Goal: Task Accomplishment & Management: Complete application form

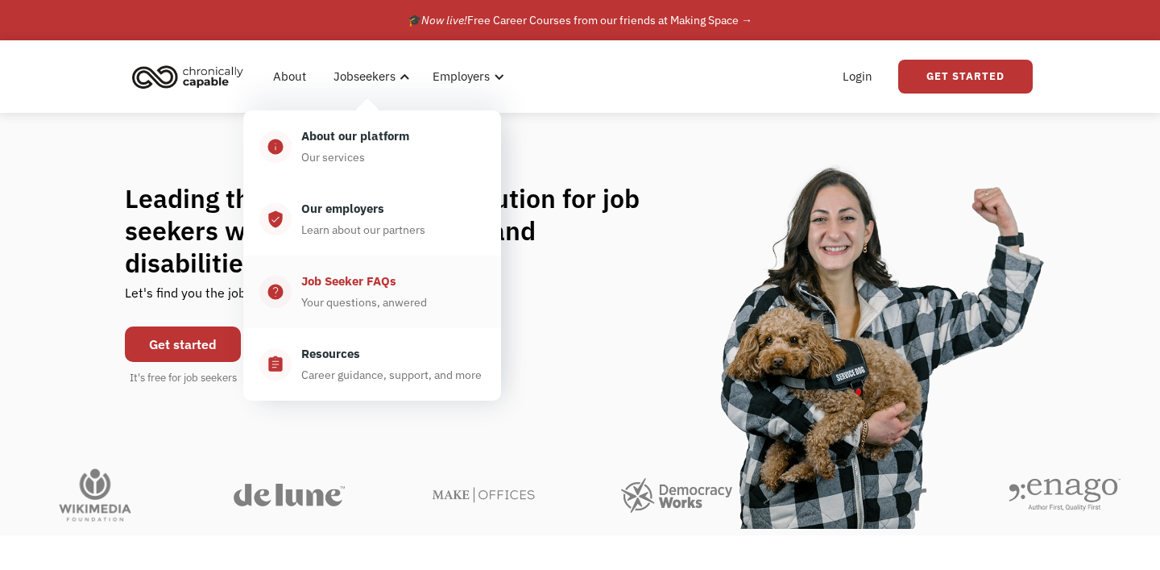
click at [365, 282] on div "Job Seeker FAQs" at bounding box center [348, 281] width 95 height 19
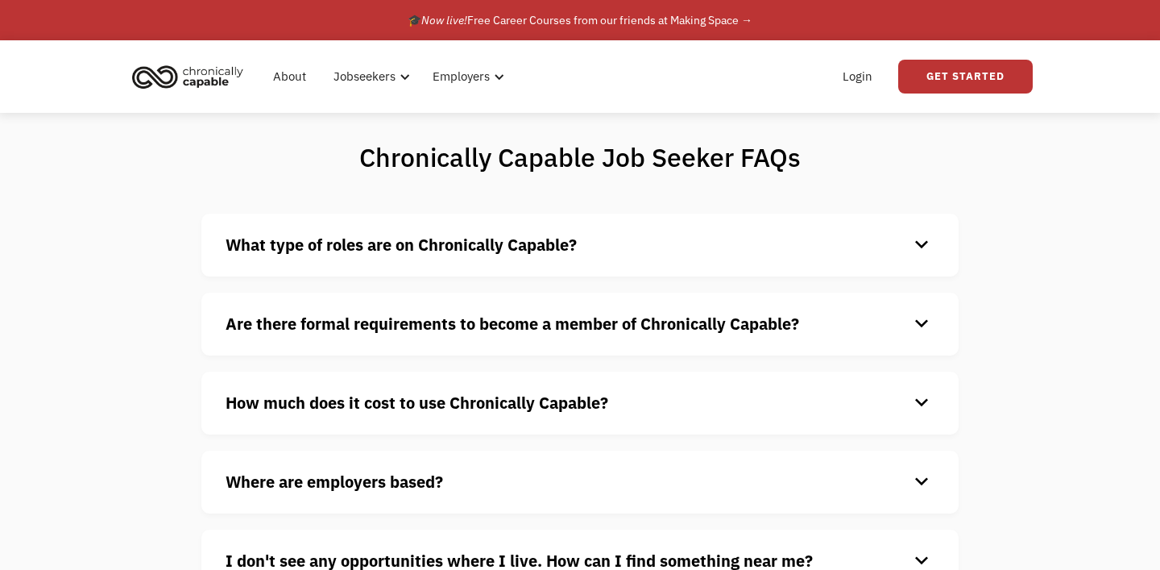
click at [405, 255] on strong "What type of roles are on Chronically Capable?" at bounding box center [401, 245] width 351 height 22
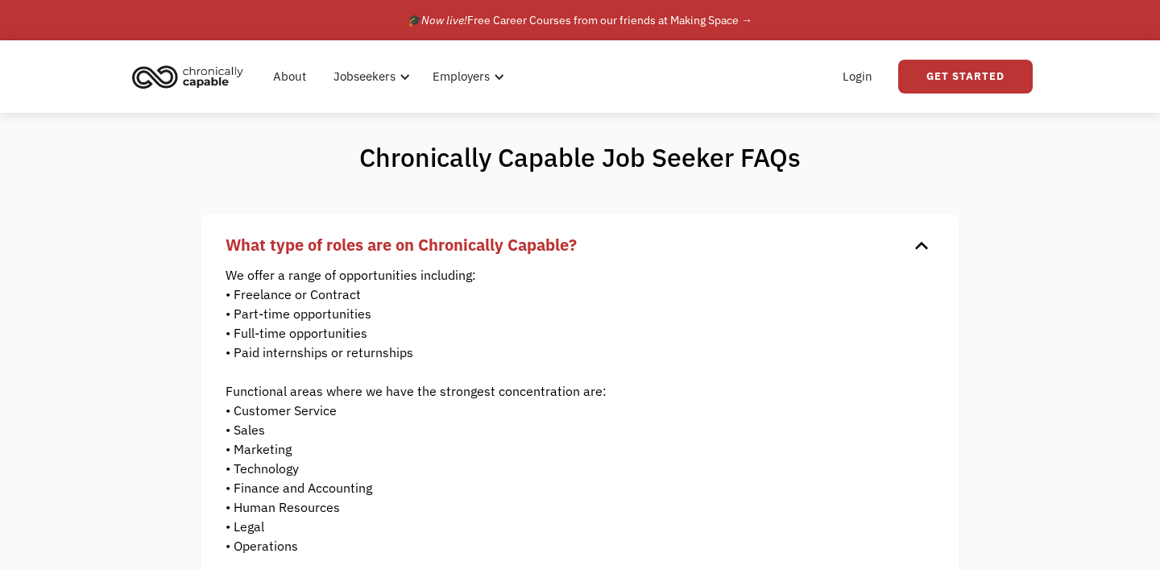
click at [493, 252] on strong "What type of roles are on Chronically Capable?" at bounding box center [401, 245] width 351 height 22
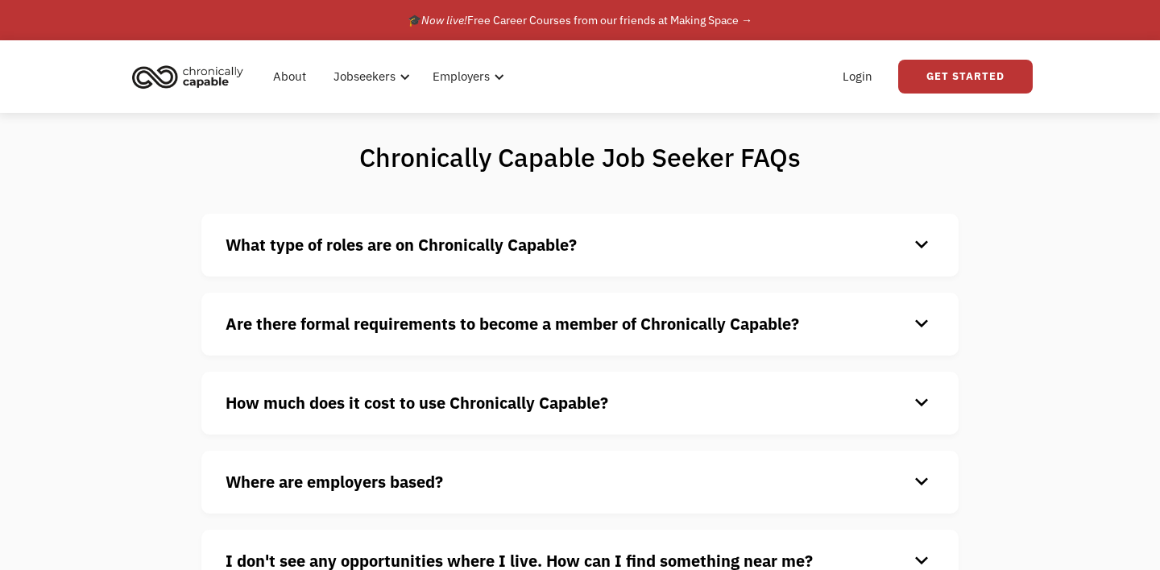
click at [493, 252] on strong "What type of roles are on Chronically Capable?" at bounding box center [401, 245] width 351 height 22
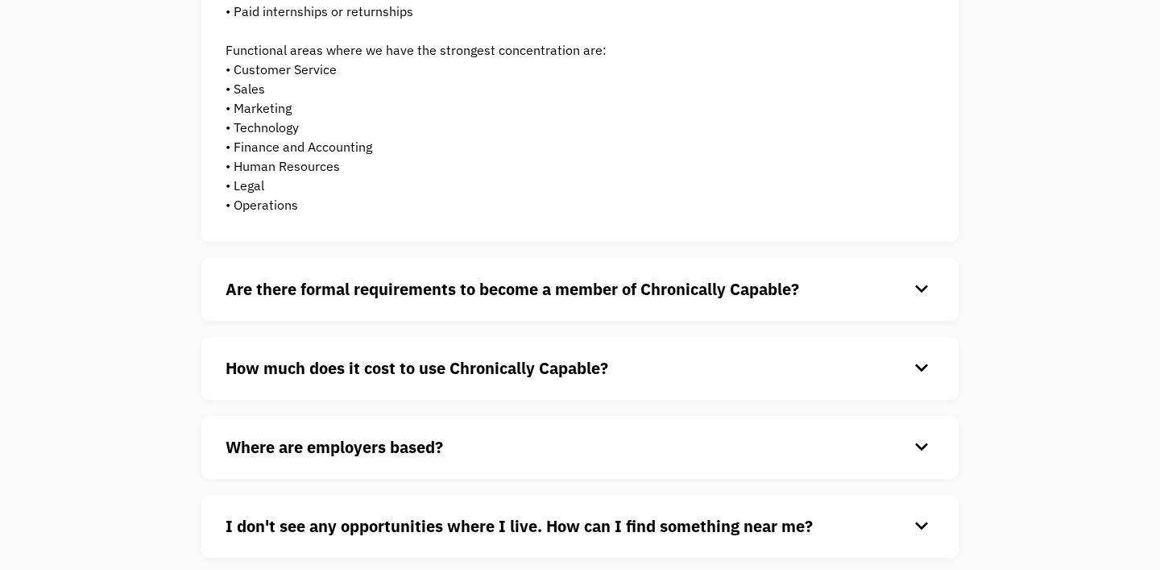
scroll to position [343, 0]
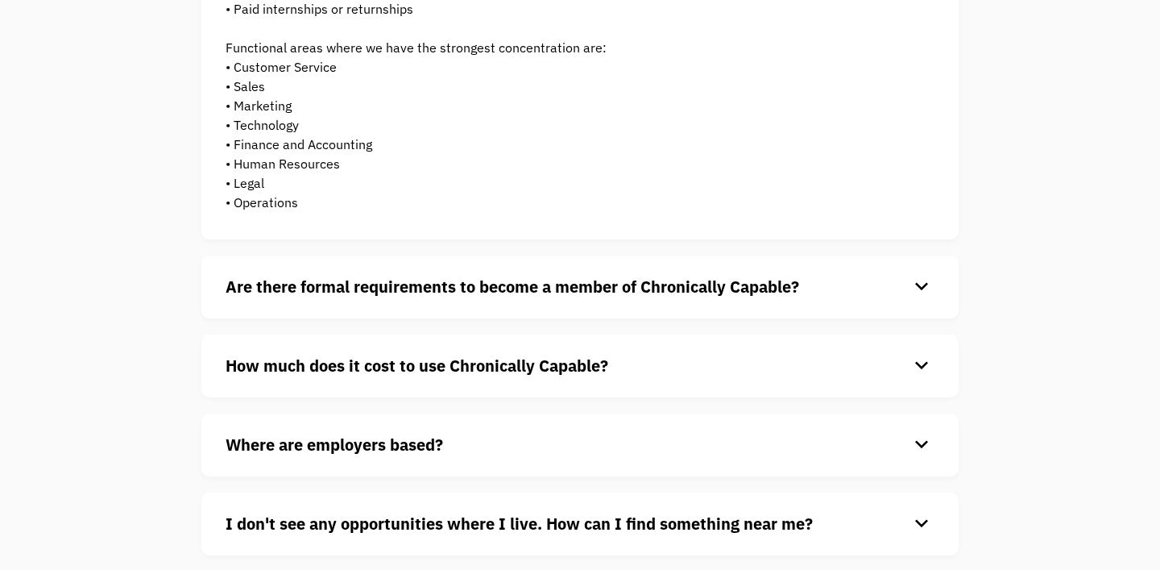
click at [479, 269] on div "Are there formal requirements to become a member of Chronically Capable? keyboa…" at bounding box center [579, 286] width 757 height 63
click at [477, 293] on strong "Are there formal requirements to become a member of Chronically Capable?" at bounding box center [513, 287] width 574 height 22
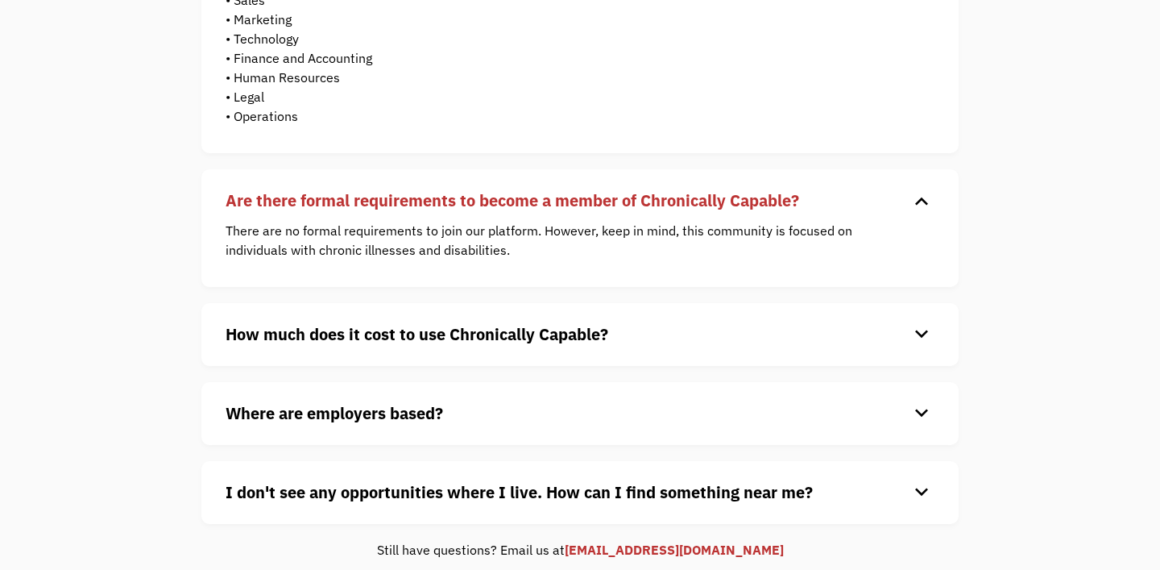
scroll to position [430, 0]
click at [470, 334] on strong "How much does it cost to use Chronically Capable?" at bounding box center [417, 333] width 383 height 22
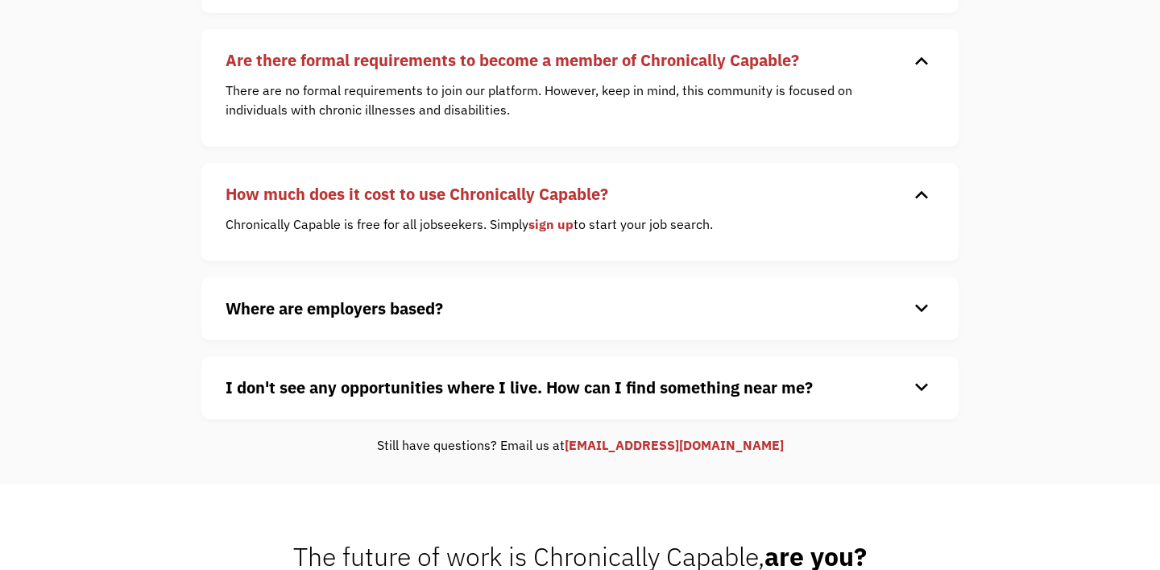
scroll to position [587, 0]
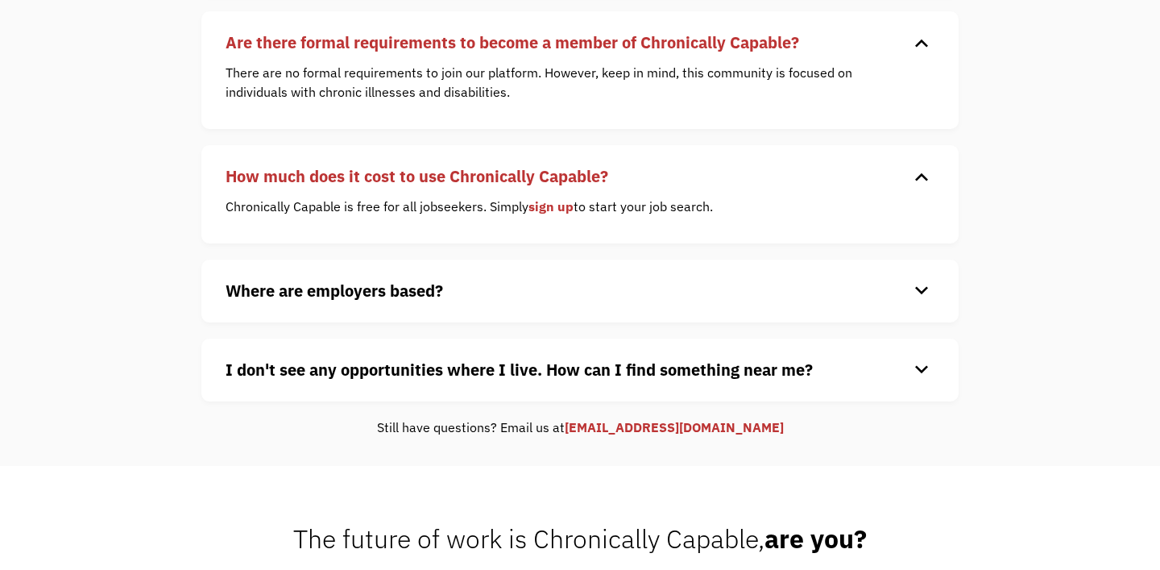
click at [520, 288] on h4 "Where are employers based?" at bounding box center [567, 291] width 683 height 24
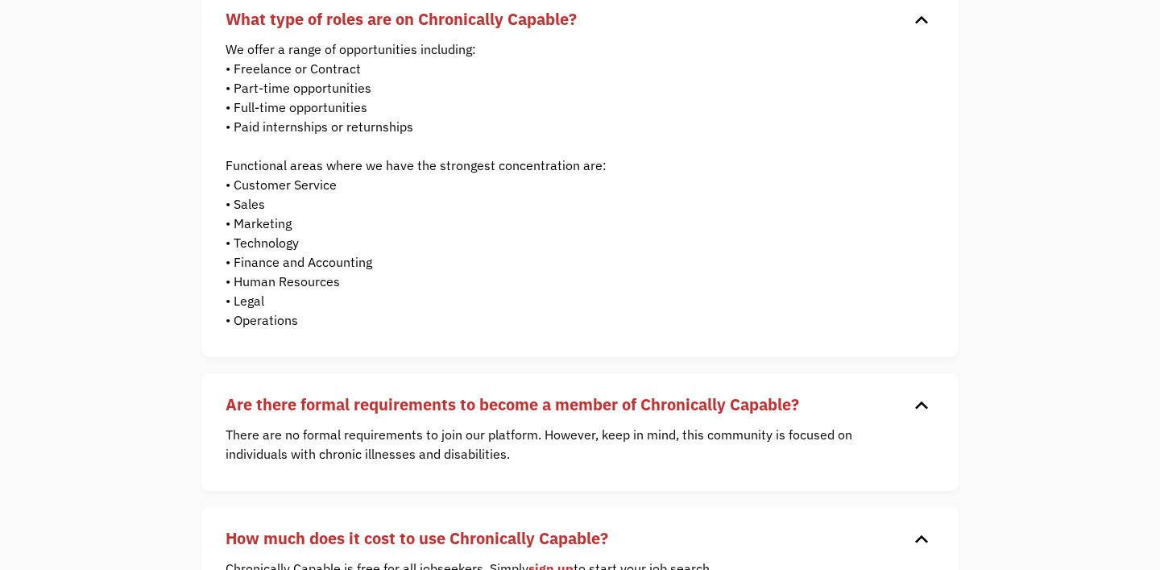
scroll to position [0, 0]
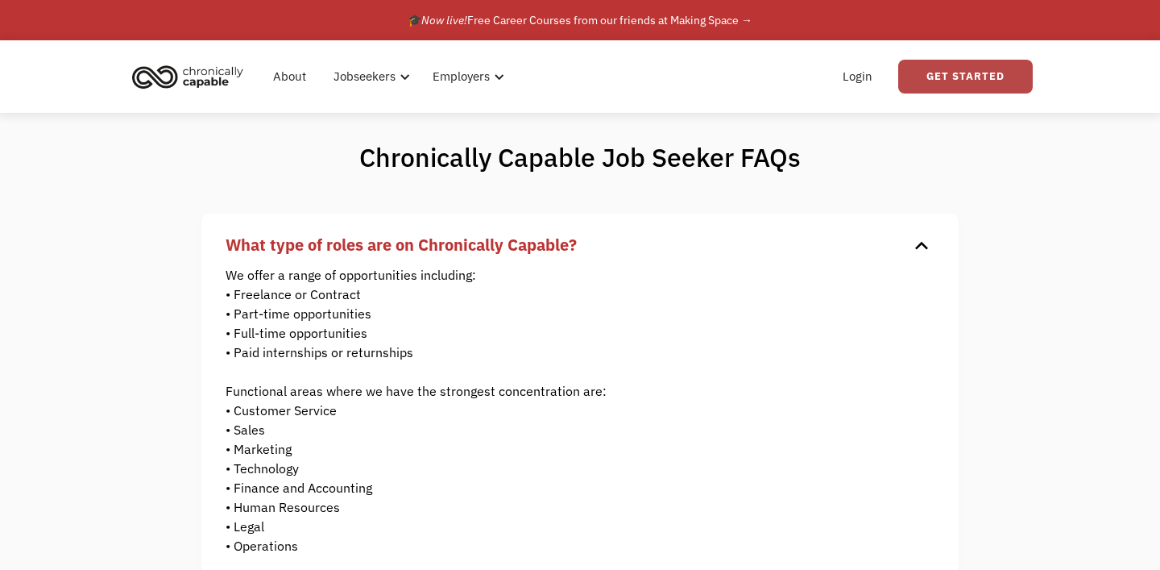
click at [952, 67] on link "Get Started" at bounding box center [965, 77] width 135 height 34
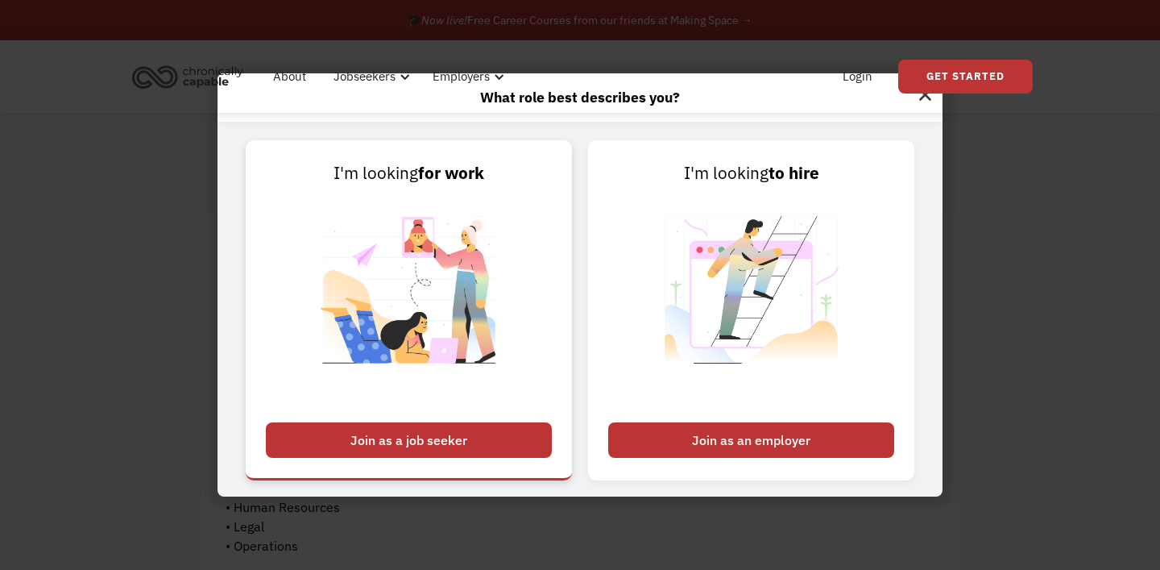
click at [444, 429] on div "Join as a job seeker" at bounding box center [409, 439] width 286 height 35
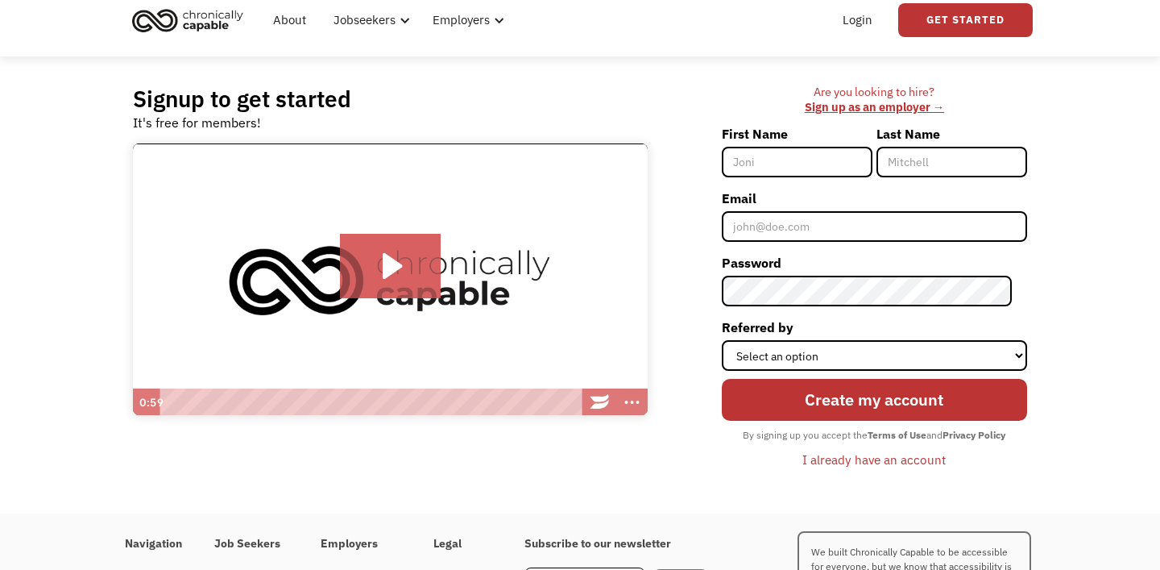
scroll to position [48, 0]
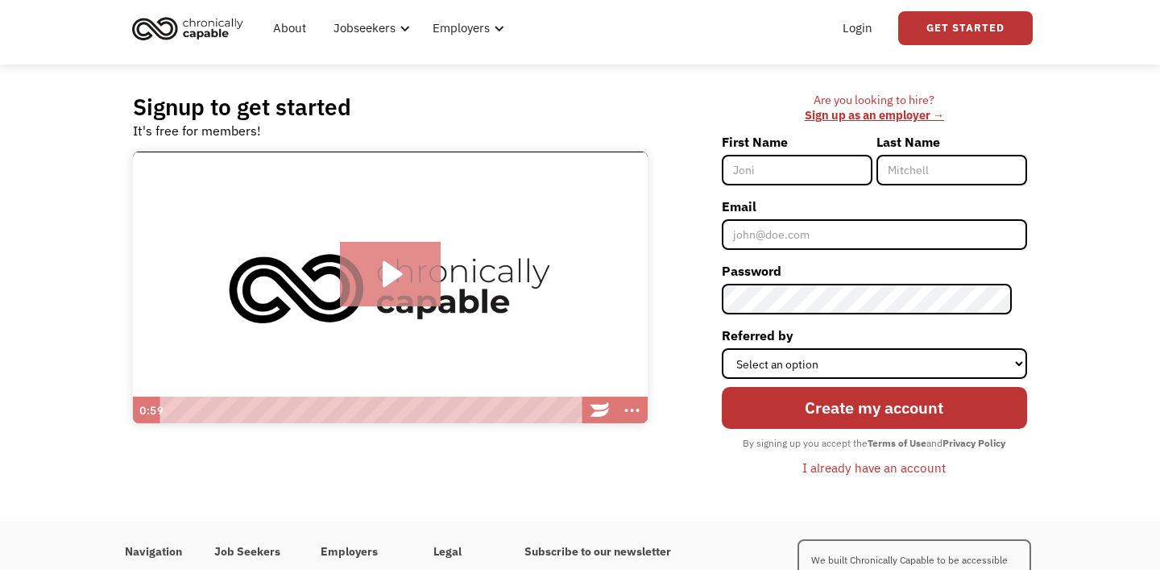
click at [399, 263] on icon "Play Video: Introducing Chronically Capable" at bounding box center [390, 274] width 101 height 64
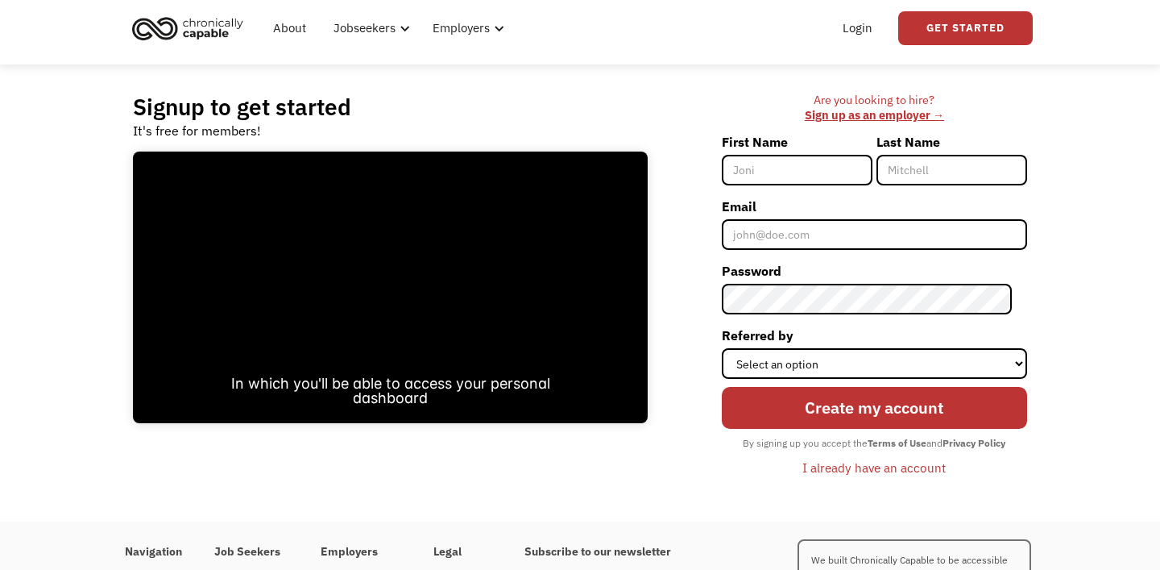
click at [799, 166] on input "First Name" at bounding box center [797, 170] width 151 height 31
type input "[PERSON_NAME]"
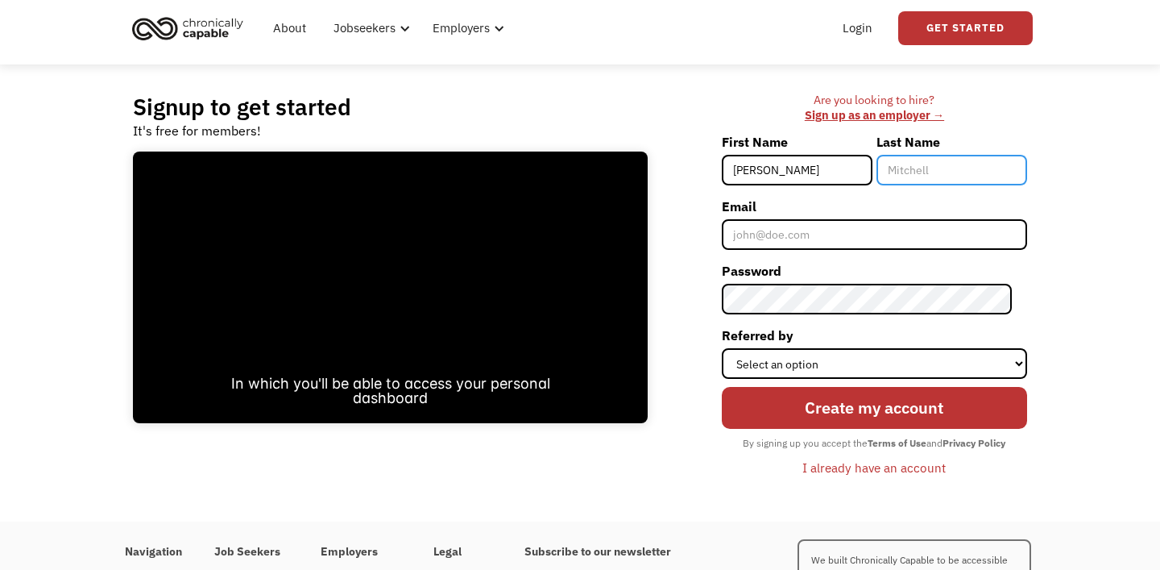
type input "Canody"
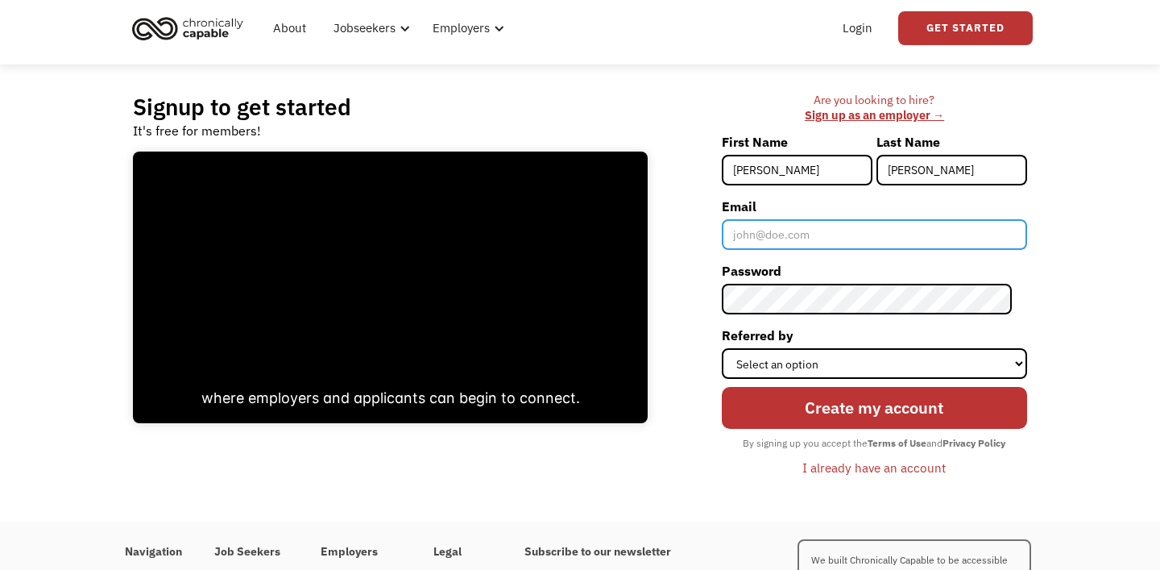
click at [802, 243] on input "Email" at bounding box center [874, 234] width 305 height 31
type input "[EMAIL_ADDRESS][DOMAIN_NAME]"
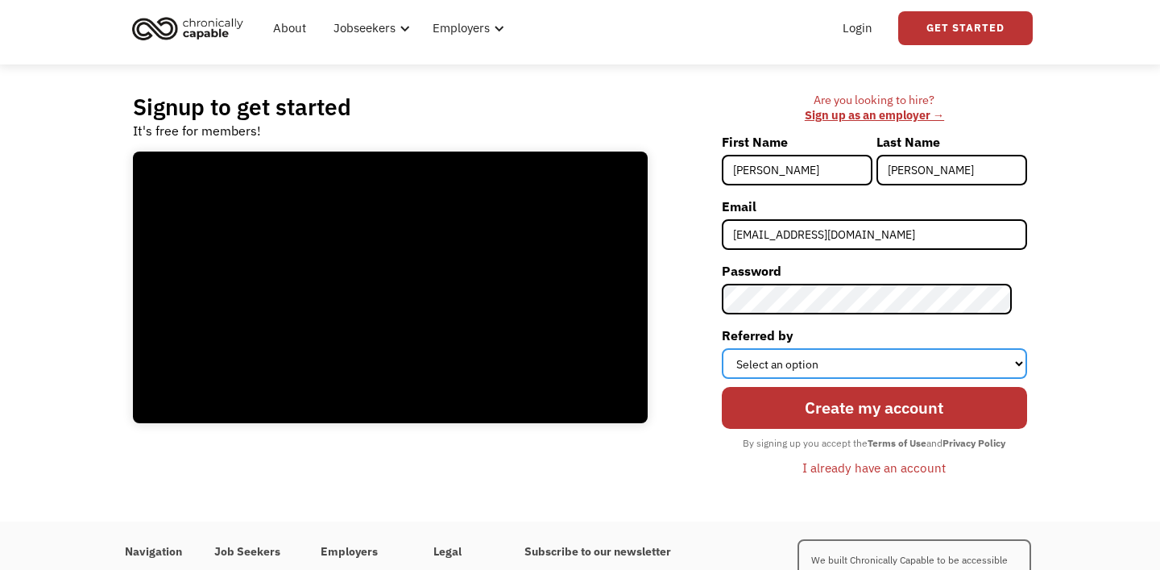
click at [896, 358] on select "Select an option Instagram Facebook Twitter Search Engine News Article Word of …" at bounding box center [874, 363] width 305 height 31
select select "Other"
click at [736, 348] on select "Select an option Instagram Facebook Twitter Search Engine News Article Word of …" at bounding box center [874, 363] width 305 height 31
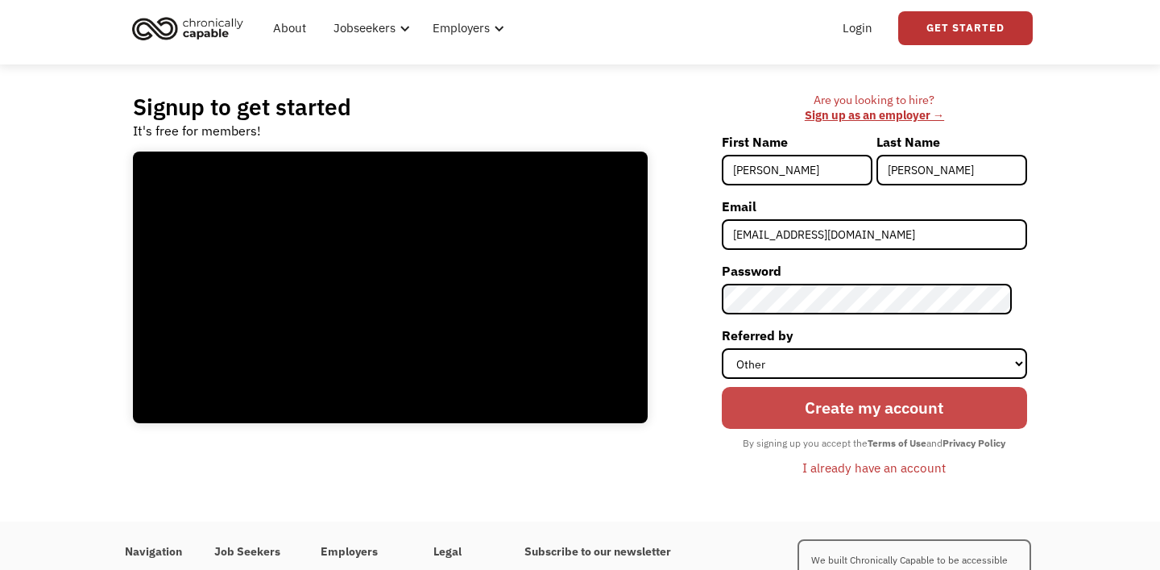
click at [861, 410] on input "Create my account" at bounding box center [874, 408] width 305 height 42
click at [889, 400] on input "Create my account" at bounding box center [874, 408] width 305 height 42
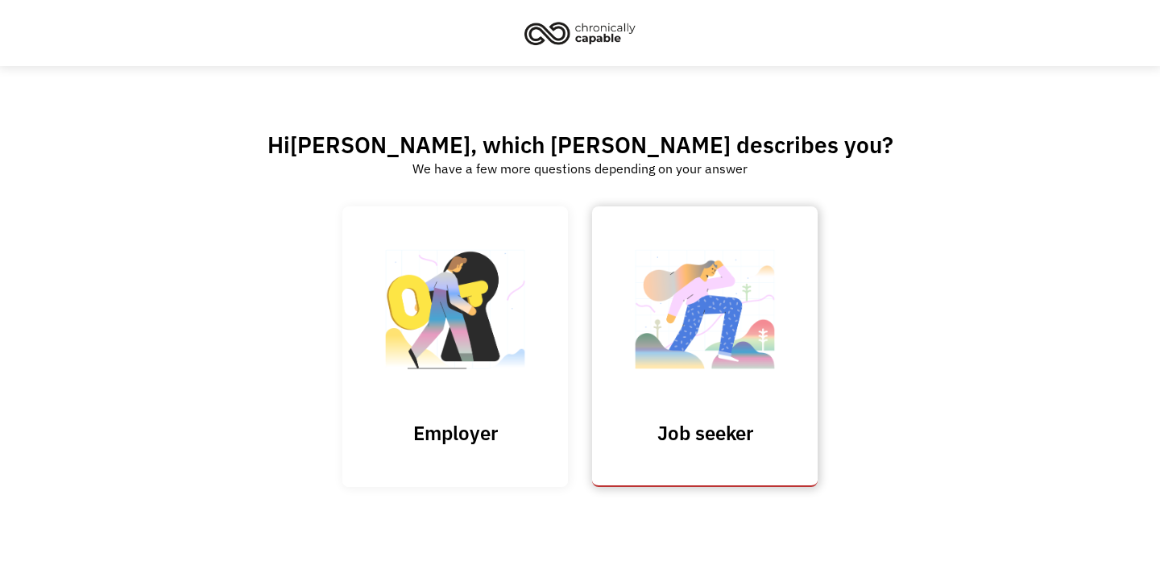
click at [726, 304] on img at bounding box center [704, 316] width 161 height 157
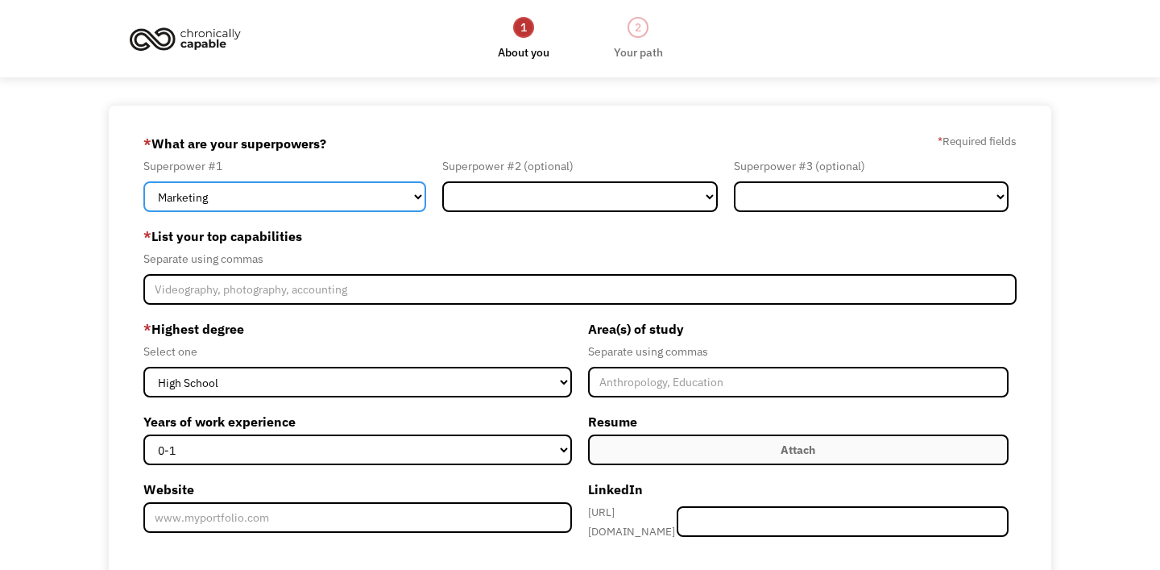
click at [388, 198] on select "Marketing Human Resources Finance Technology Operations Sales Industrial & Manu…" at bounding box center [284, 196] width 283 height 31
select select "Human Resources"
click at [143, 181] on select "Marketing Human Resources Finance Technology Operations Sales Industrial & Manu…" at bounding box center [284, 196] width 283 height 31
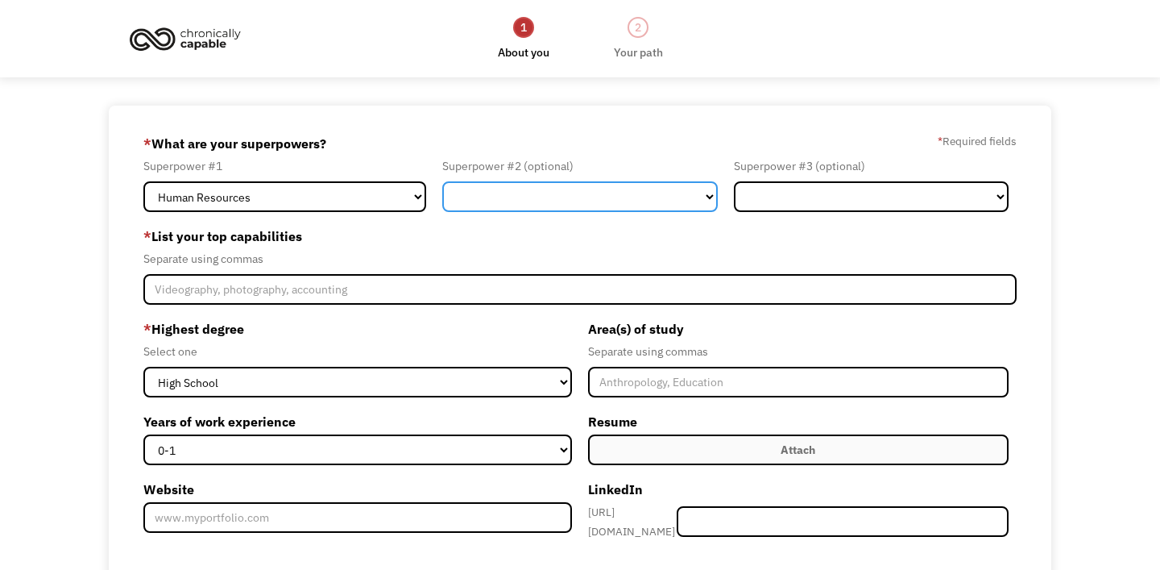
click at [529, 202] on select "Marketing Human Resources Finance Technology Operations Sales Industrial & Manu…" at bounding box center [579, 196] width 275 height 31
select select "Administration"
click at [442, 181] on select "Marketing Human Resources Finance Technology Operations Sales Industrial & Manu…" at bounding box center [579, 196] width 275 height 31
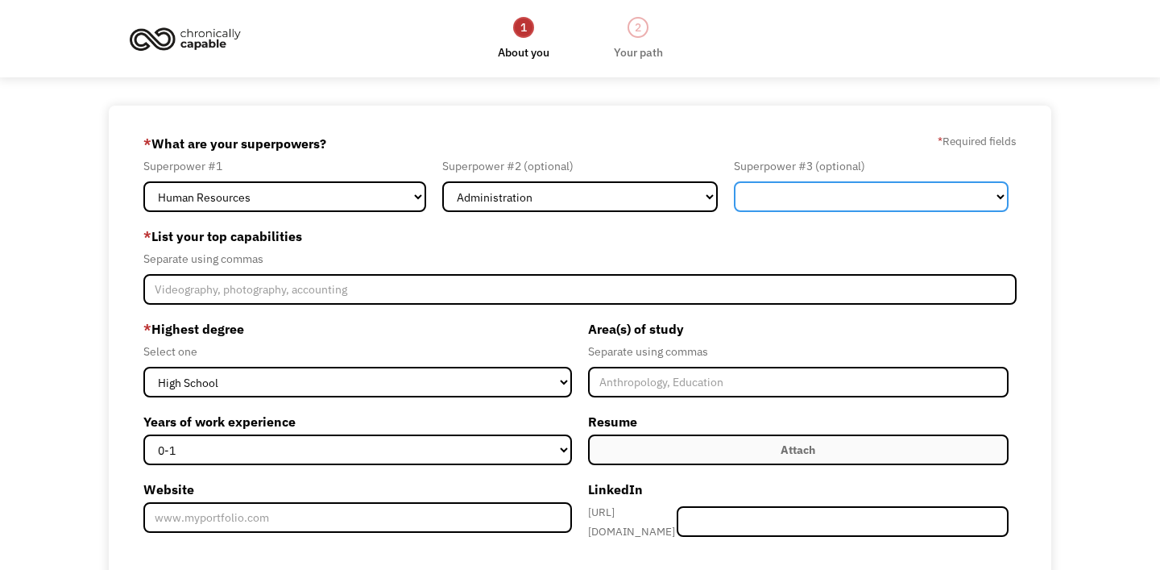
click at [898, 181] on select "Marketing Human Resources Finance Technology Operations Sales Industrial & Manu…" at bounding box center [871, 196] width 275 height 31
select select "Customer Service"
click at [734, 181] on select "Marketing Human Resources Finance Technology Operations Sales Industrial & Manu…" at bounding box center [871, 196] width 275 height 31
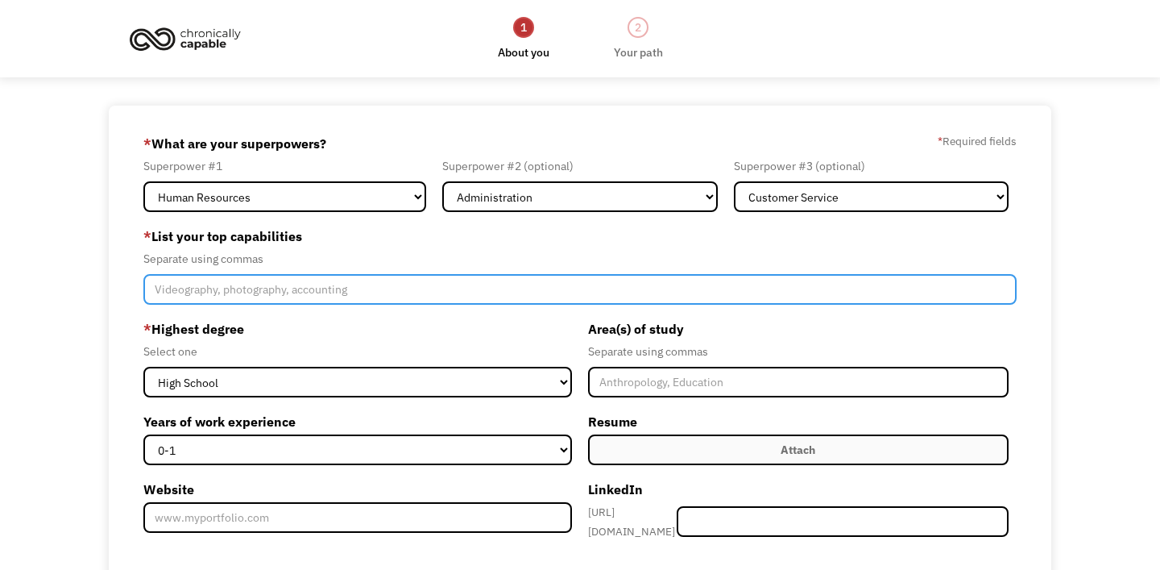
click at [438, 294] on input "Member-Create-Step1" at bounding box center [579, 289] width 873 height 31
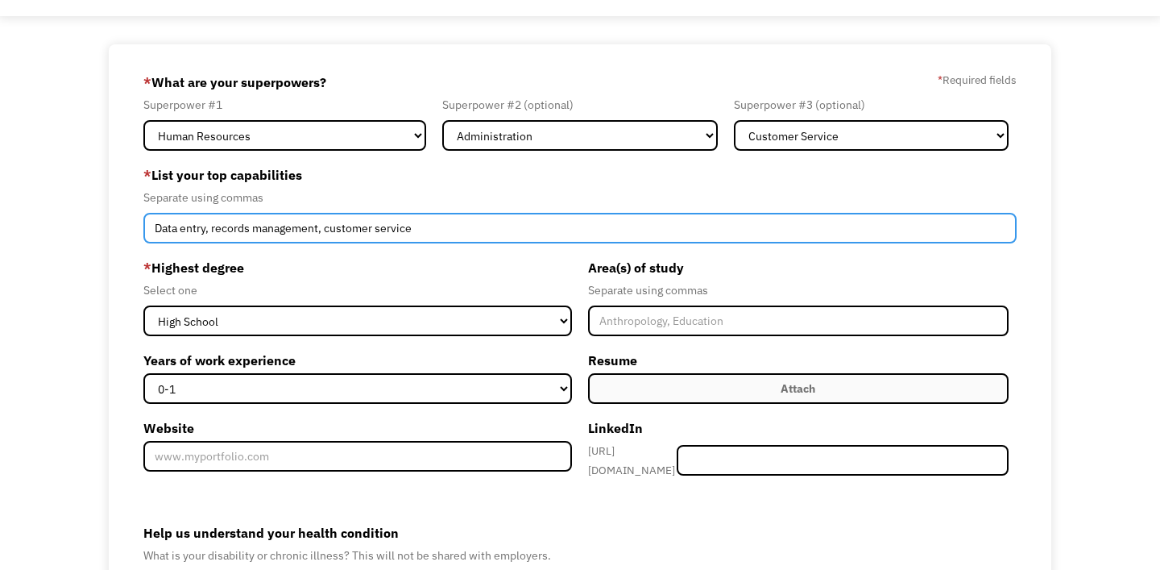
scroll to position [63, 0]
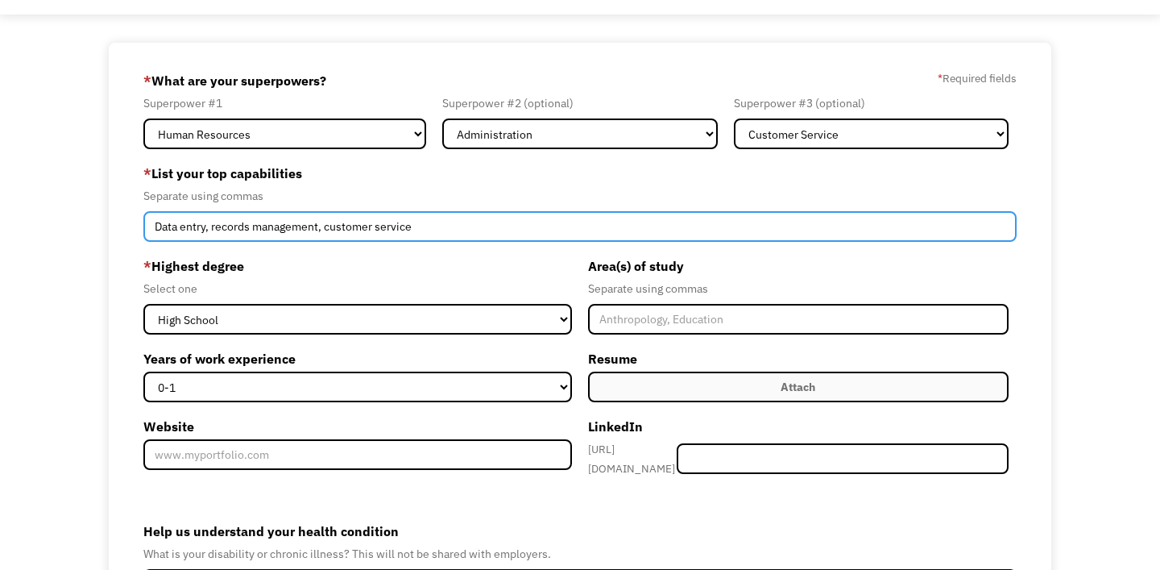
type input "Data entry, records management, customer service"
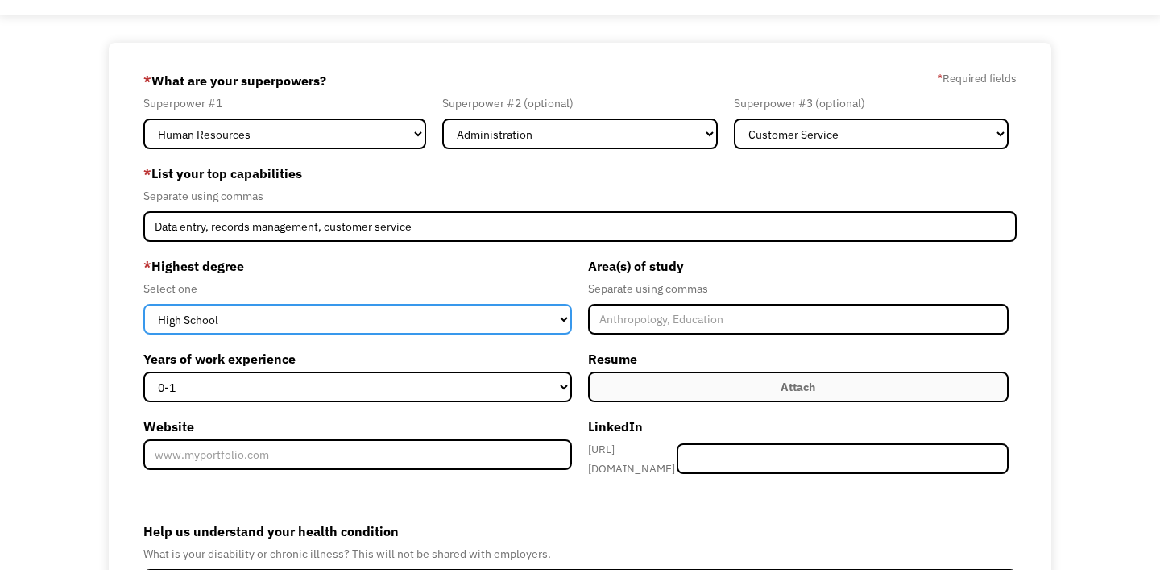
click at [536, 305] on select "High School Associates Bachelors Master's PhD" at bounding box center [357, 319] width 429 height 31
select select "bachelors"
click at [143, 304] on select "High School Associates Bachelors Master's PhD" at bounding box center [357, 319] width 429 height 31
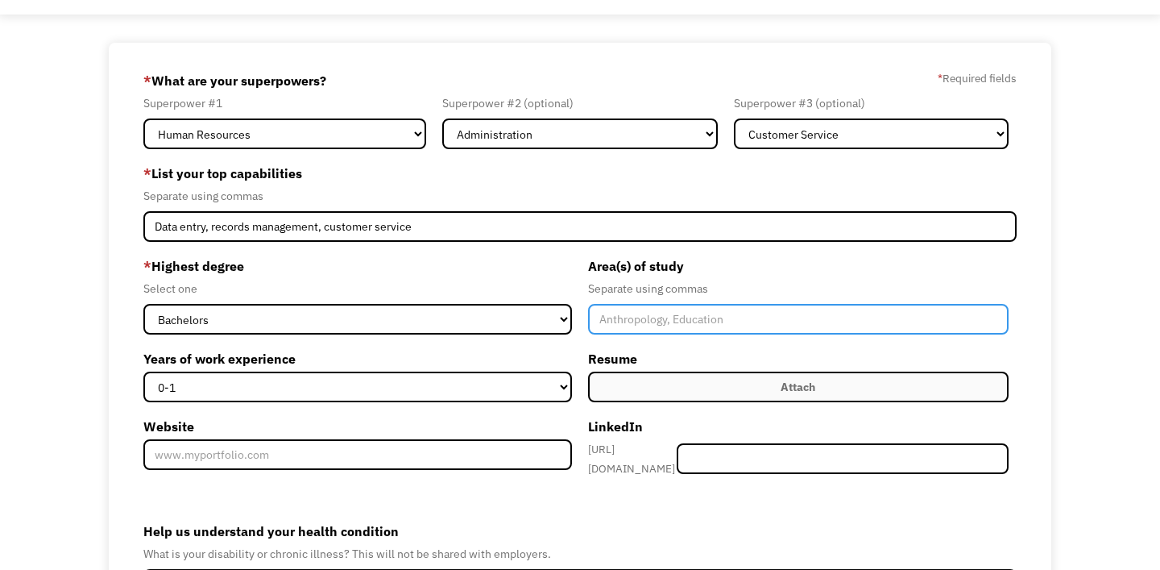
click at [665, 328] on input "Member-Create-Step1" at bounding box center [798, 319] width 421 height 31
type input "Criminal Justice"
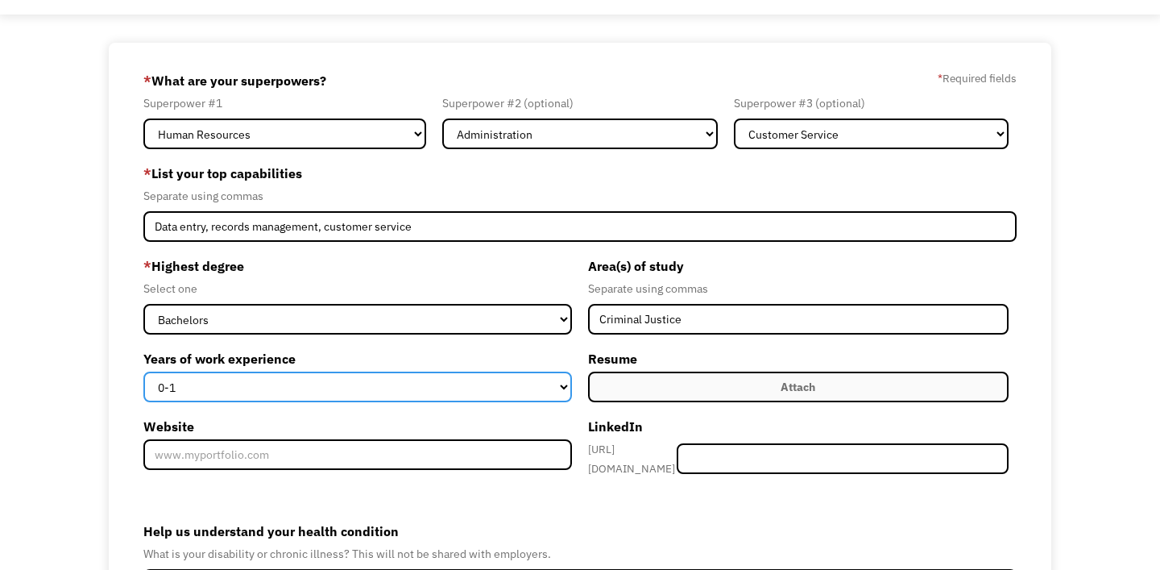
click at [436, 390] on select "0-1 2-4 5-10 11-15 15+" at bounding box center [357, 386] width 429 height 31
select select "5-10"
click at [143, 371] on select "0-1 2-4 5-10 11-15 15+" at bounding box center [357, 386] width 429 height 31
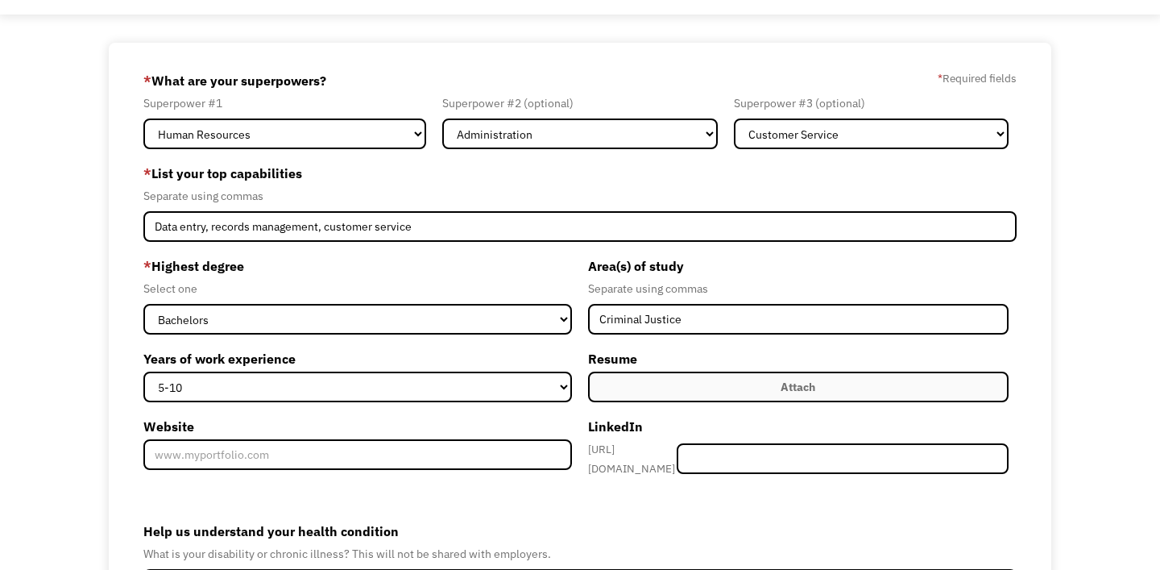
click at [817, 388] on label "Attach" at bounding box center [798, 386] width 421 height 31
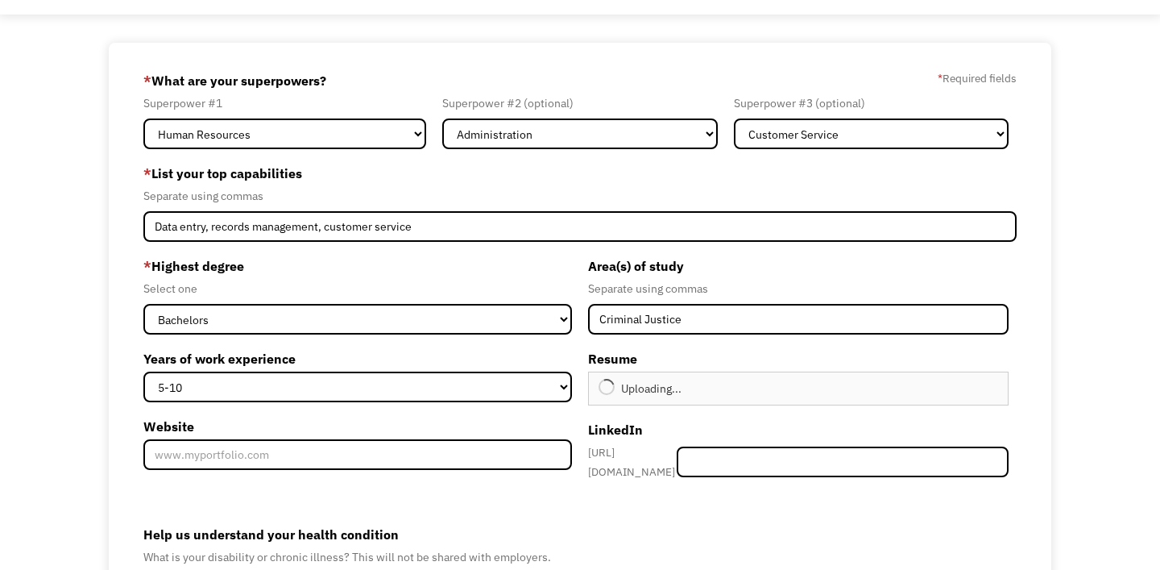
type input "Continue"
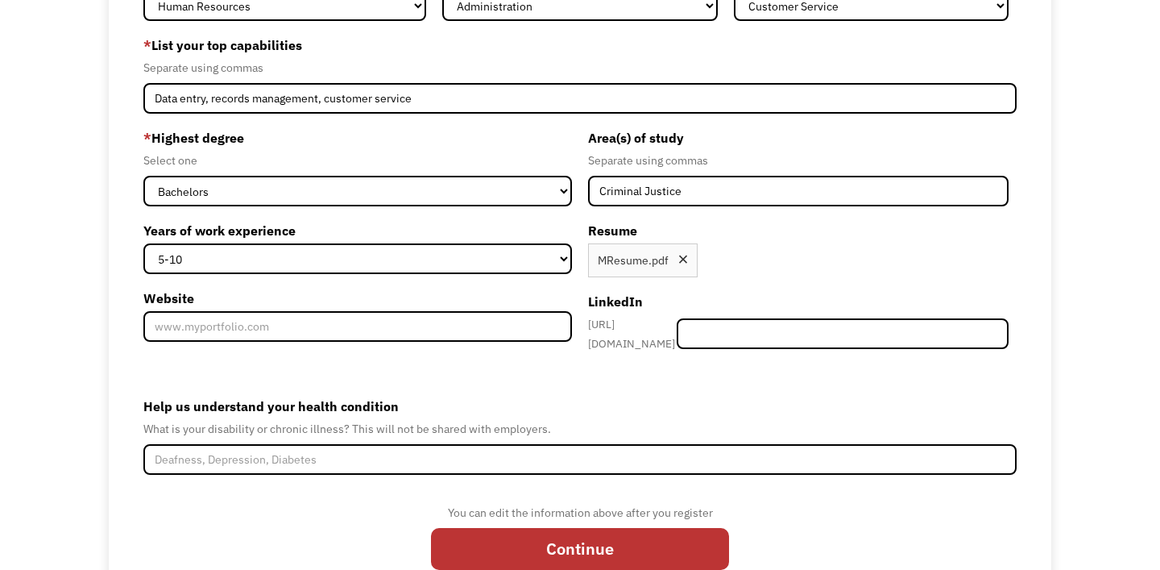
scroll to position [247, 0]
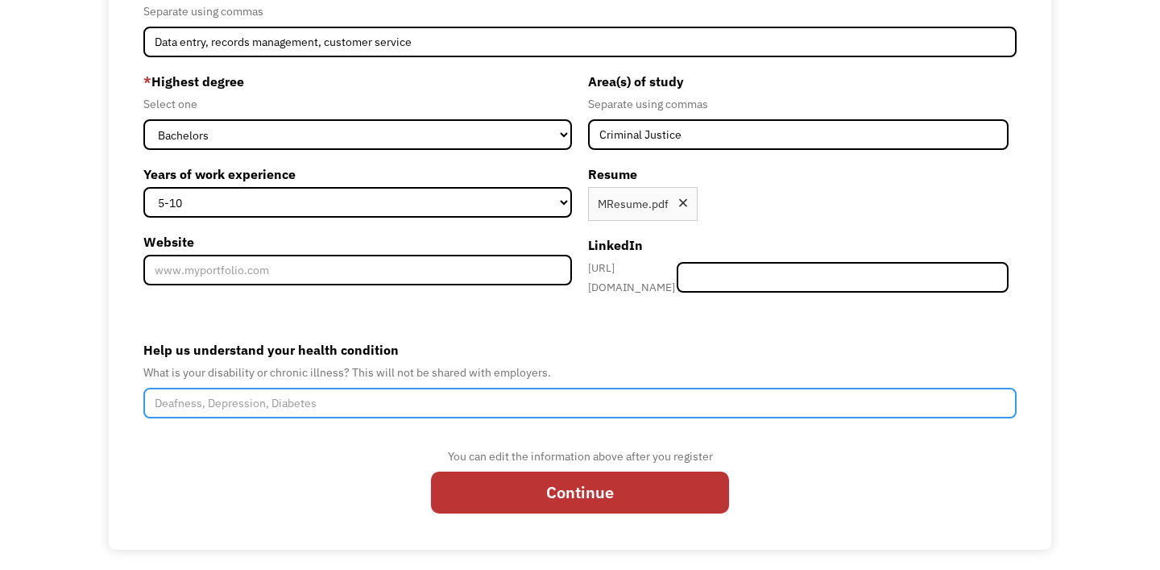
click at [475, 396] on input "Help us understand your health condition" at bounding box center [579, 403] width 873 height 31
type input "Major Depressive Disorder, Selective Mutism"
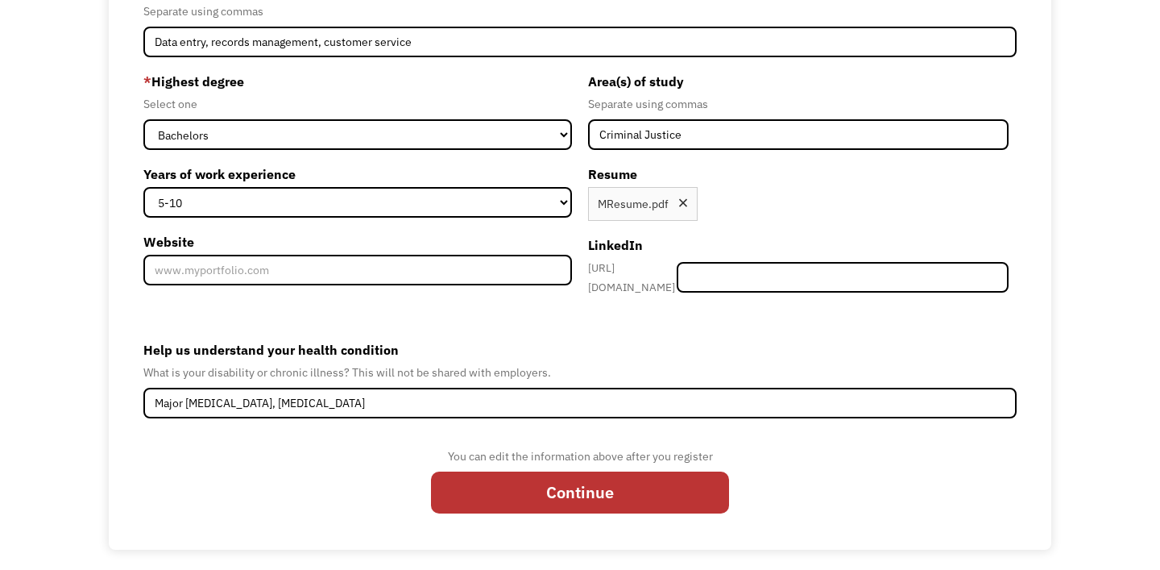
click at [386, 433] on form "68c2e9bdaee9e6b59468cb09 mikecanody@gmail.com Michael Canody Other * What are y…" at bounding box center [579, 204] width 873 height 642
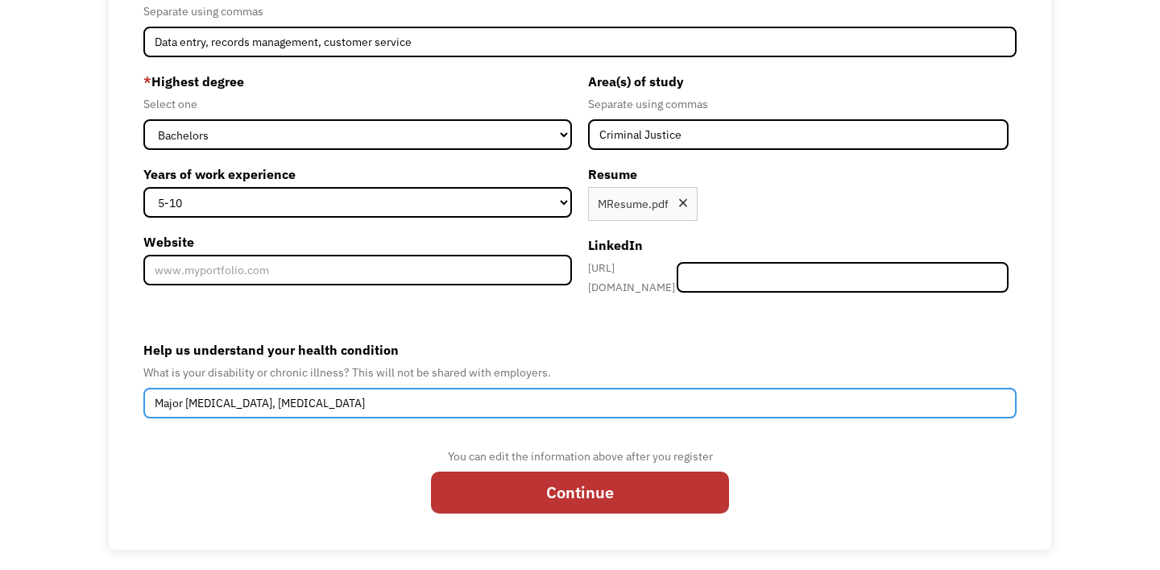
click at [411, 400] on input "Major Depressive Disorder, Selective Mutism" at bounding box center [579, 403] width 873 height 31
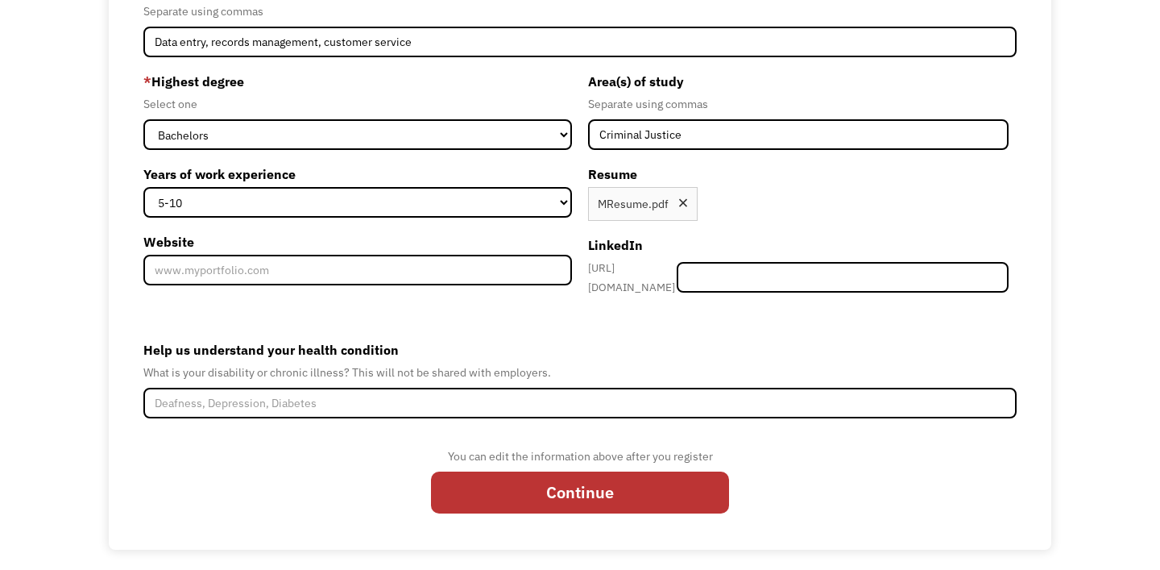
click at [354, 446] on div "You can edit the information above after you register Continue" at bounding box center [579, 485] width 873 height 78
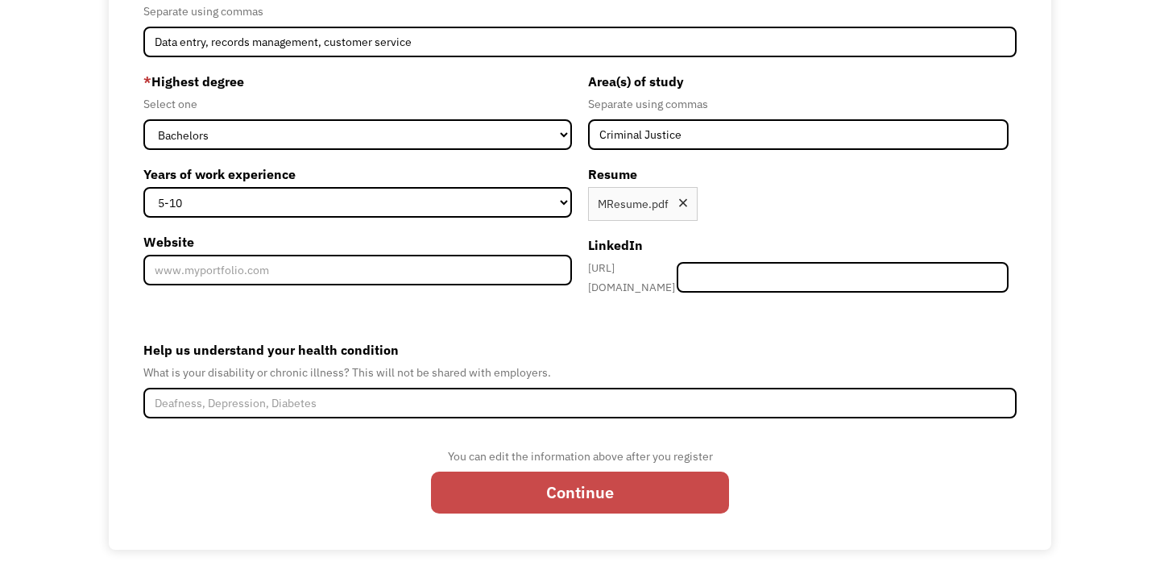
click at [523, 491] on input "Continue" at bounding box center [580, 492] width 298 height 42
type input "Please wait..."
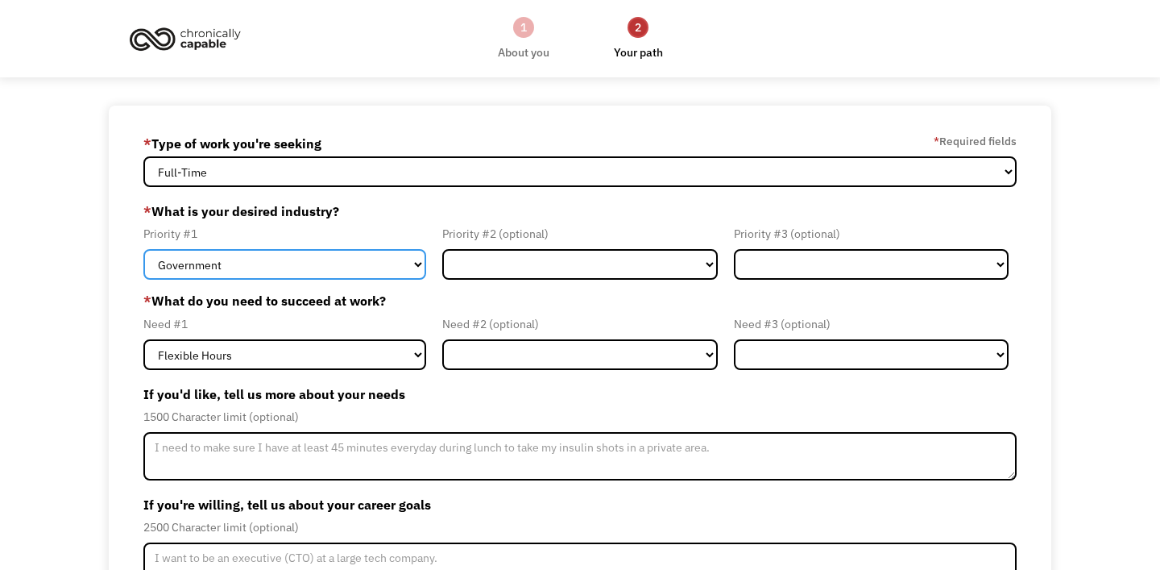
click at [392, 269] on select "Government Finance & Insurance Health & Social Care Tech & Engineering Creative…" at bounding box center [284, 264] width 283 height 31
click at [143, 249] on select "Government Finance & Insurance Health & Social Care Tech & Engineering Creative…" at bounding box center [284, 264] width 283 height 31
click at [417, 257] on select "Government Finance & Insurance Health & Social Care Tech & Engineering Creative…" at bounding box center [284, 264] width 283 height 31
select select "Administrative"
click at [143, 249] on select "Government Finance & Insurance Health & Social Care Tech & Engineering Creative…" at bounding box center [284, 264] width 283 height 31
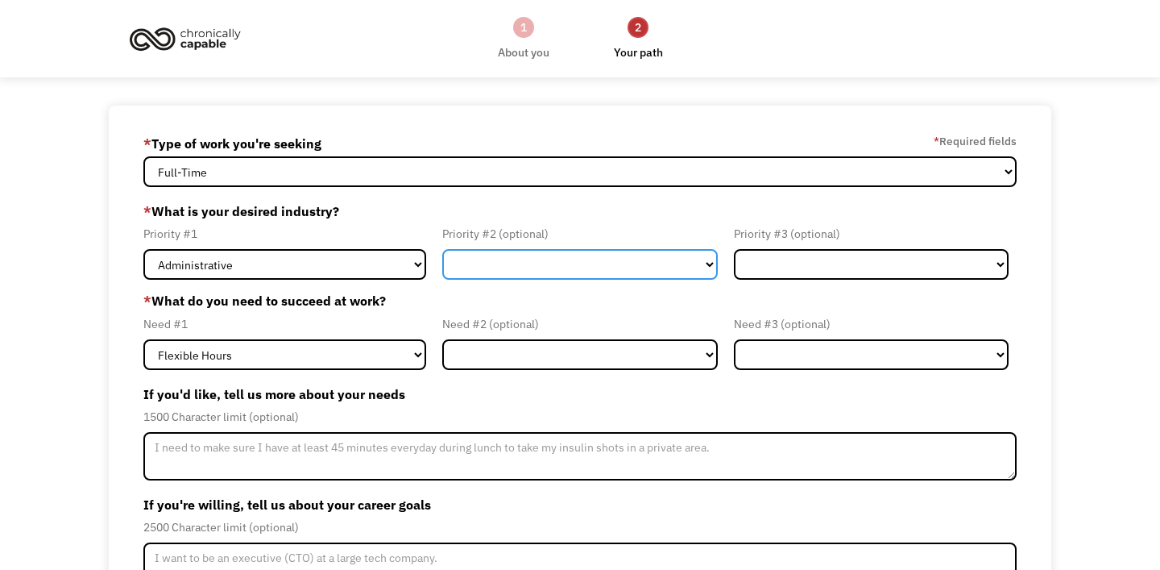
click at [527, 255] on select "Government Finance & Insurance Health & Social Care Tech & Engineering Creative…" at bounding box center [579, 264] width 275 height 31
select select "Health & Social Care"
click at [442, 249] on select "Government Finance & Insurance Health & Social Care Tech & Engineering Creative…" at bounding box center [579, 264] width 275 height 31
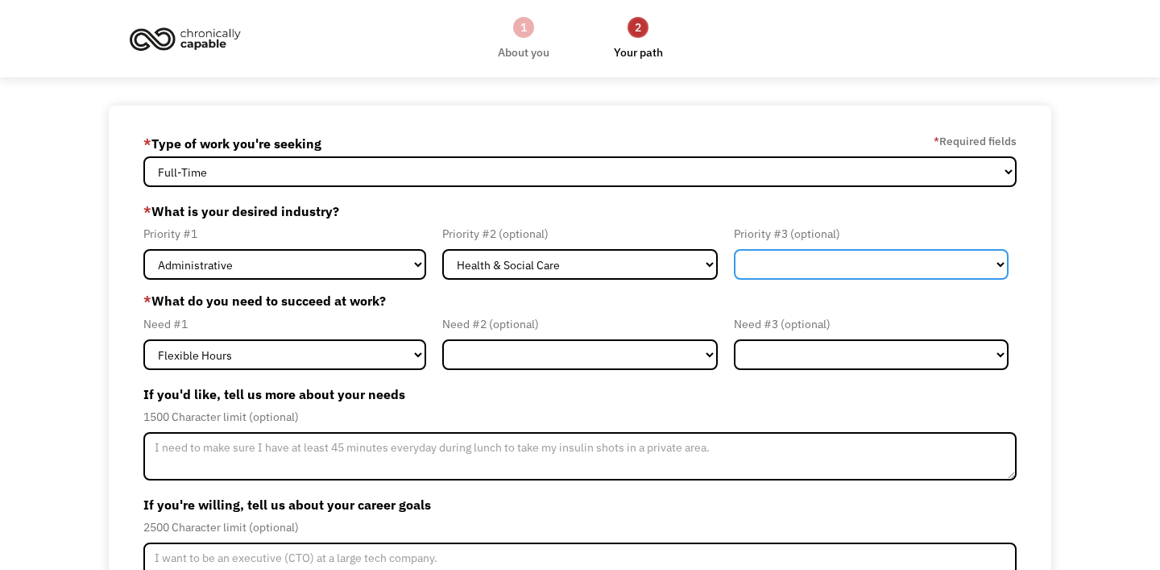
click at [805, 265] on select "Government Finance & Insurance Health & Social Care Tech & Engineering Creative…" at bounding box center [871, 264] width 275 height 31
select select "Other"
click at [734, 249] on select "Government Finance & Insurance Health & Social Care Tech & Engineering Creative…" at bounding box center [871, 264] width 275 height 31
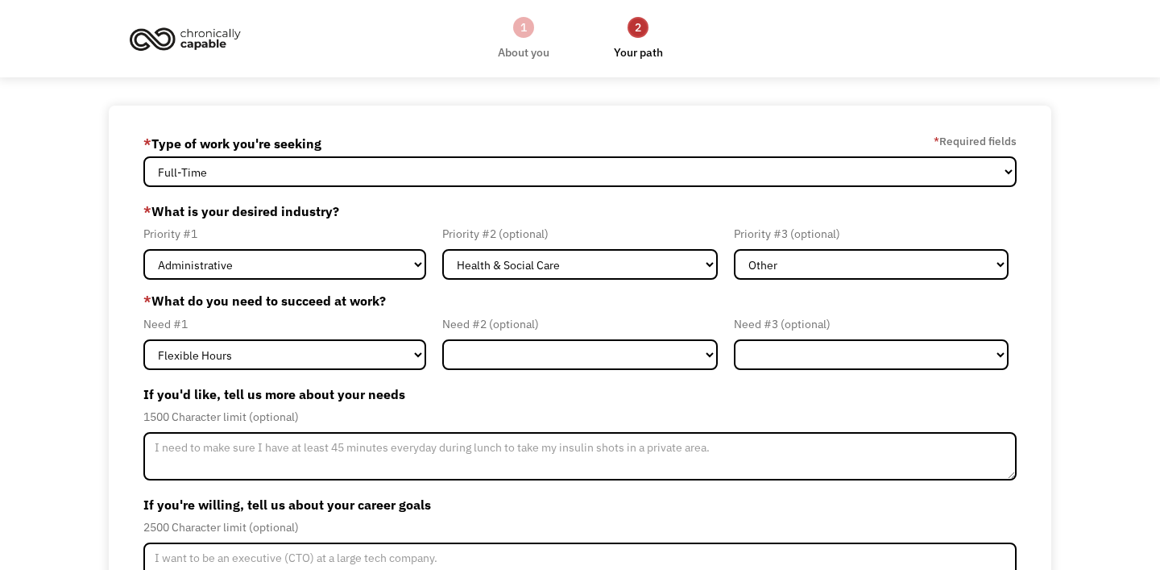
click at [376, 381] on label "If you'd like, tell us more about your needs" at bounding box center [579, 394] width 873 height 26
click at [387, 372] on form "68c2e9bdaee9e6b59468cb09 mikecanody@gmail.com Michael Canody * Type of work you…" at bounding box center [579, 414] width 873 height 567
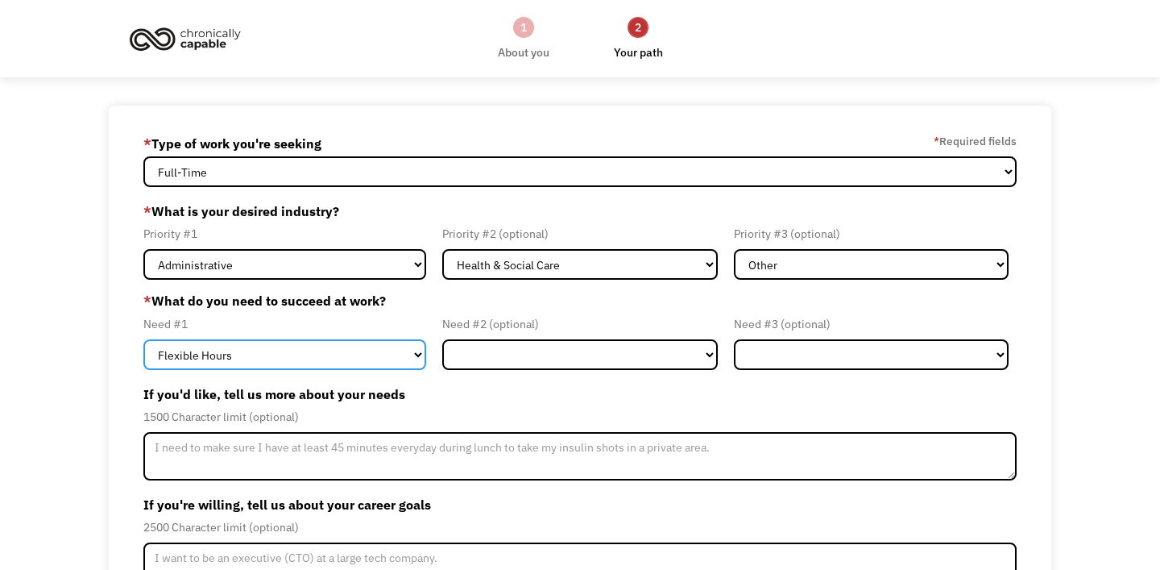
click at [395, 354] on select "Flexible Hours Remote Work Service Animal On-site Accommodations Visual Support…" at bounding box center [284, 354] width 283 height 31
select select "Remote Work"
click at [143, 339] on select "Flexible Hours Remote Work Service Animal On-site Accommodations Visual Support…" at bounding box center [284, 354] width 283 height 31
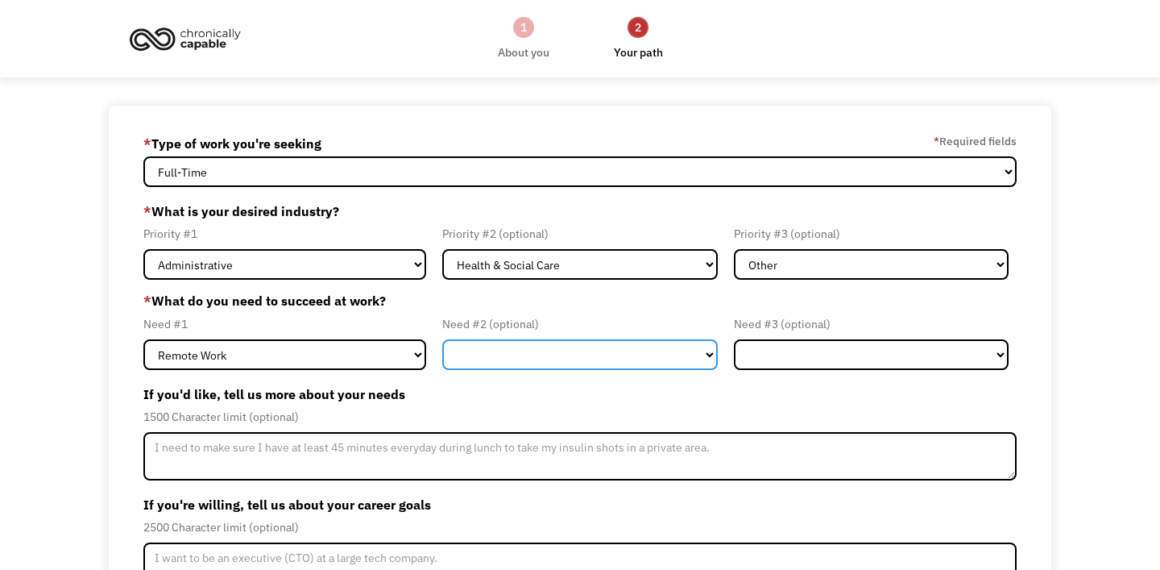
click at [533, 363] on select "Flexible Hours Remote Work Service Animal On-site Accommodations Visual Support…" at bounding box center [579, 354] width 275 height 31
select select "Other"
click at [442, 339] on select "Flexible Hours Remote Work Service Animal On-site Accommodations Visual Support…" at bounding box center [579, 354] width 275 height 31
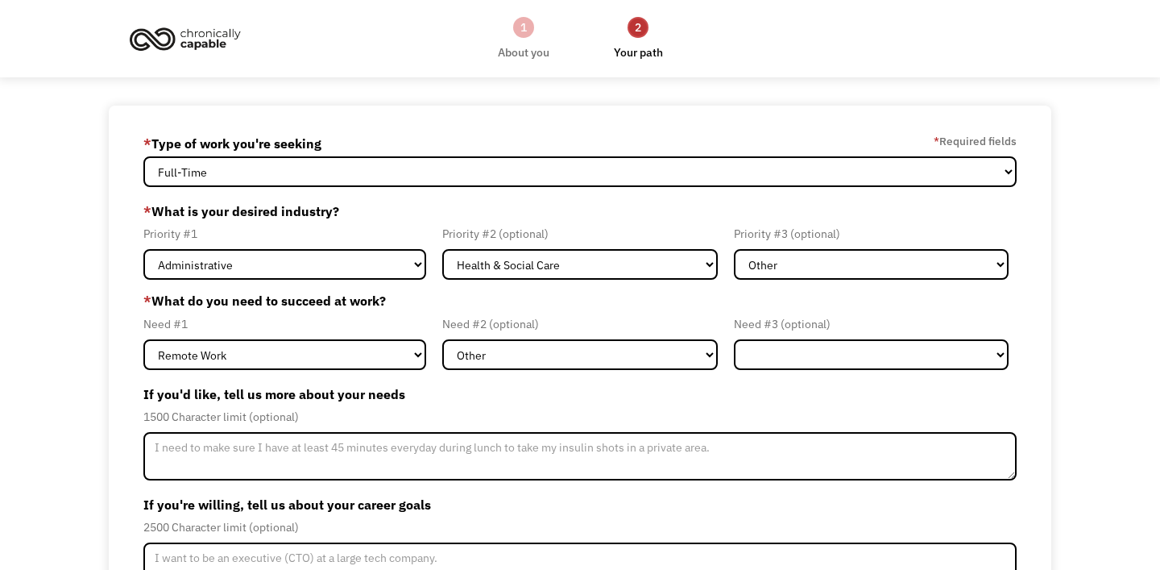
click at [775, 371] on form "68c2e9bdaee9e6b59468cb09 mikecanody@gmail.com Michael Canody * Type of work you…" at bounding box center [579, 414] width 873 height 567
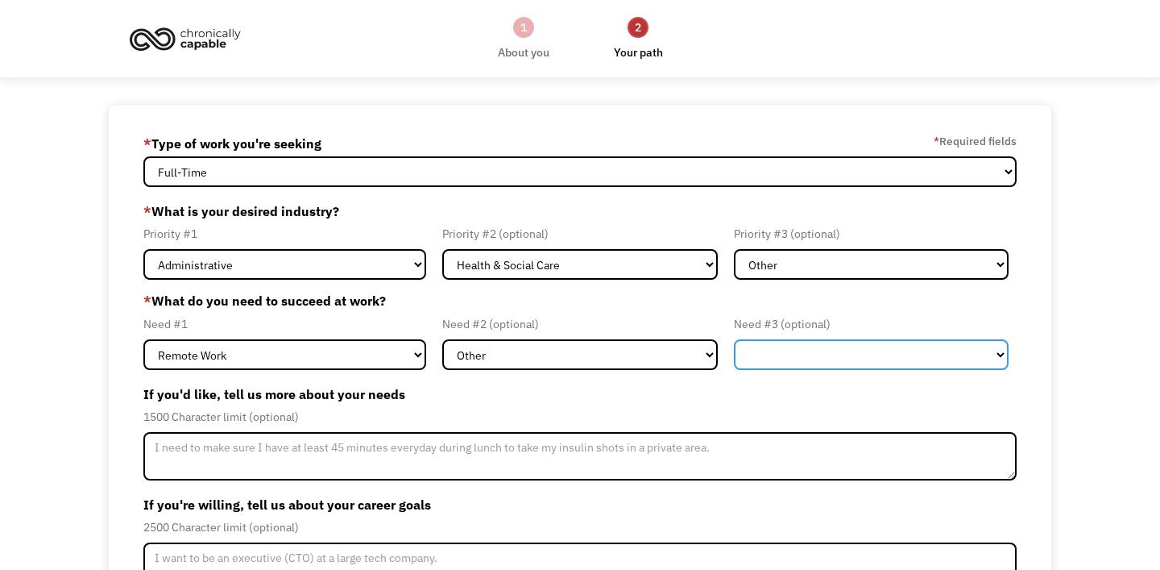
click at [777, 368] on select "Flexible Hours Remote Work Service Animal On-site Accommodations Visual Support…" at bounding box center [871, 354] width 275 height 31
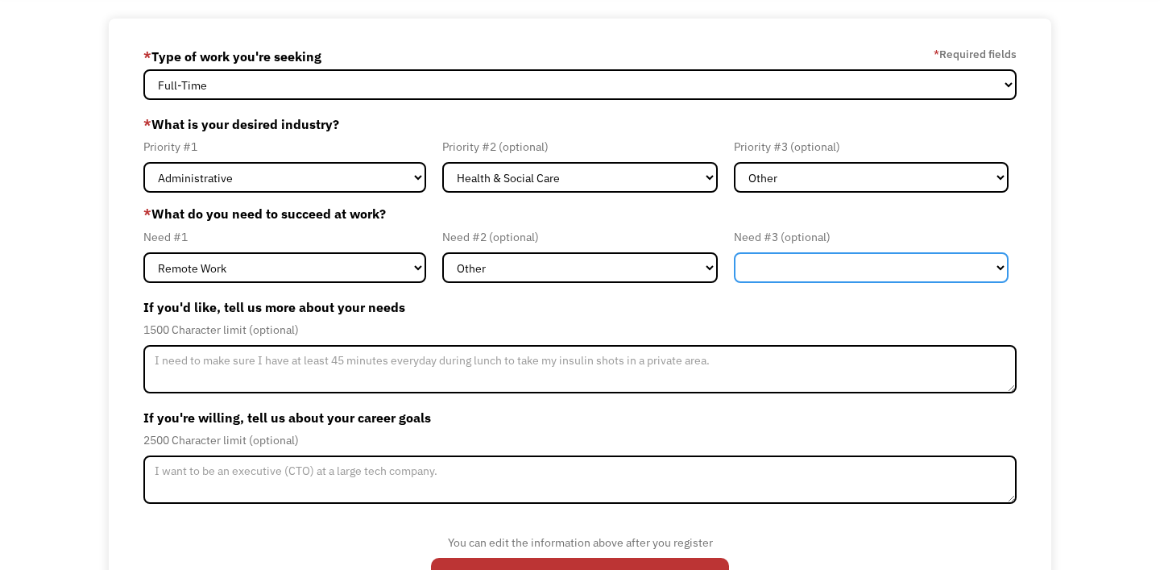
scroll to position [88, 0]
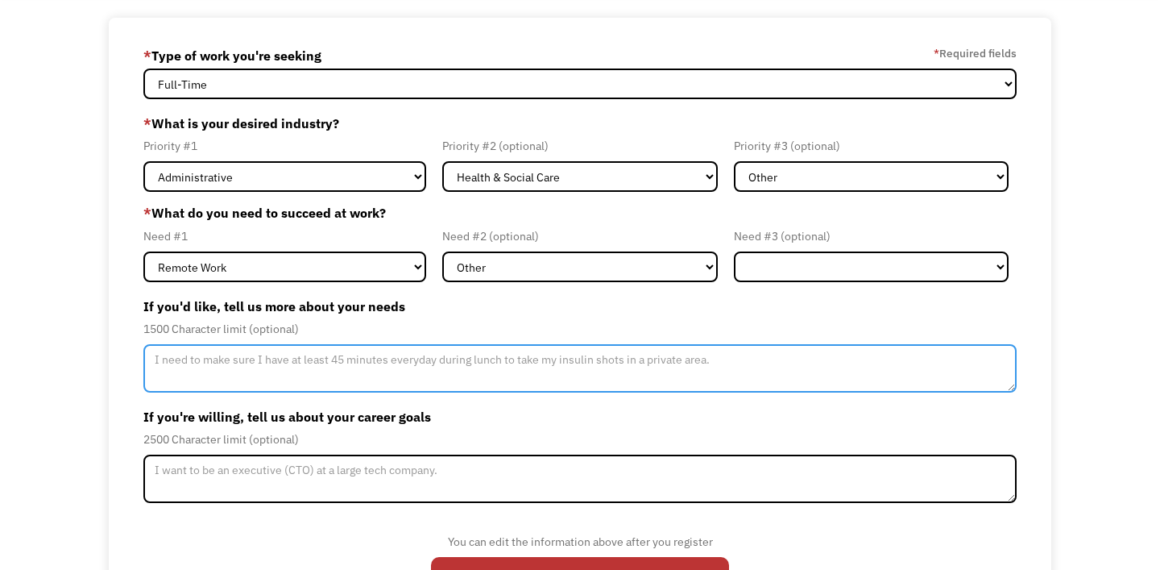
click at [644, 367] on textarea "Member-Update-Form-Step2" at bounding box center [579, 368] width 873 height 48
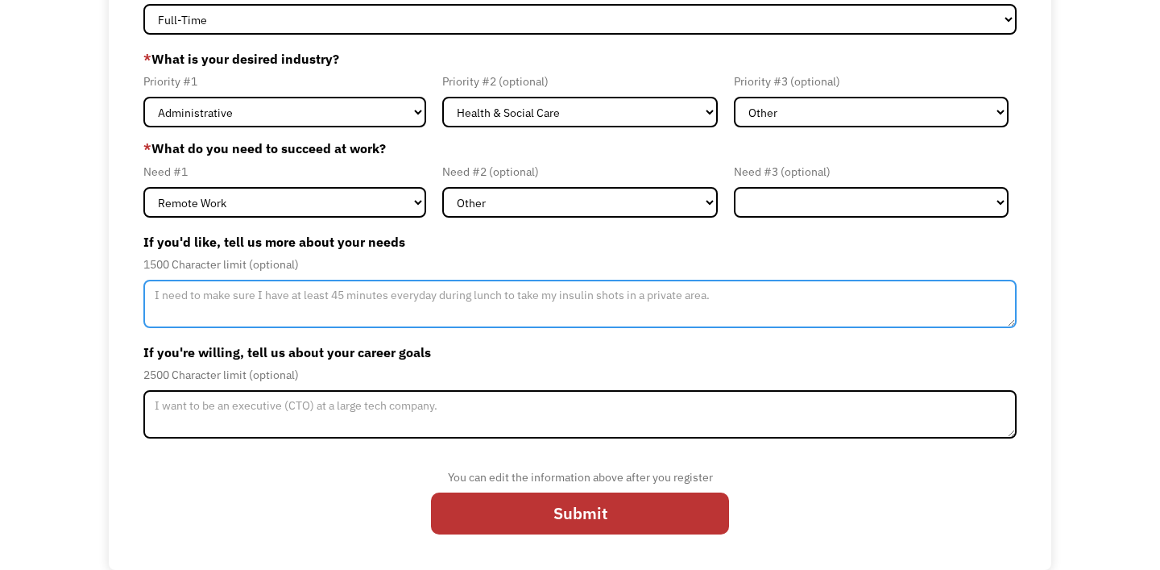
scroll to position [152, 0]
type textarea "I suffer from Major Depressive Disorder and severe selective mutism. I need emp…"
click at [824, 296] on textarea "I suffer from Major Depressive Disorder and severe selective mutism. I need emp…" at bounding box center [579, 304] width 873 height 48
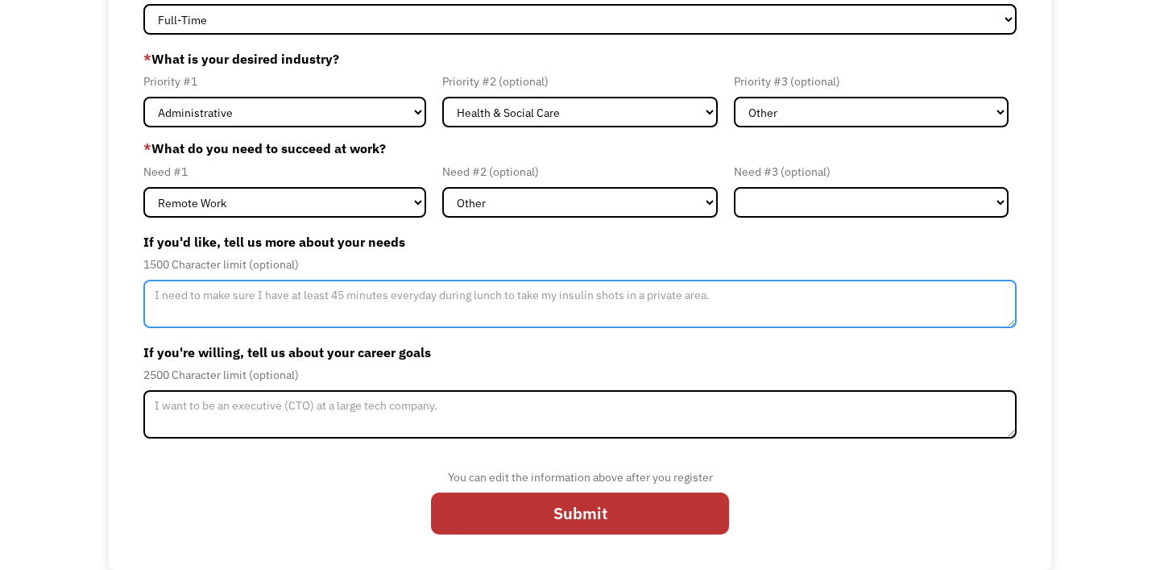
paste textarea "To perform at my best, I am most effective in a role with a degree of schedulin…"
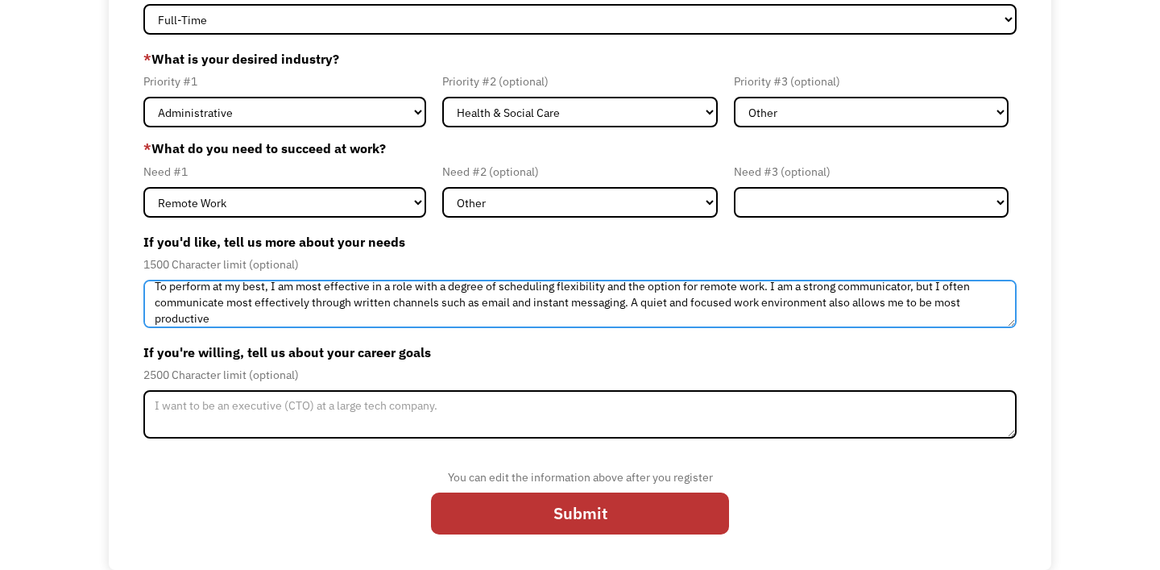
scroll to position [0, 0]
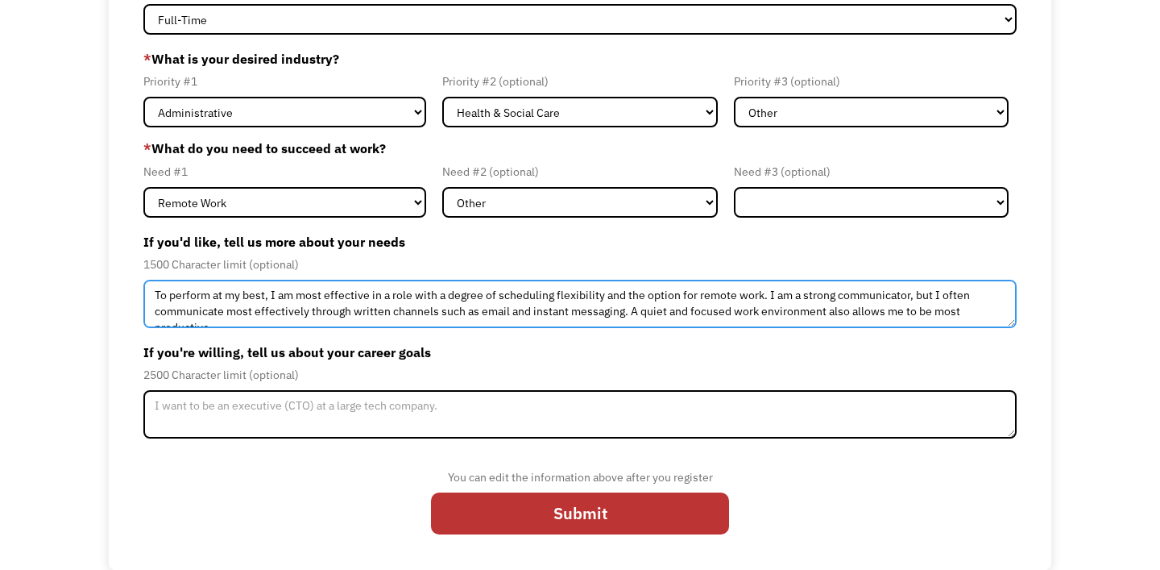
drag, startPoint x: 769, startPoint y: 288, endPoint x: 445, endPoint y: 300, distance: 324.1
click at [445, 301] on textarea "To perform at my best, I am most effective in a role with a degree of schedulin…" at bounding box center [579, 304] width 873 height 48
drag, startPoint x: 272, startPoint y: 292, endPoint x: 768, endPoint y: 297, distance: 495.5
click at [769, 299] on textarea "To perform at my best, I am most effective in a role with a degree of schedulin…" at bounding box center [579, 304] width 873 height 48
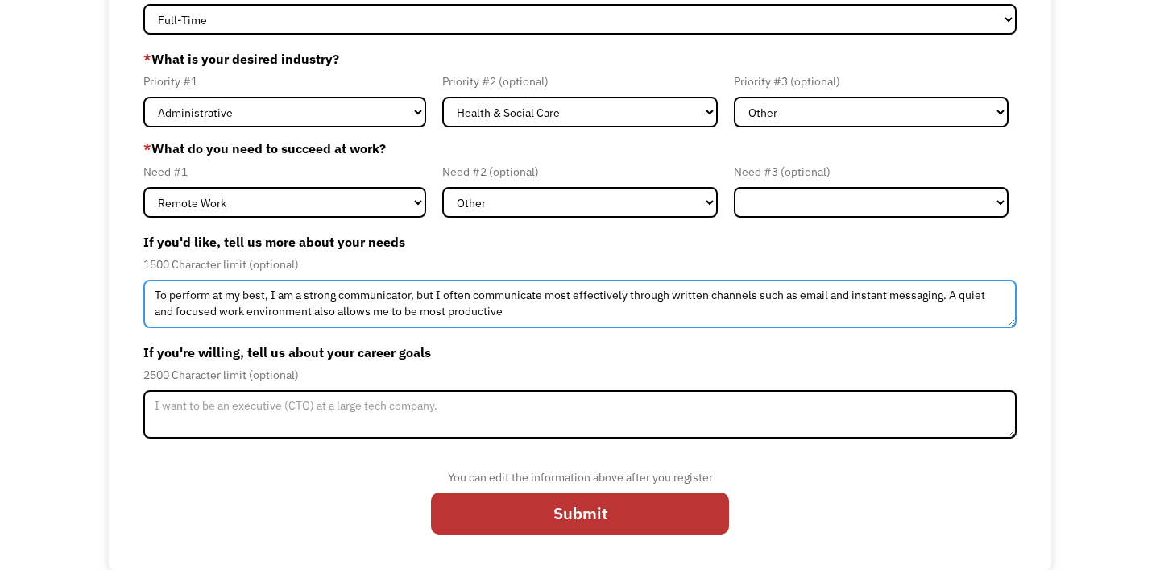
drag, startPoint x: 272, startPoint y: 296, endPoint x: 75, endPoint y: 293, distance: 196.6
click at [75, 293] on div "68c2e9bdaee9e6b59468cb09 mikecanody@gmail.com Michael Canody * Type of work you…" at bounding box center [580, 261] width 1160 height 616
click at [459, 315] on textarea "I am a strong communicator, but I often communicate most effectively through wr…" at bounding box center [579, 304] width 873 height 48
type textarea "I am a strong communicator, but I often communicate most effectively through wr…"
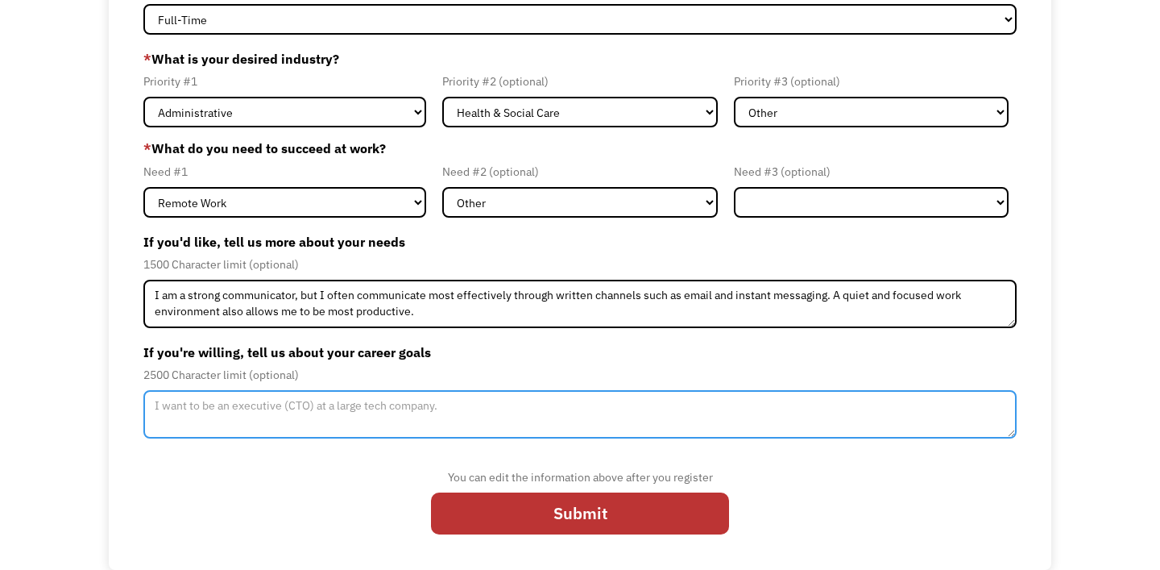
click at [558, 411] on textarea "Member-Update-Form-Step2" at bounding box center [579, 414] width 873 height 48
type textarea "I just want to help and be productive, despite my disabilities."
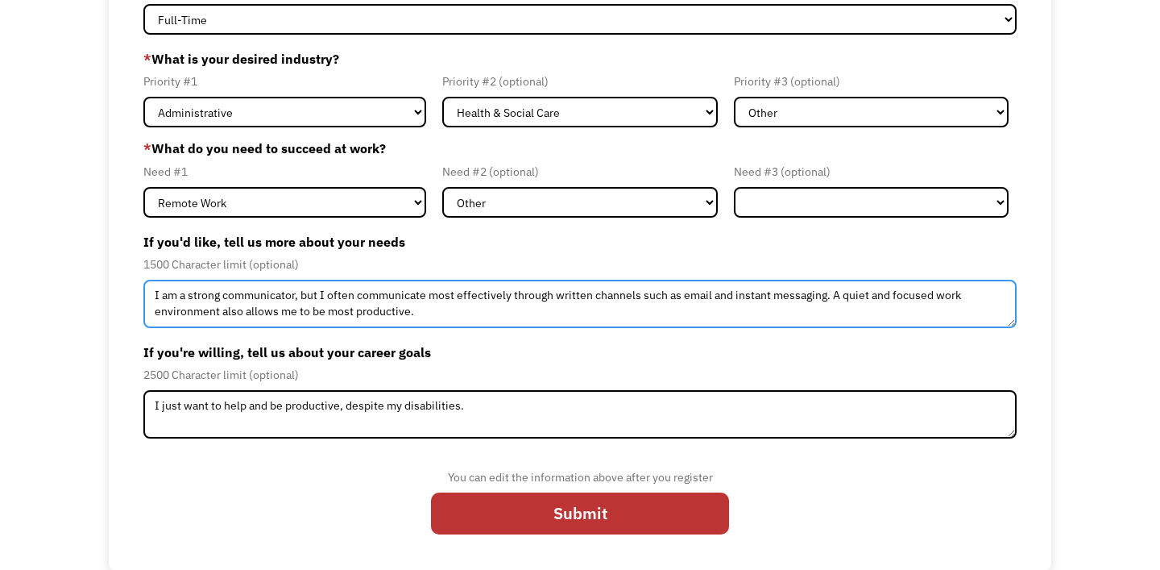
click at [299, 295] on textarea "I am a strong communicator, but I often communicate most effectively through wr…" at bounding box center [579, 304] width 873 height 48
click at [300, 295] on textarea "I am a strong communicator, but I often communicate most effectively through wr…" at bounding box center [579, 304] width 873 height 48
paste textarea "highly productive and effective professional, but I am unable to speak verbally…"
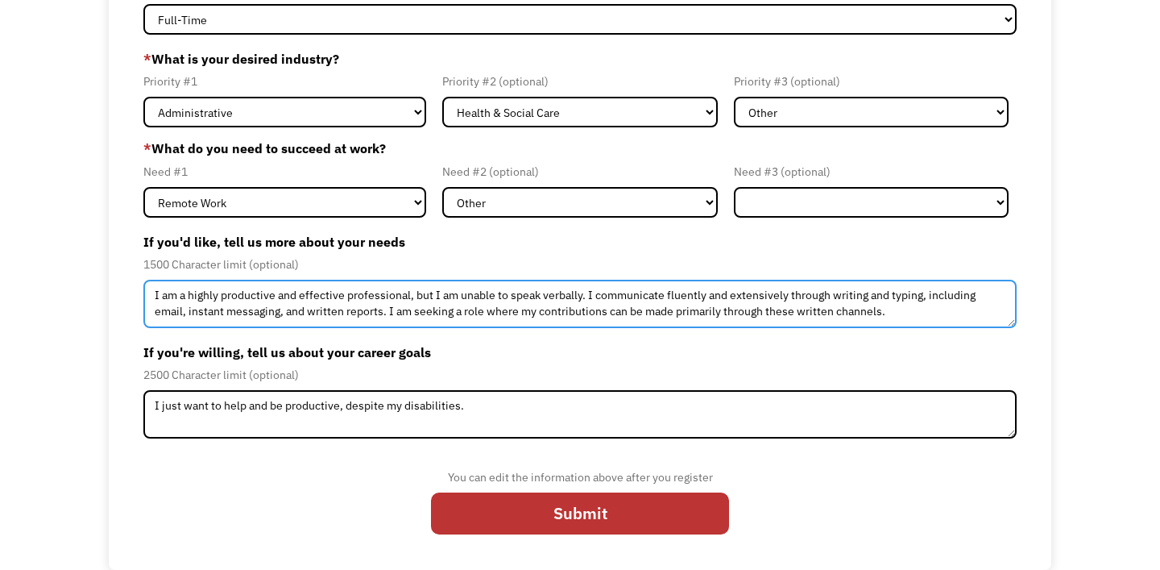
click at [597, 307] on textarea "I am a highly productive and effective professional, but I am unable to speak v…" at bounding box center [579, 304] width 873 height 48
click at [898, 313] on textarea "I am a highly productive and effective professional, but I am unable to speak v…" at bounding box center [579, 304] width 873 height 48
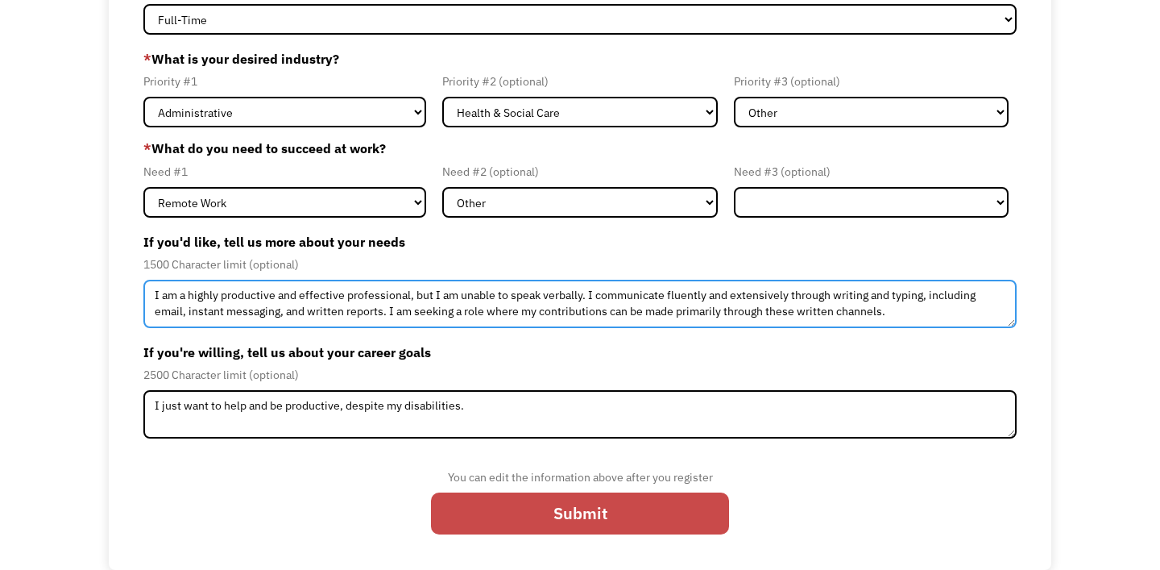
type textarea "I am a highly productive and effective professional, but I am unable to speak v…"
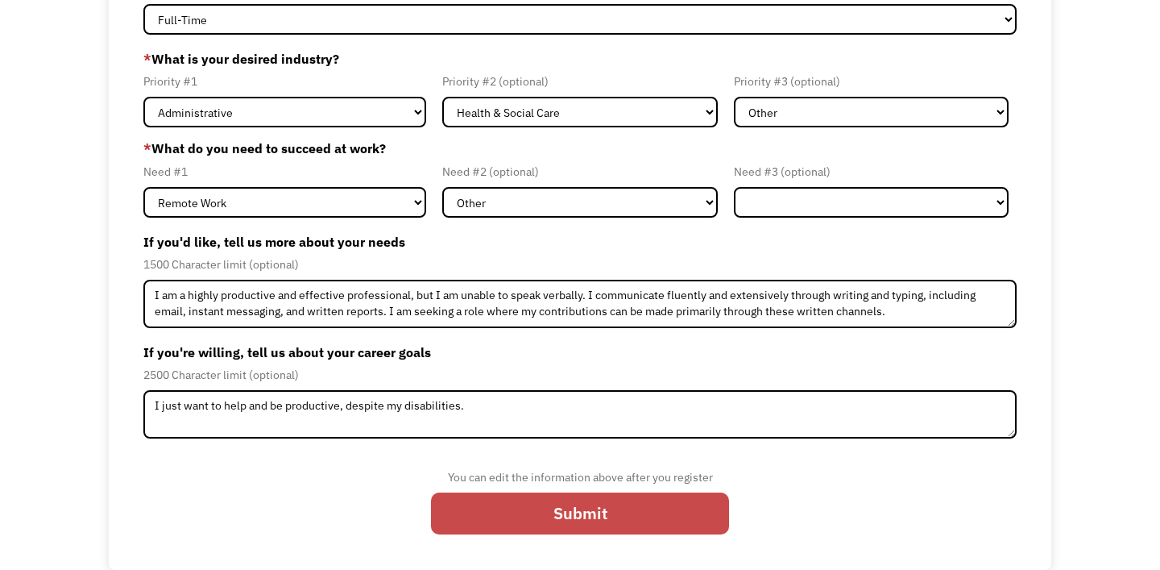
click at [553, 512] on input "Submit" at bounding box center [580, 513] width 298 height 42
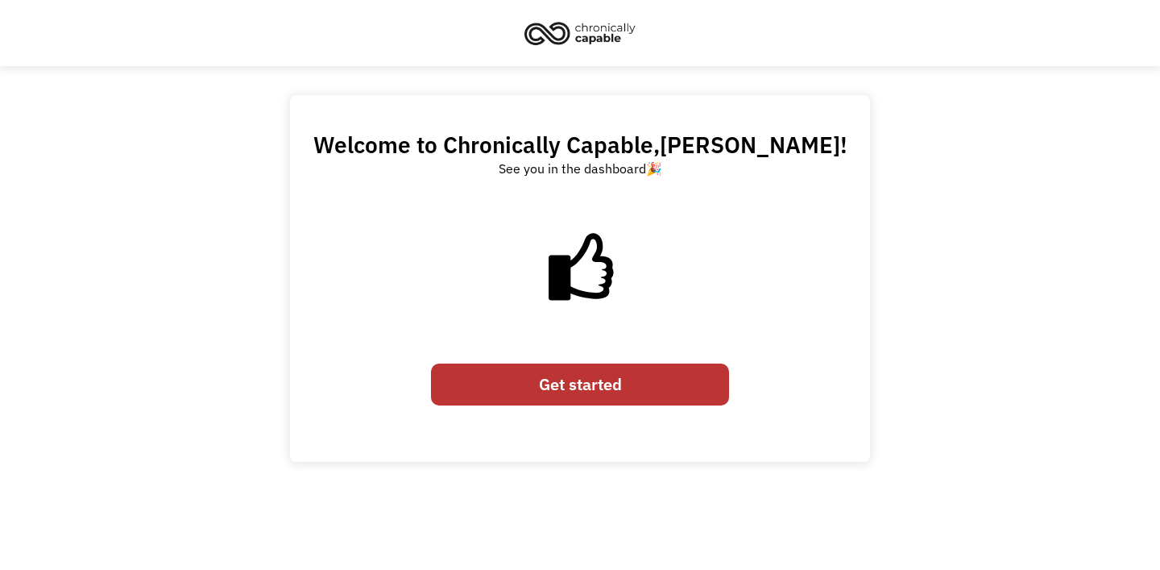
click at [587, 391] on link "Get started" at bounding box center [580, 384] width 298 height 42
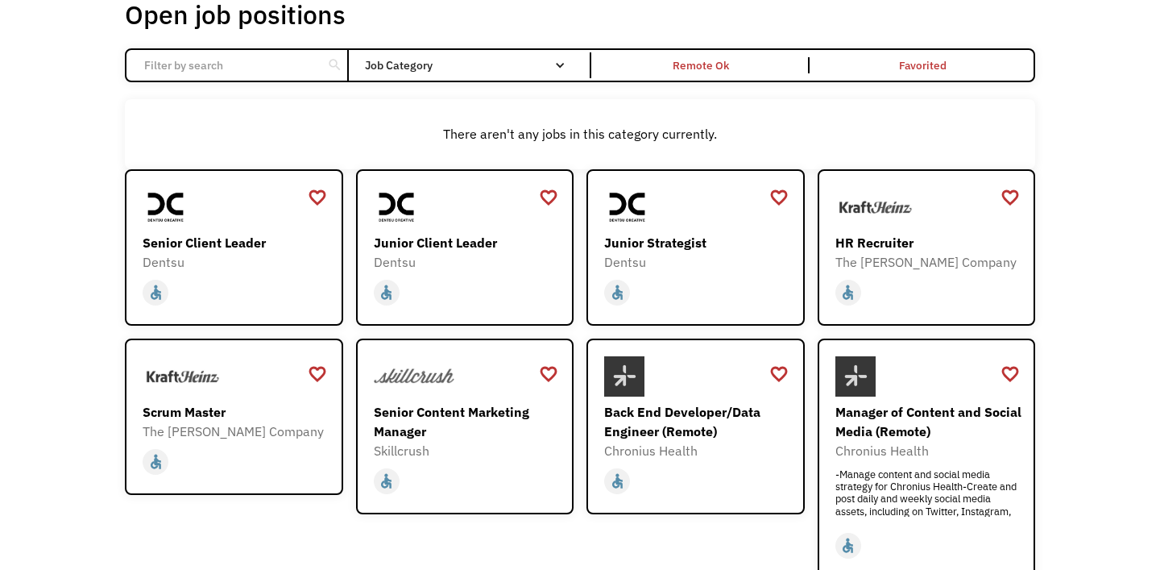
scroll to position [104, 0]
click at [861, 252] on div "The [PERSON_NAME] Company" at bounding box center [928, 260] width 187 height 19
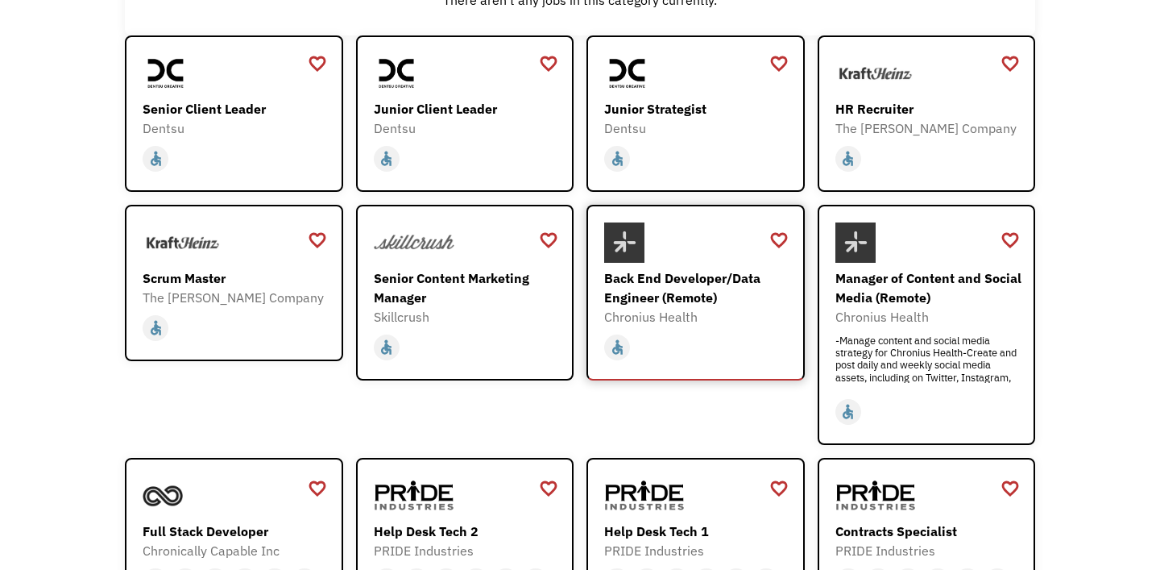
scroll to position [244, 0]
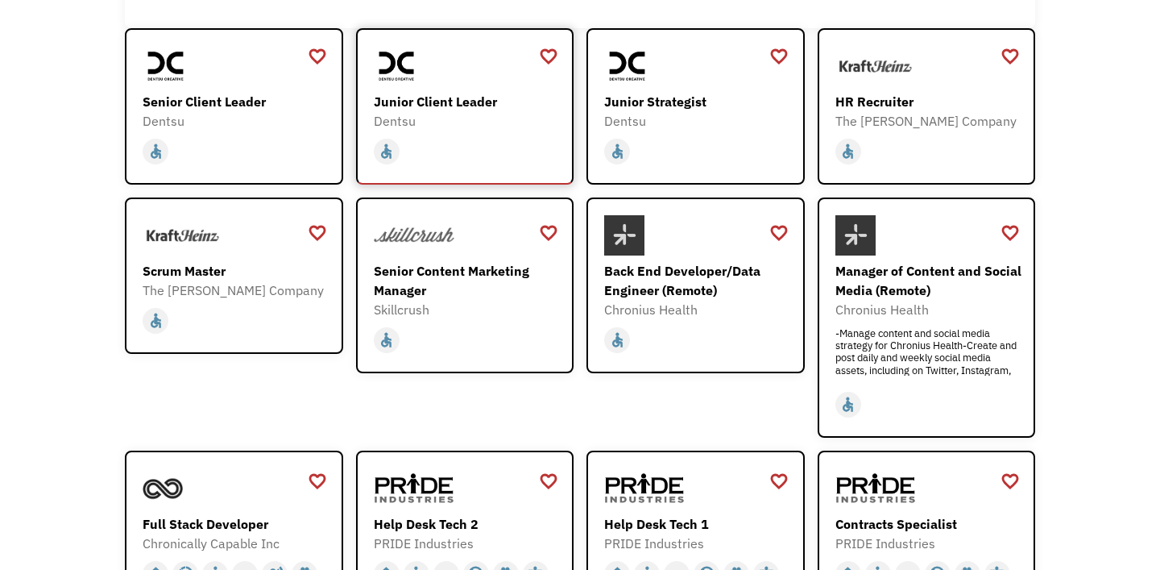
click at [458, 95] on div "Junior Client Leader" at bounding box center [467, 101] width 187 height 19
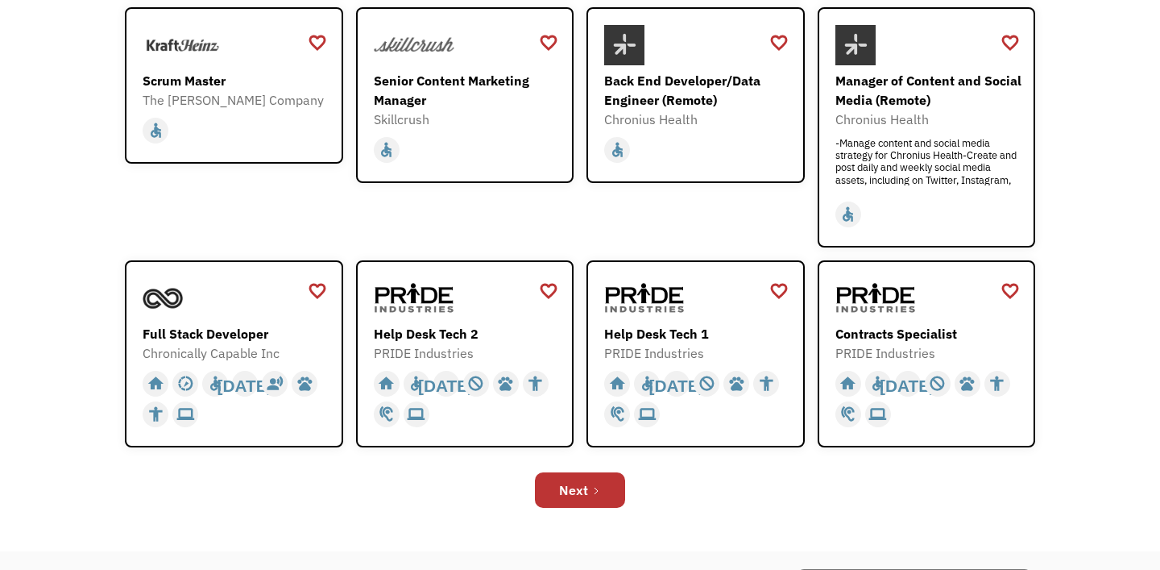
scroll to position [439, 0]
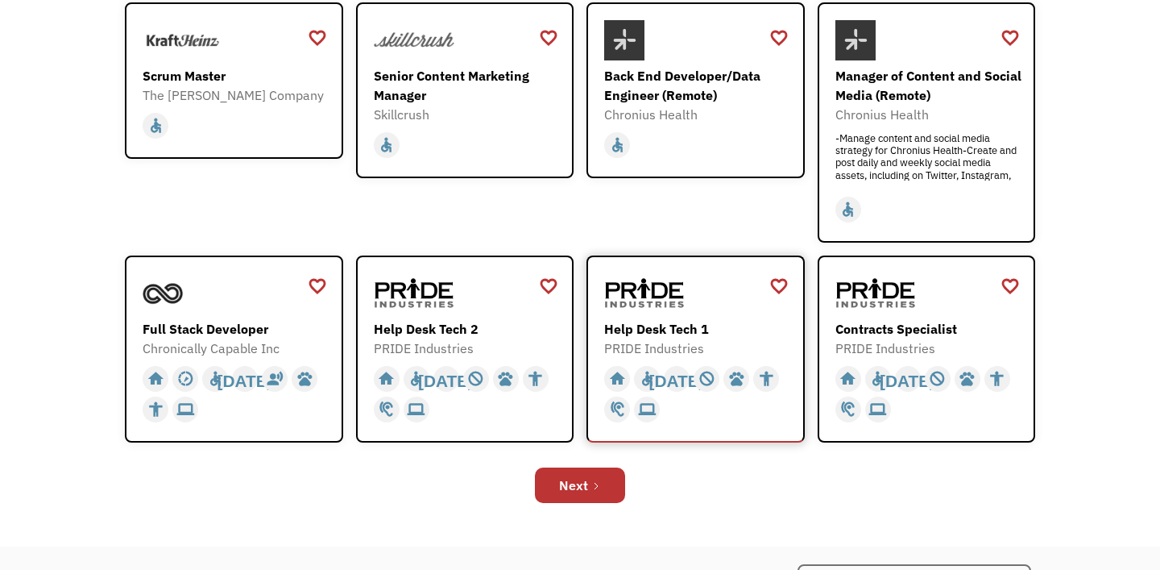
click at [671, 321] on div "Help Desk Tech 1" at bounding box center [697, 328] width 187 height 19
click at [591, 475] on link "Next" at bounding box center [580, 484] width 90 height 35
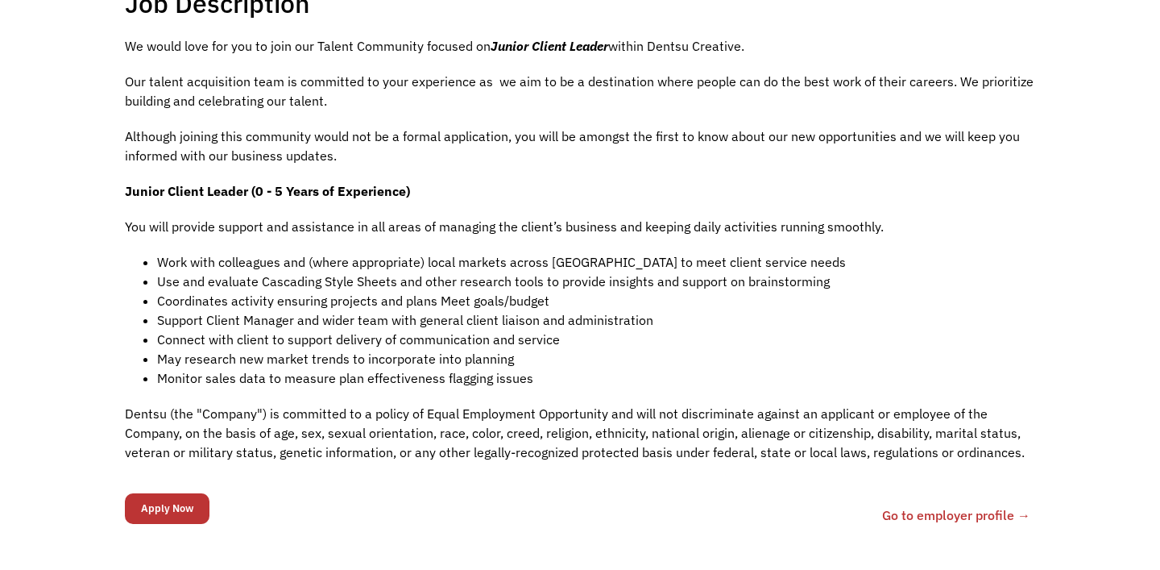
scroll to position [365, 0]
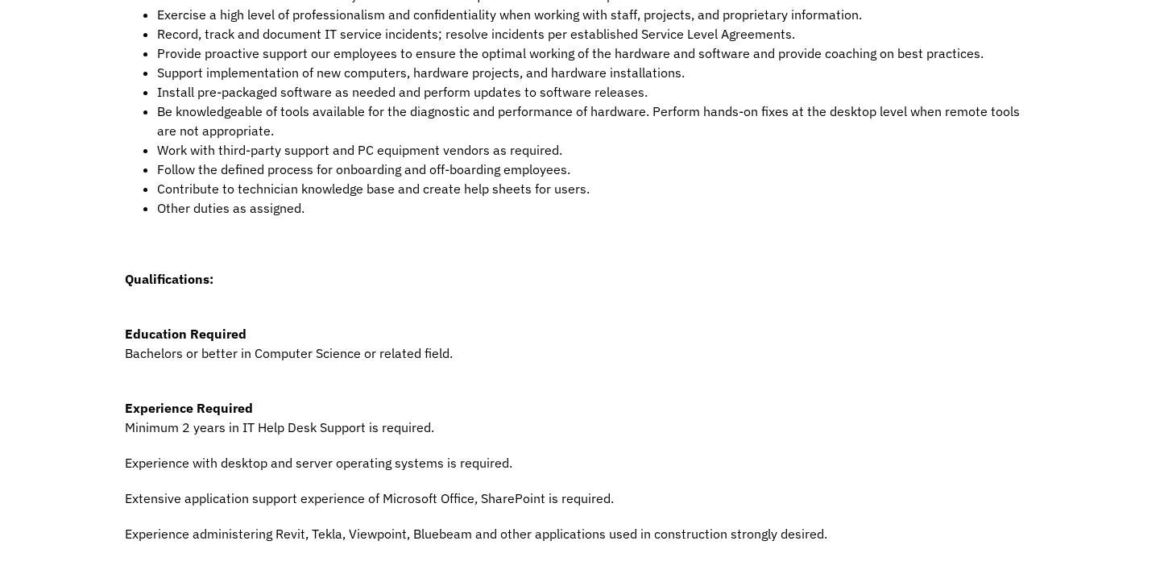
scroll to position [545, 0]
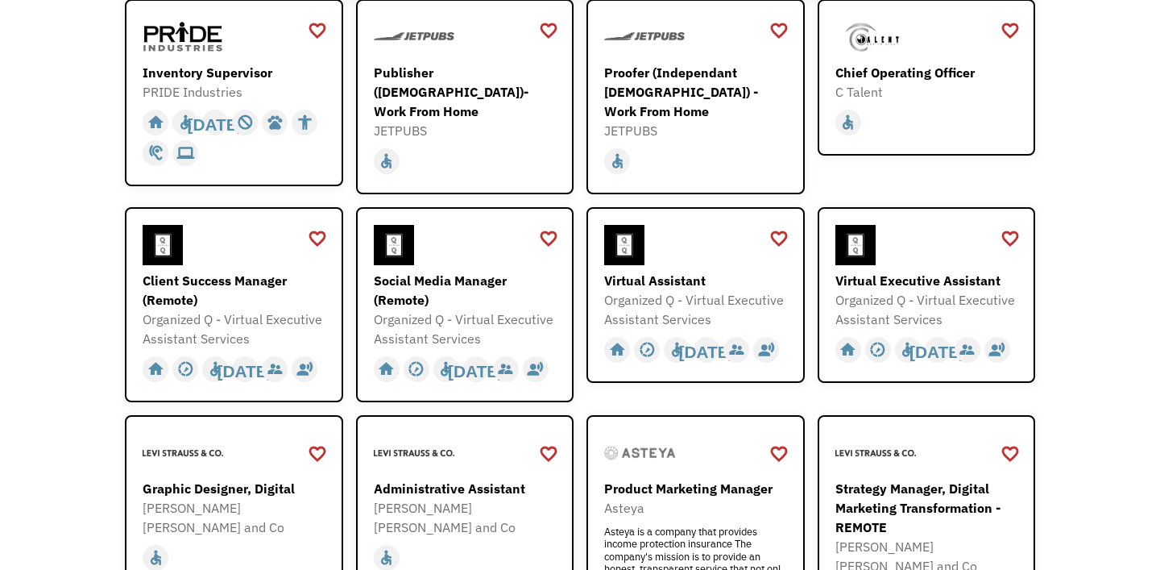
scroll to position [274, 0]
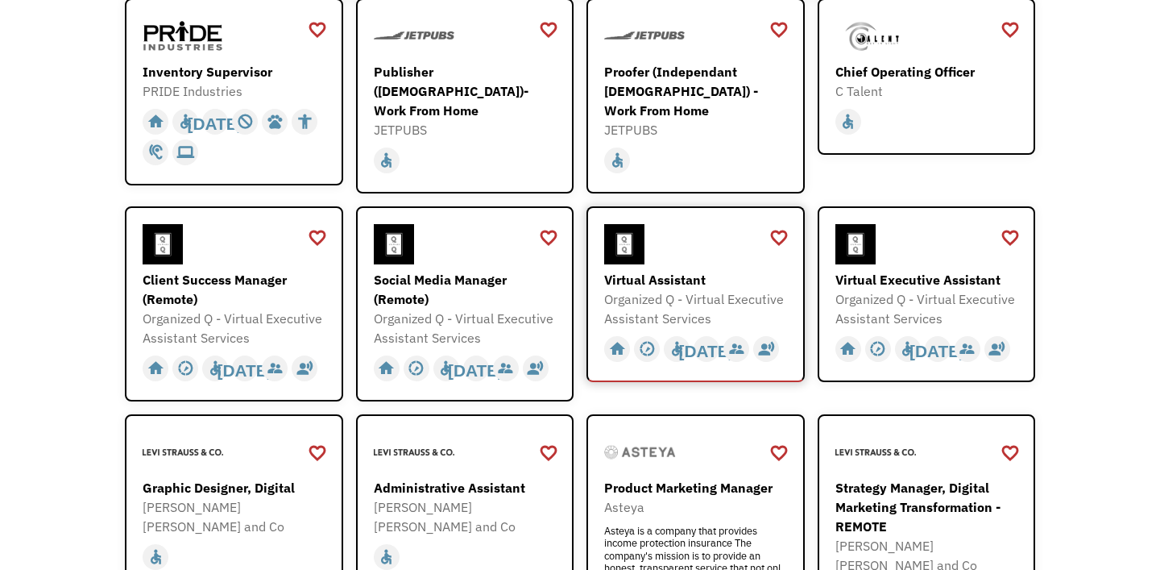
click at [672, 291] on div "Organized Q - Virtual Executive Assistant Services" at bounding box center [697, 308] width 187 height 39
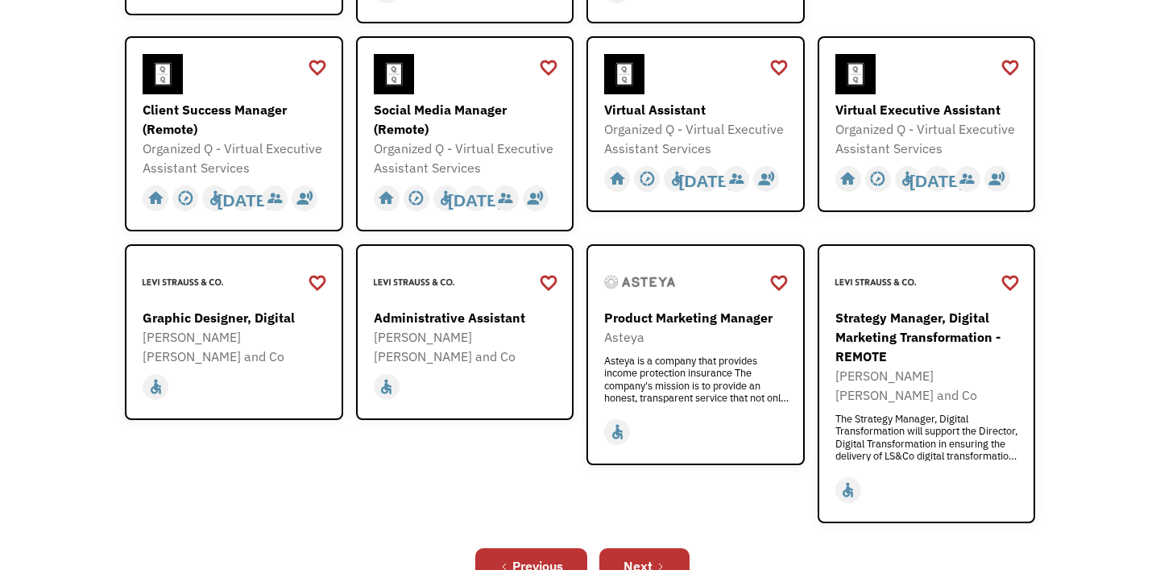
scroll to position [452, 0]
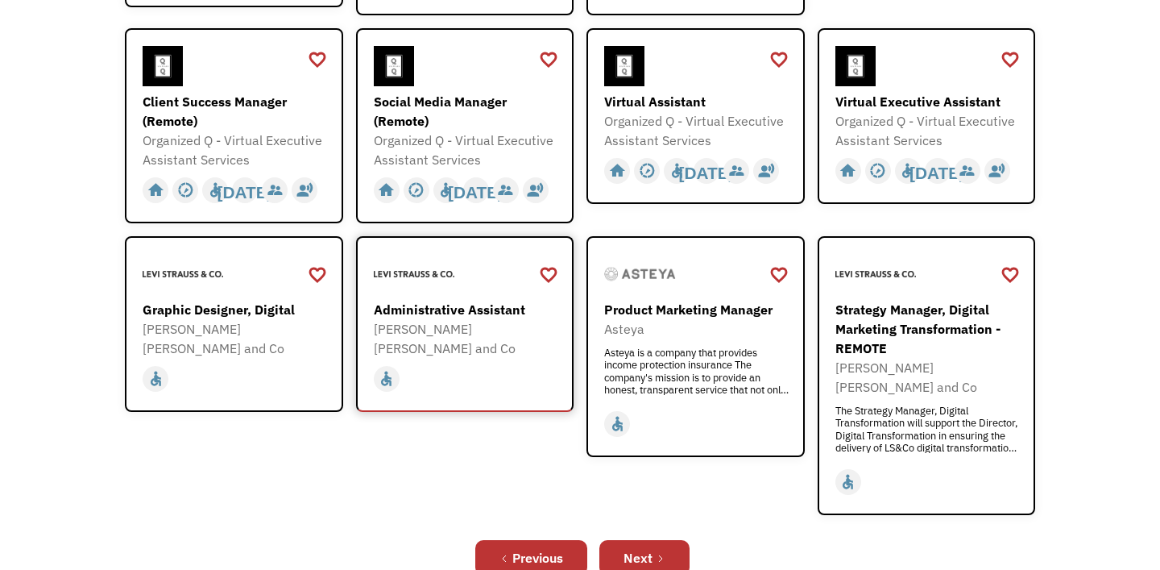
click at [530, 319] on div "[PERSON_NAME] [PERSON_NAME] and Co" at bounding box center [467, 338] width 187 height 39
click at [642, 548] on div "Next" at bounding box center [638, 557] width 29 height 19
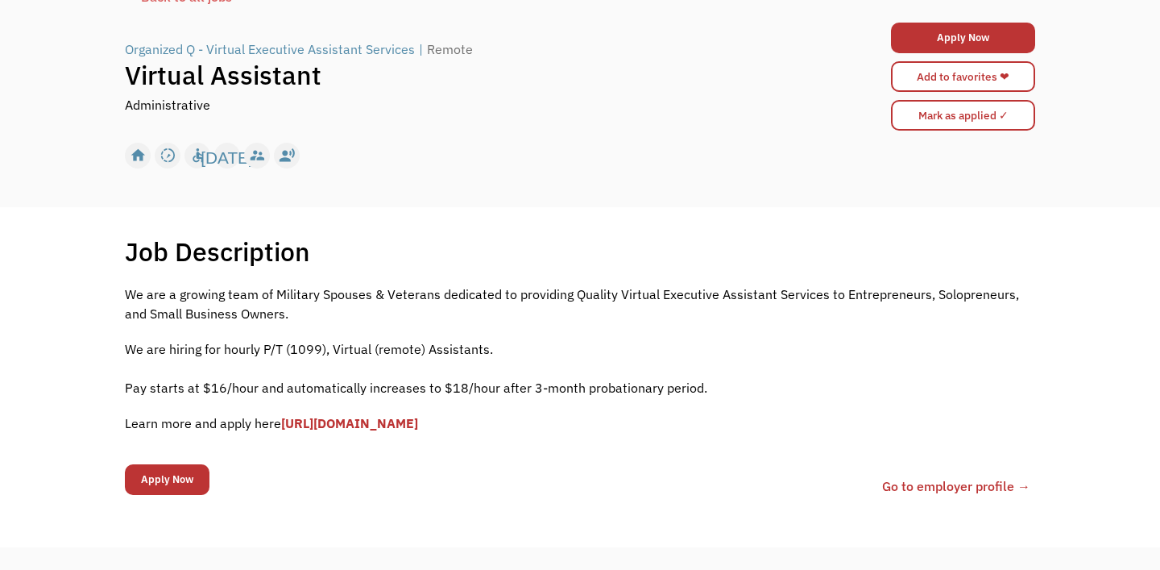
scroll to position [116, 0]
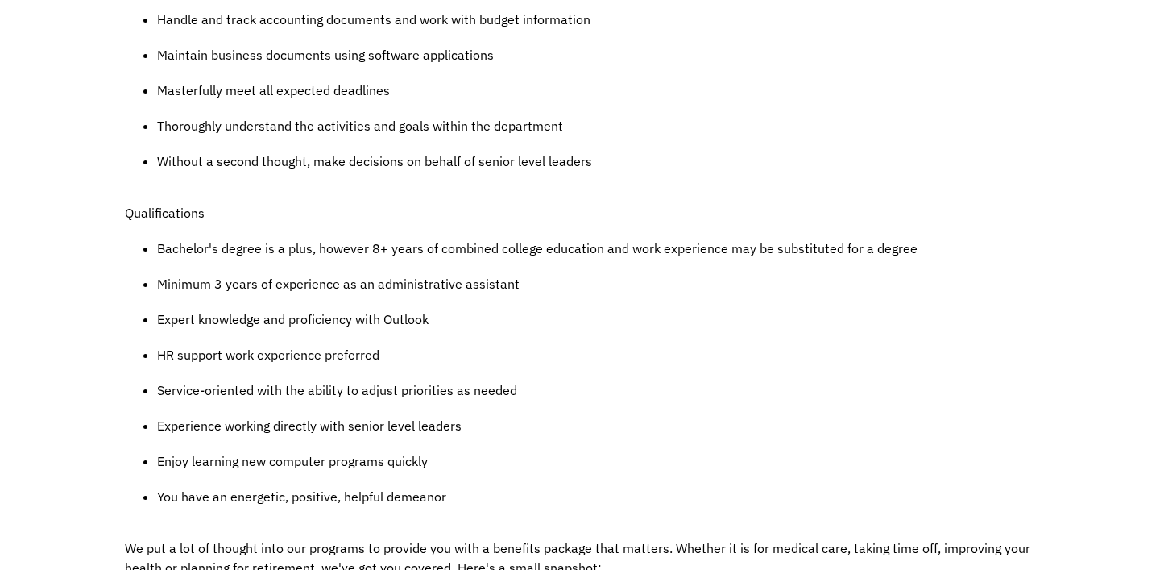
scroll to position [944, 0]
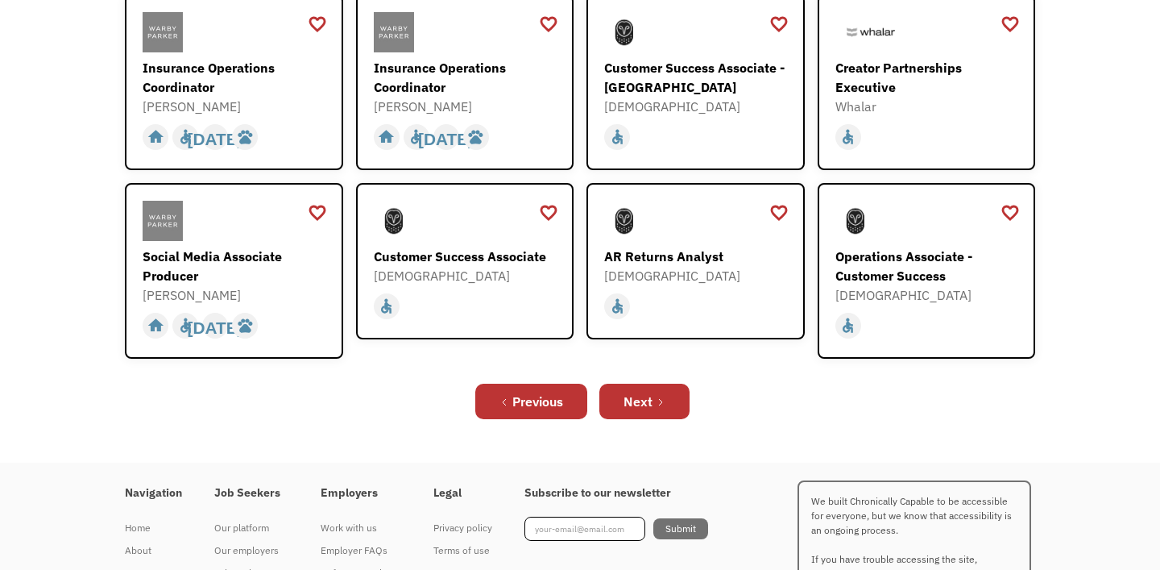
scroll to position [563, 0]
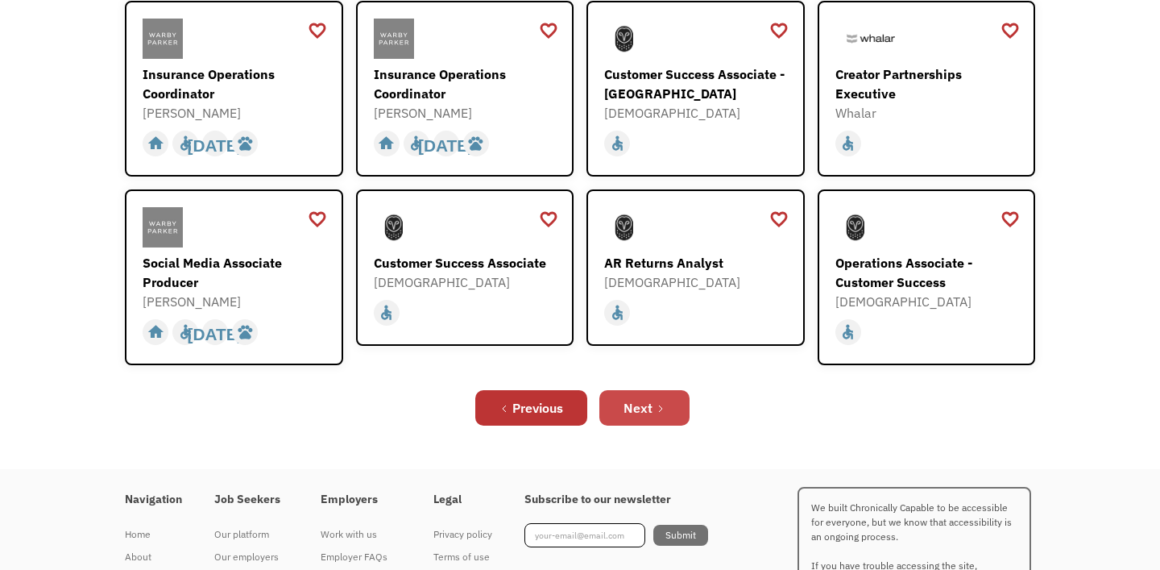
click at [644, 398] on div "Next" at bounding box center [638, 407] width 29 height 19
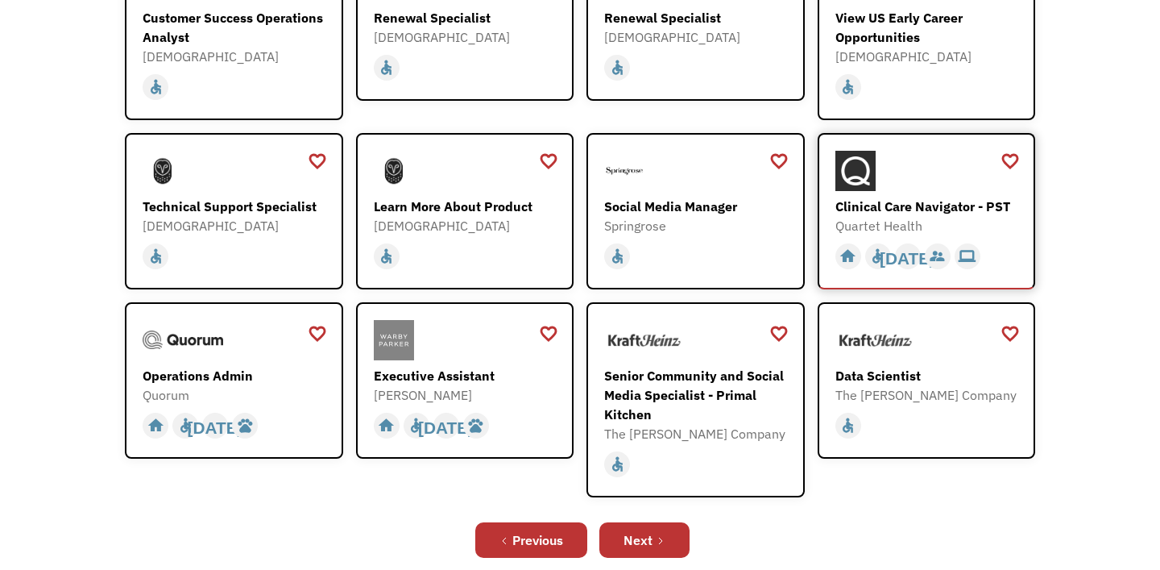
scroll to position [300, 0]
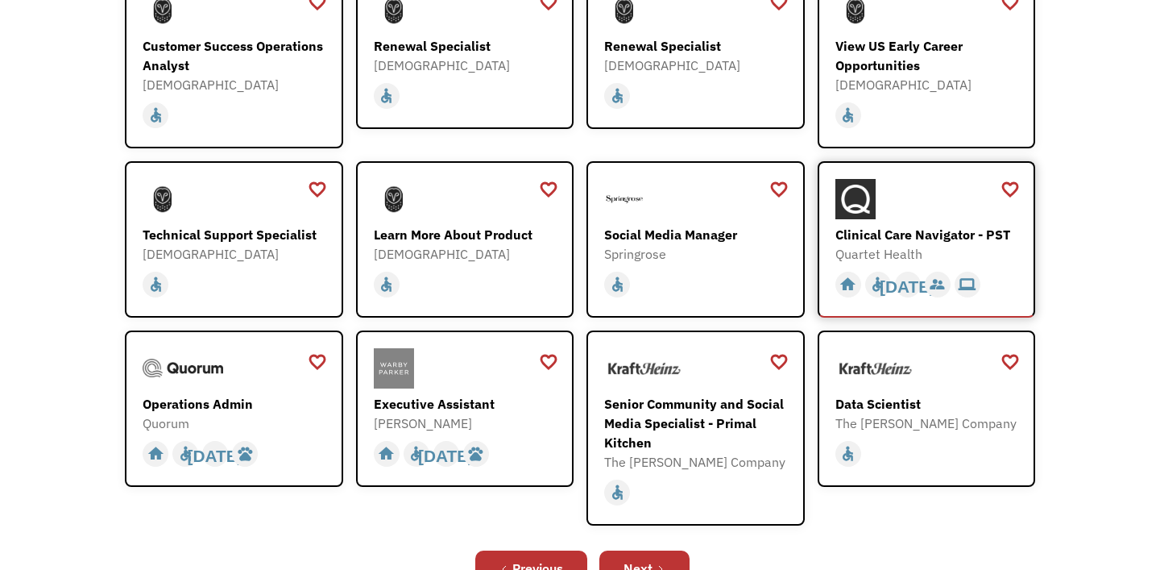
click at [924, 228] on div "Clinical Care Navigator - PST" at bounding box center [928, 234] width 187 height 19
click at [1061, 242] on div "Open job positions You have X liked items Search search Filter by category Admi…" at bounding box center [580, 197] width 1160 height 863
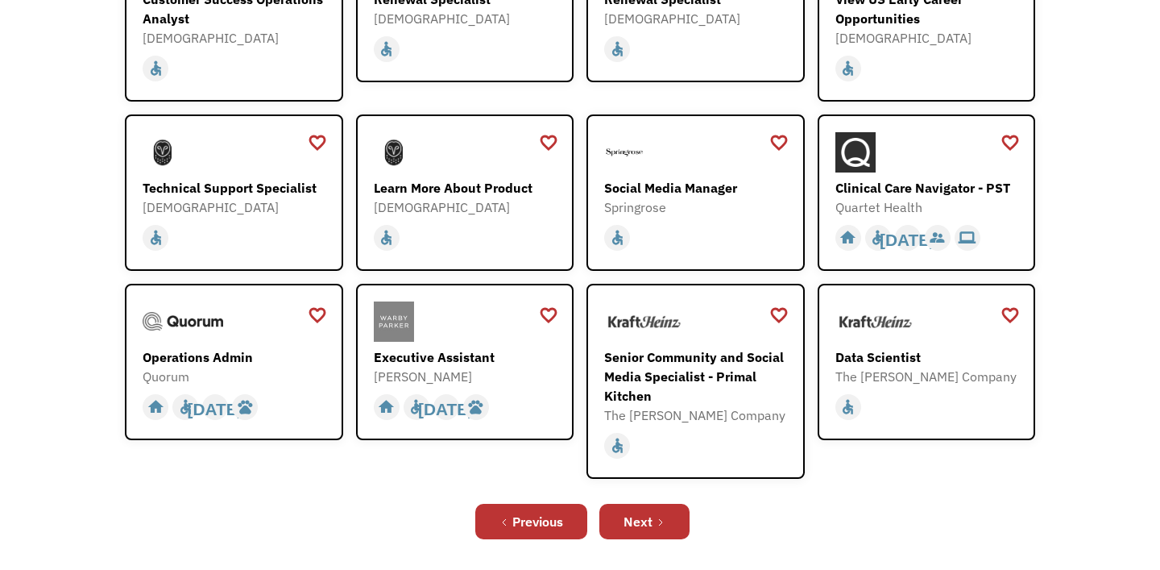
scroll to position [348, 0]
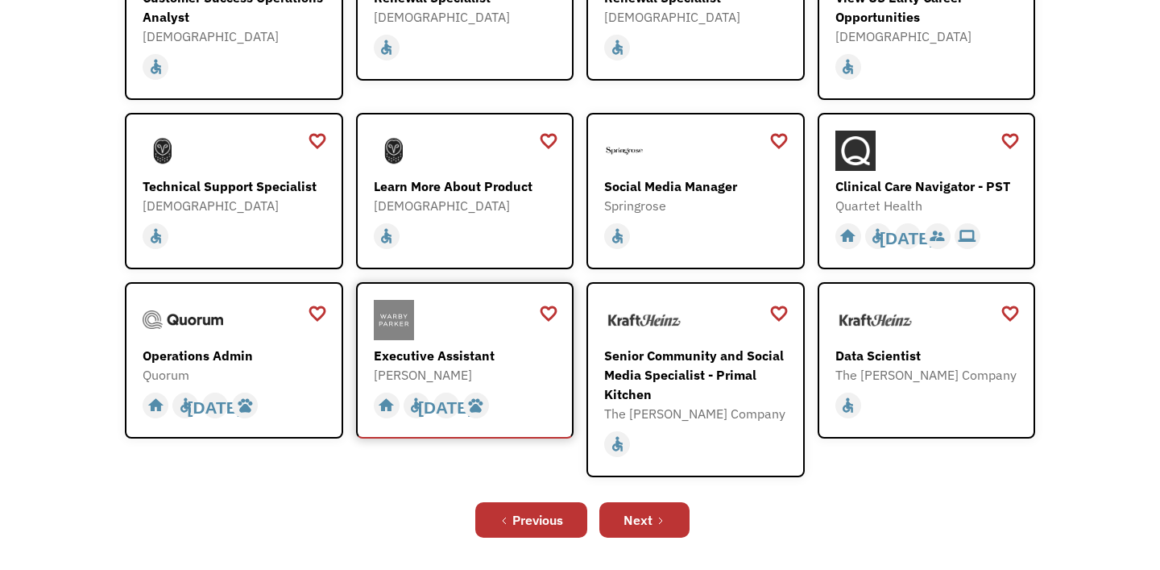
click at [475, 345] on div "Executive Assistant Warby Parker https://boards.greenhouse.io/warbyparker/jobs/…" at bounding box center [467, 342] width 187 height 85
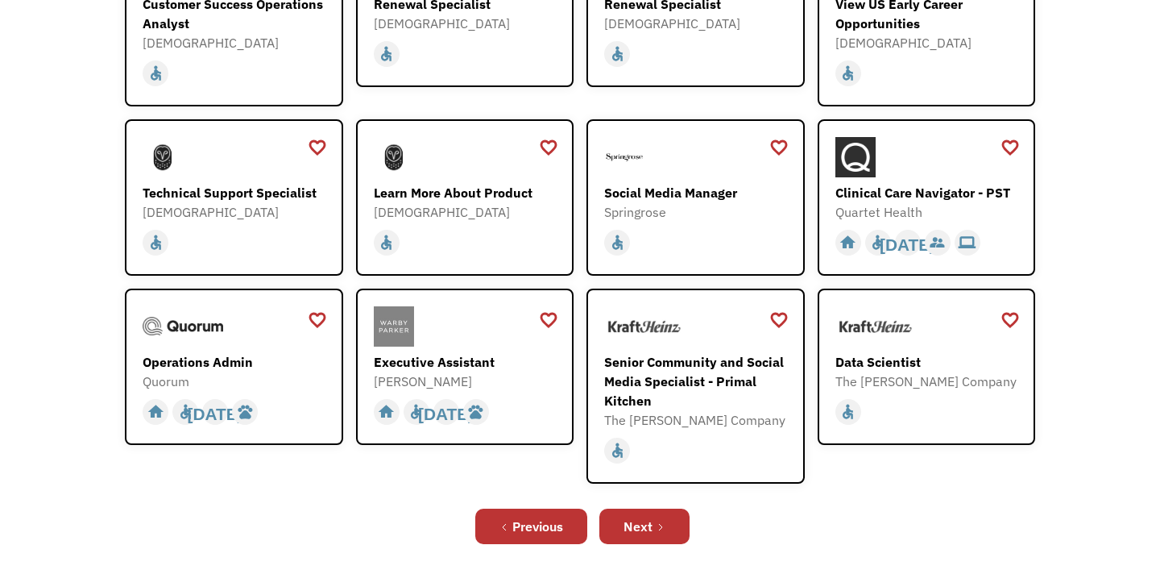
scroll to position [341, 0]
click at [669, 541] on link "Next" at bounding box center [644, 526] width 90 height 35
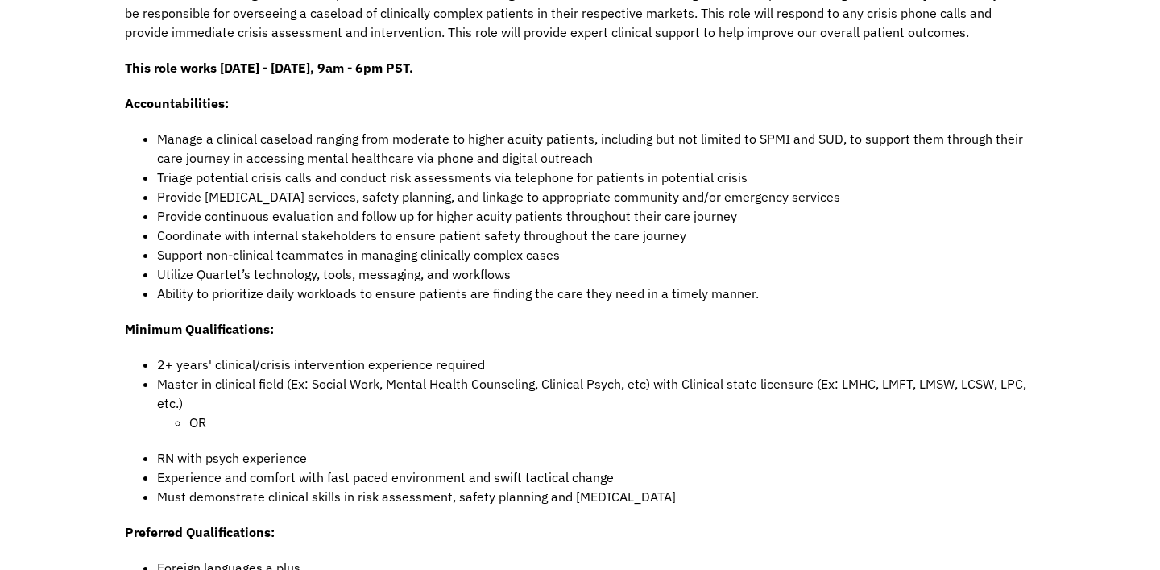
scroll to position [733, 0]
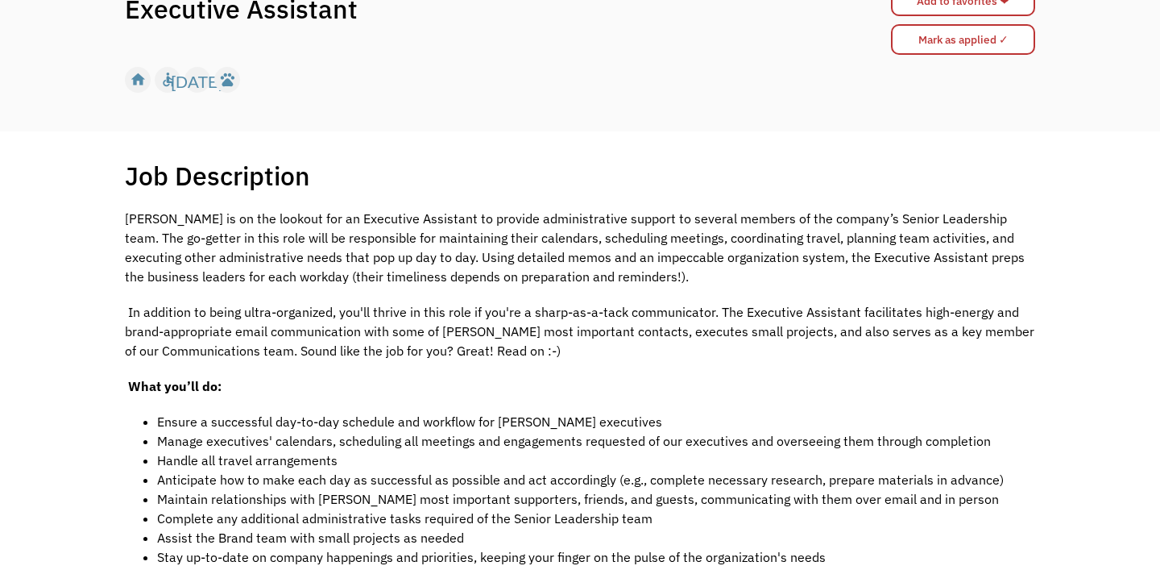
scroll to position [192, 0]
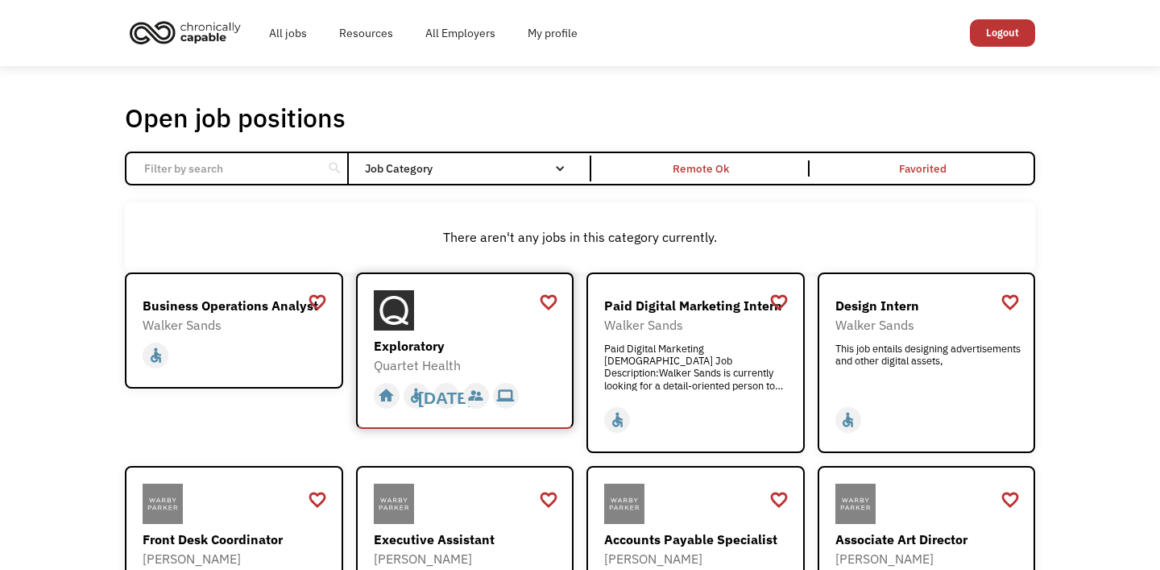
click at [469, 331] on div "Exploratory Quartet Health https://boards.greenhouse.io/quartethealth/jobs/4314…" at bounding box center [467, 332] width 187 height 85
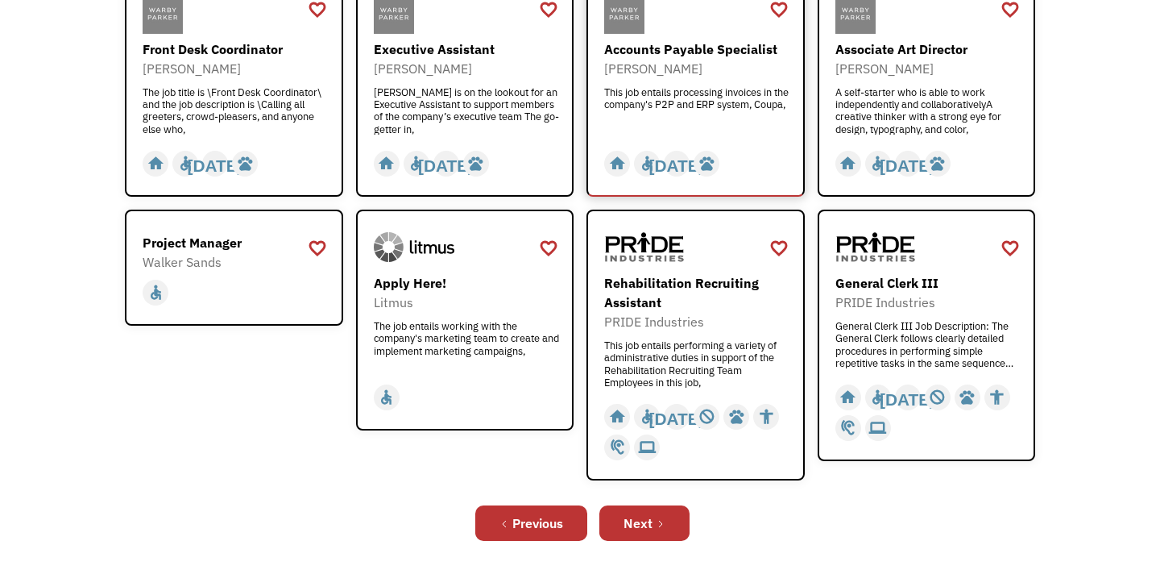
scroll to position [492, 0]
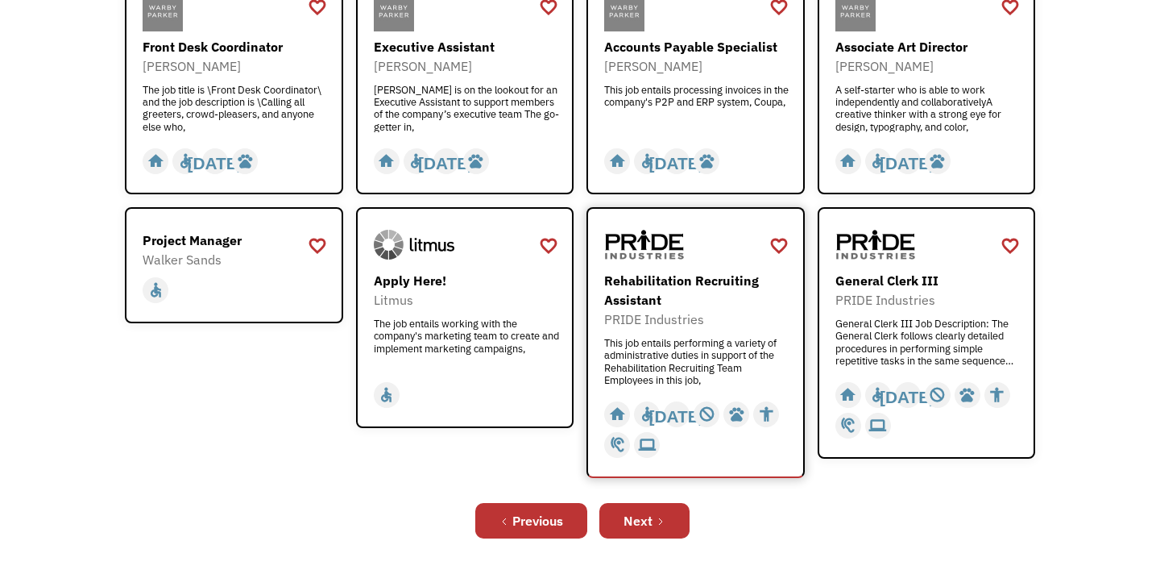
click at [704, 302] on div "Rehabilitation Recruiting Assistant" at bounding box center [697, 290] width 187 height 39
click at [645, 516] on div "Next" at bounding box center [638, 520] width 29 height 19
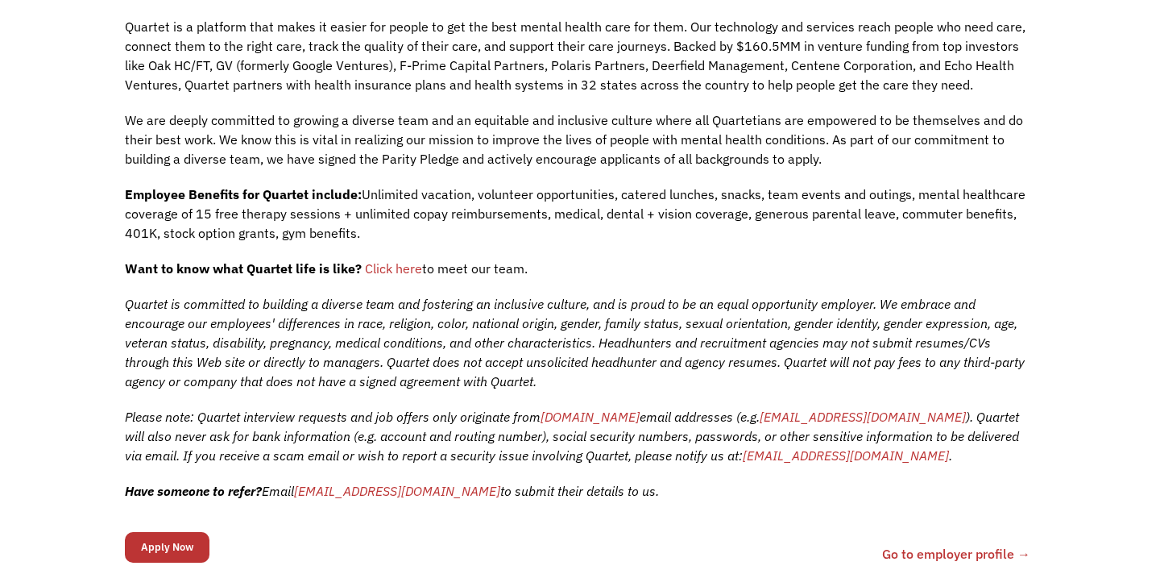
scroll to position [507, 0]
click at [402, 276] on span "Click here" at bounding box center [393, 269] width 57 height 16
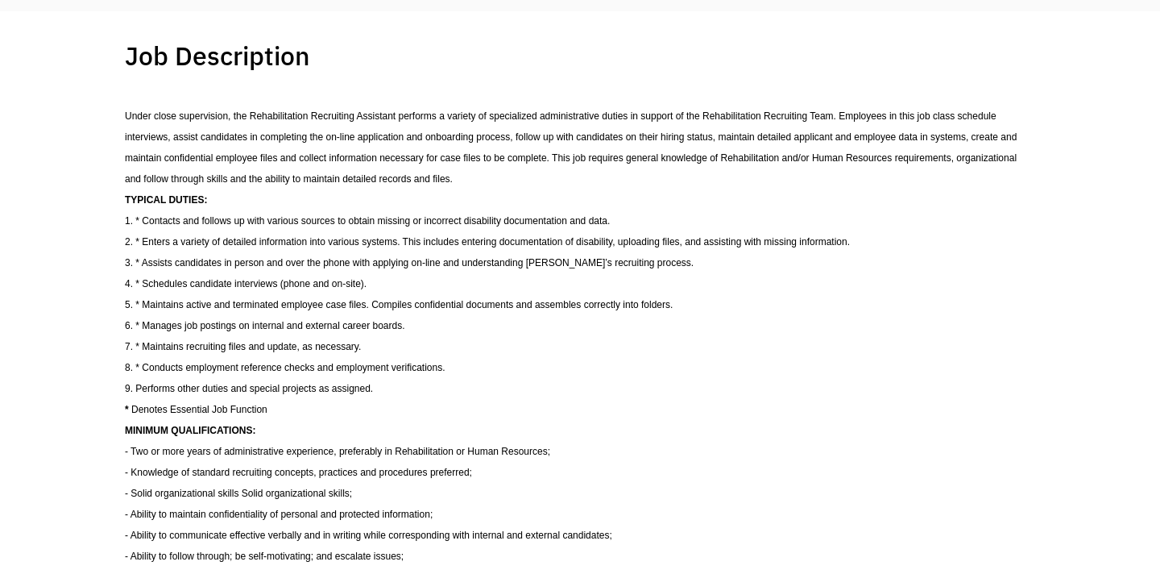
scroll to position [311, 0]
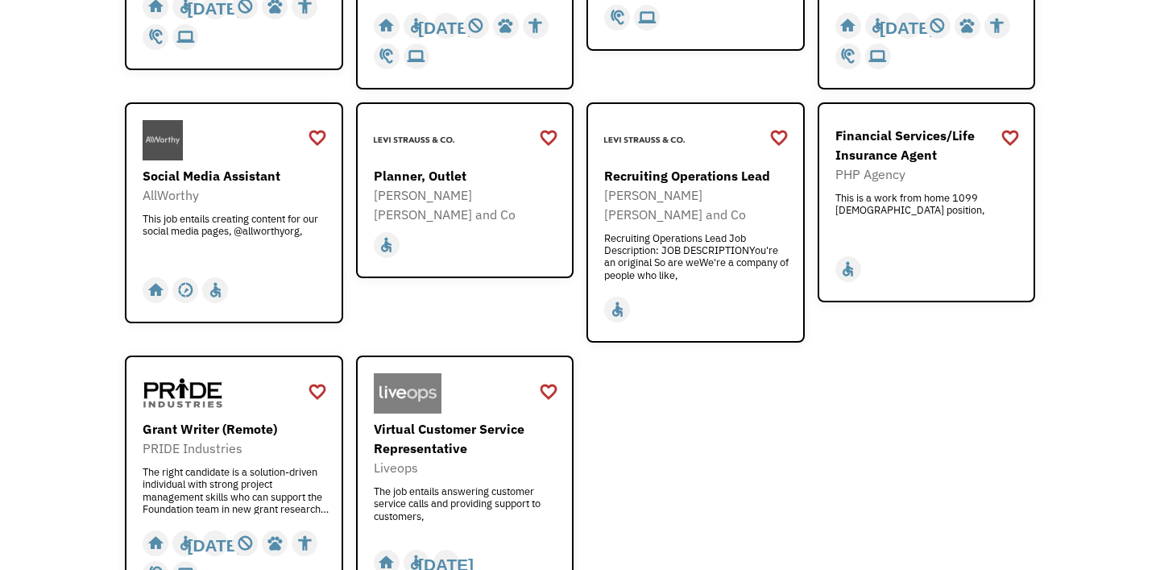
scroll to position [502, 0]
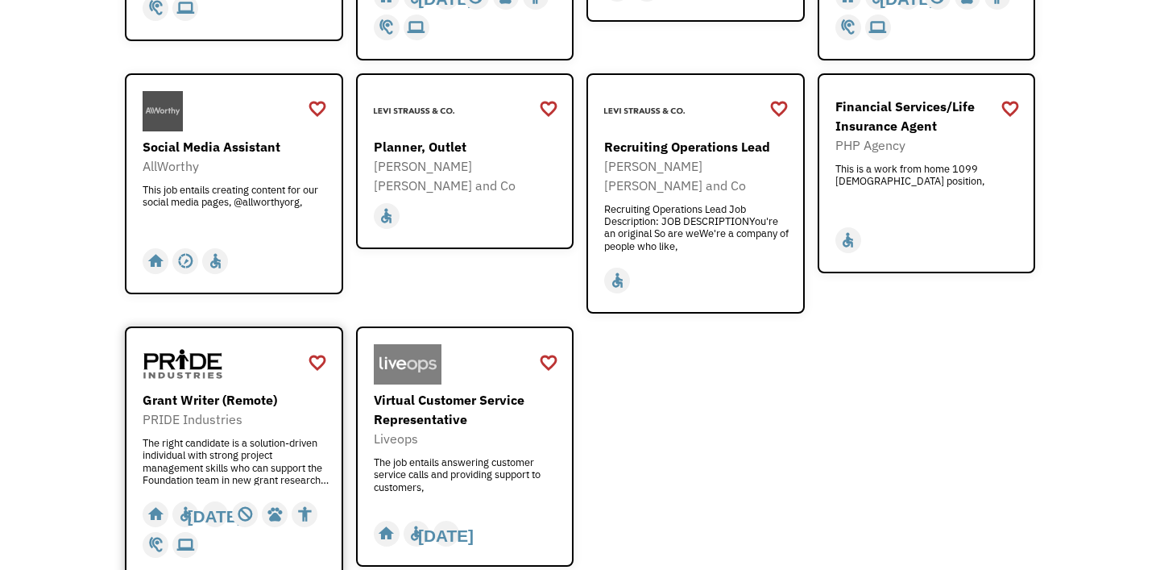
click at [236, 437] on div "The right candidate is a solution-driven individual with strong project managem…" at bounding box center [236, 461] width 187 height 48
click at [766, 354] on div "favorite_border favorite Saving Senior Client Leader Dentsu https://join.smartr…" at bounding box center [580, 173] width 910 height 807
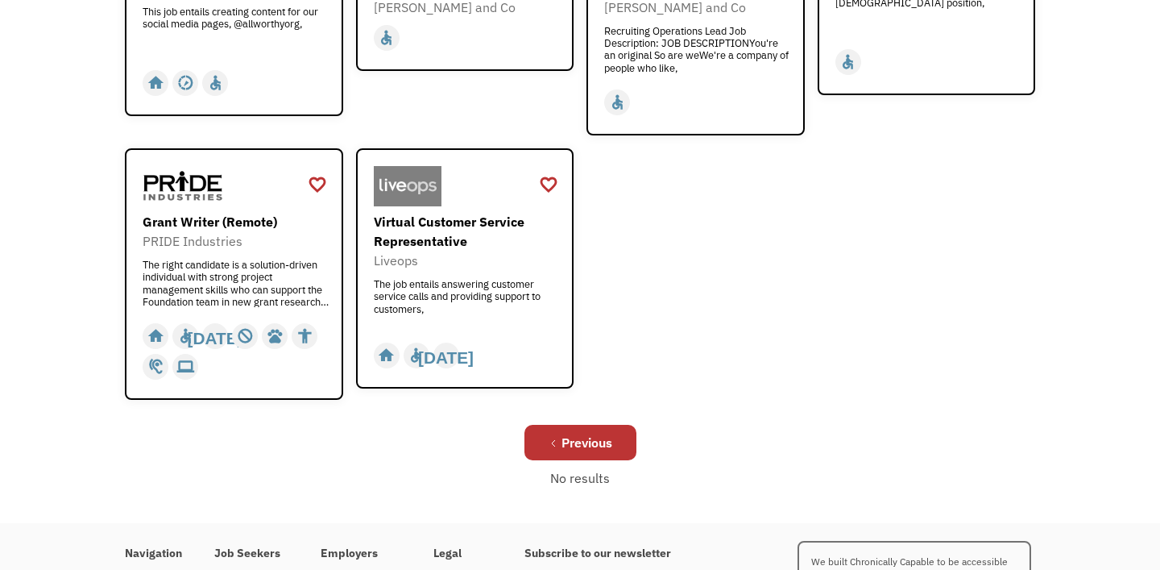
scroll to position [683, 0]
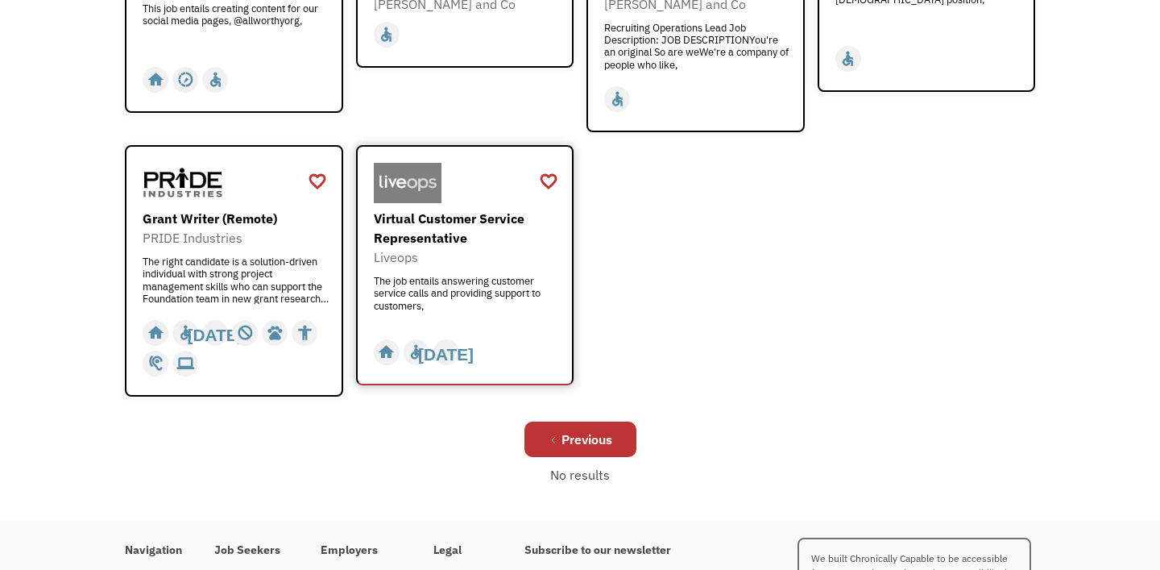
click at [453, 214] on div "Virtual Customer Service Representative" at bounding box center [467, 228] width 187 height 39
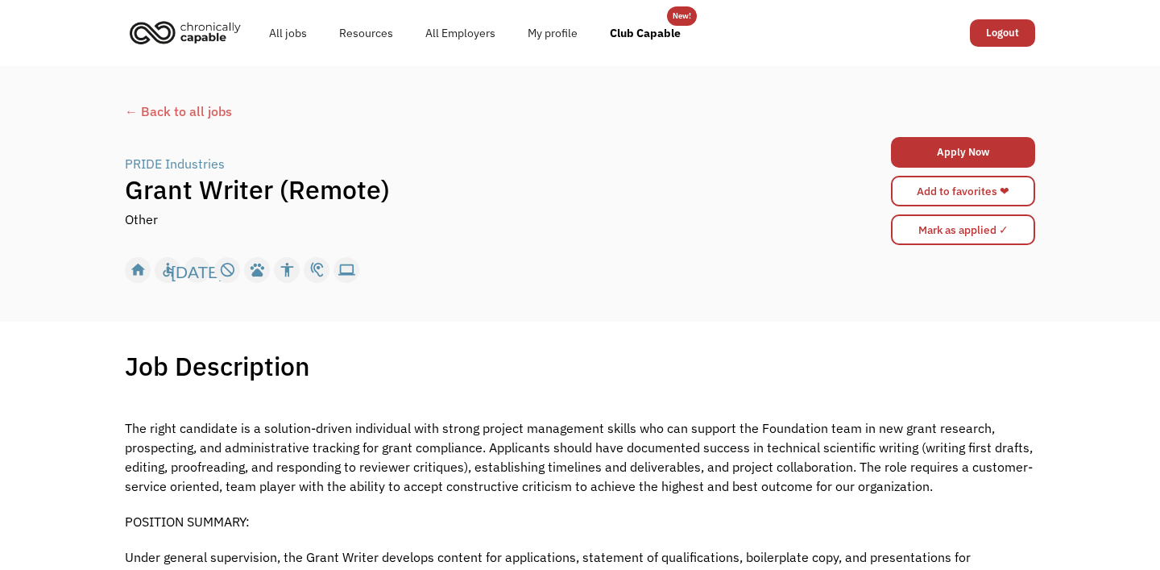
scroll to position [338, 0]
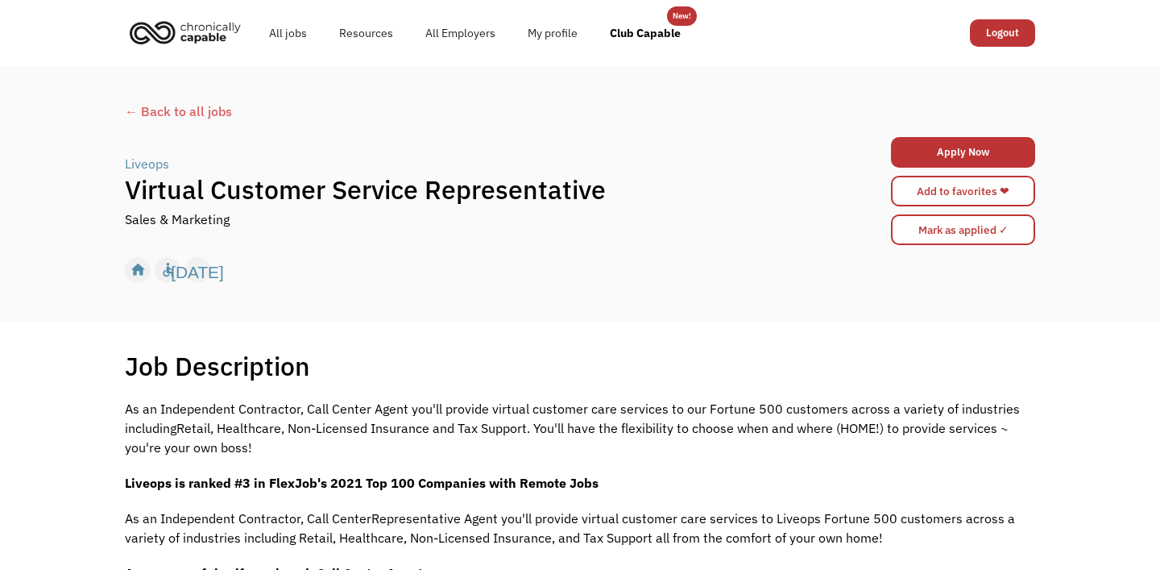
click at [164, 103] on div "← Back to all jobs" at bounding box center [580, 111] width 910 height 19
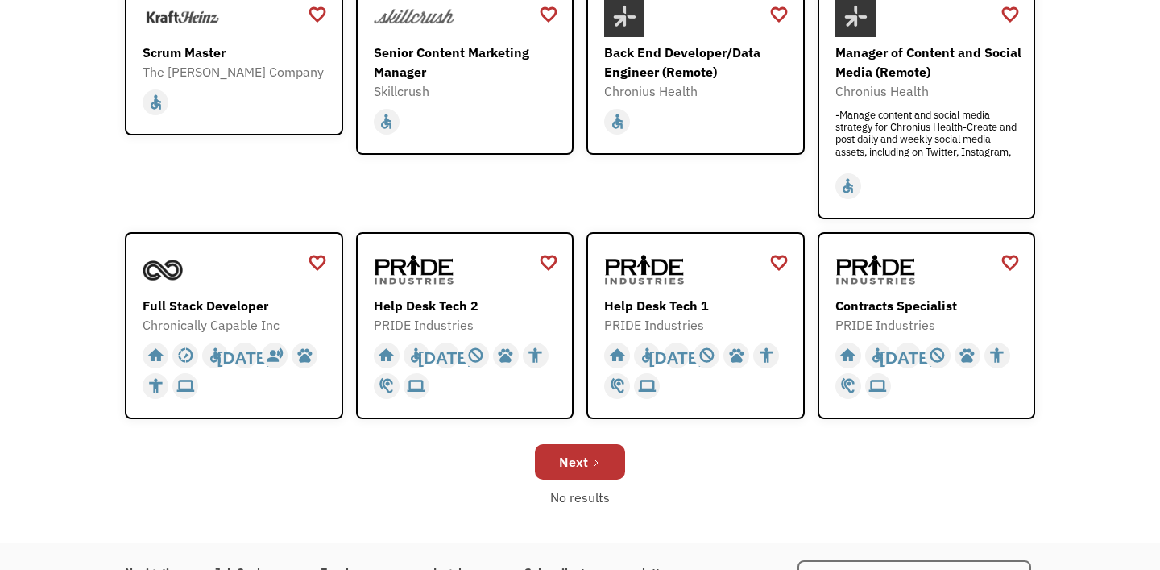
scroll to position [500, 0]
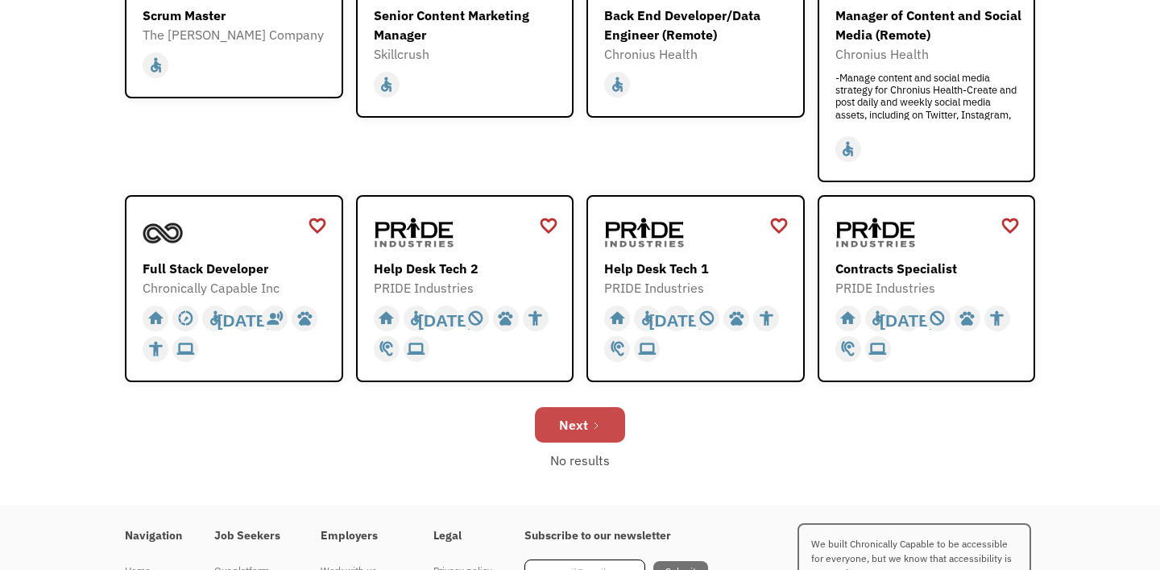
click at [571, 416] on div "Next" at bounding box center [573, 424] width 29 height 19
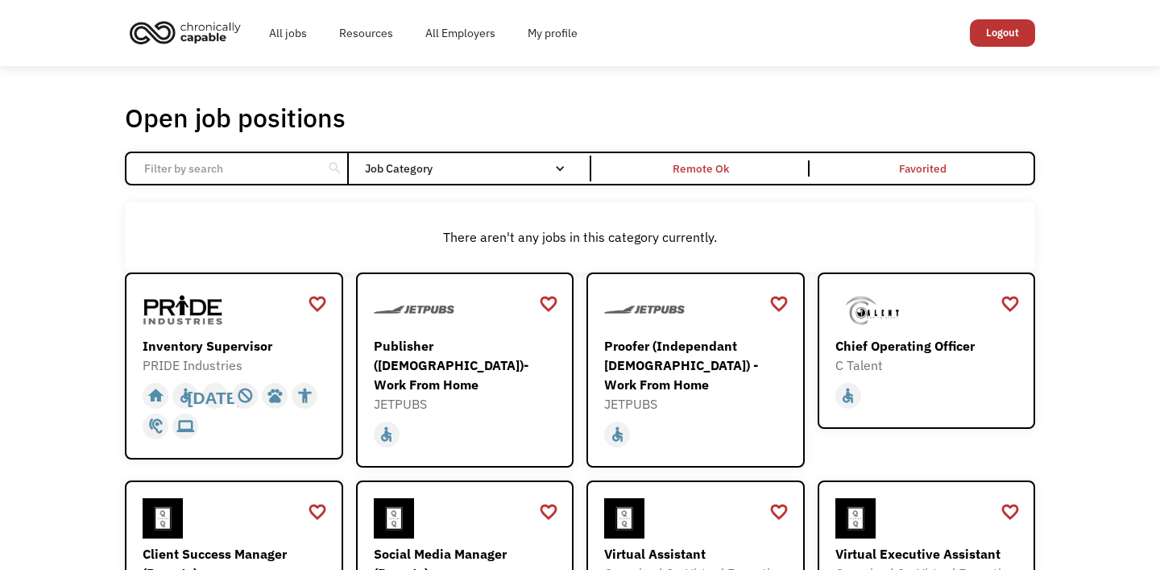
click at [214, 15] on img "home" at bounding box center [185, 32] width 121 height 35
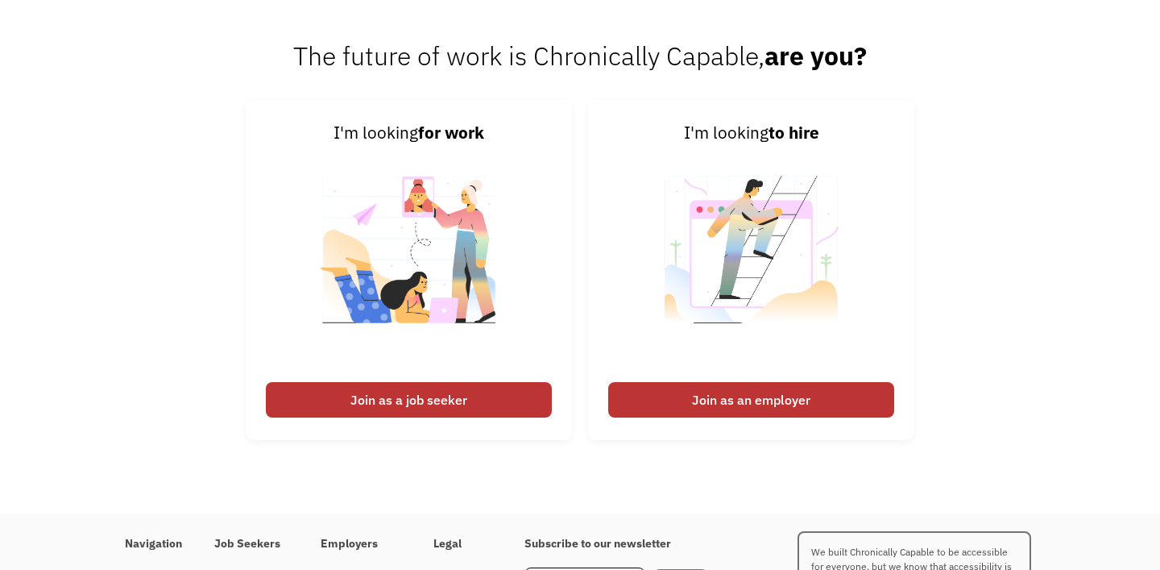
scroll to position [3700, 0]
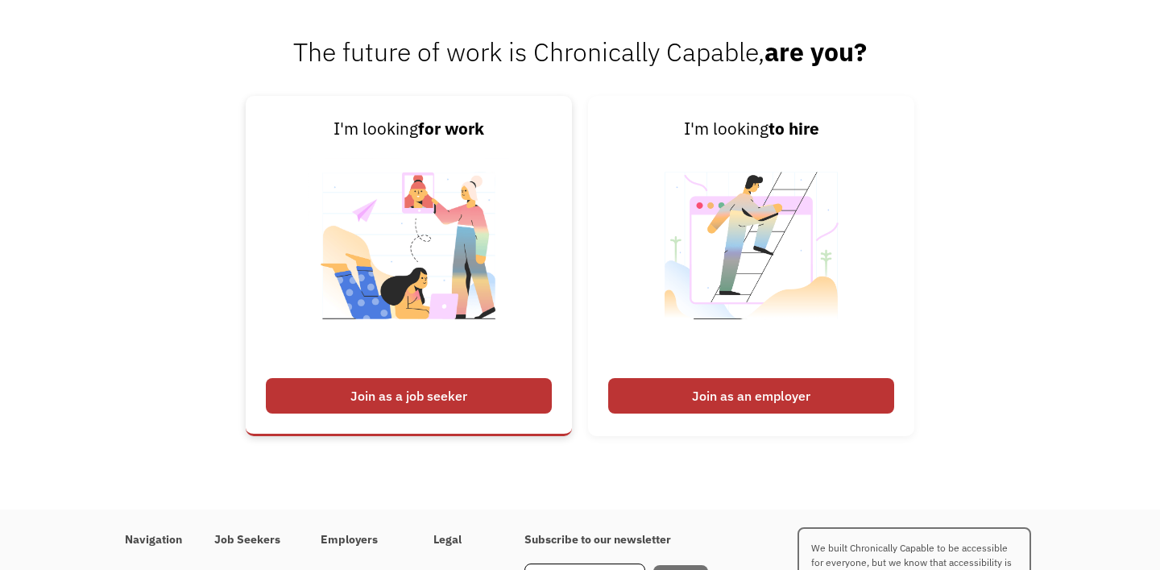
click at [379, 398] on div "Join as a job seeker" at bounding box center [409, 395] width 286 height 35
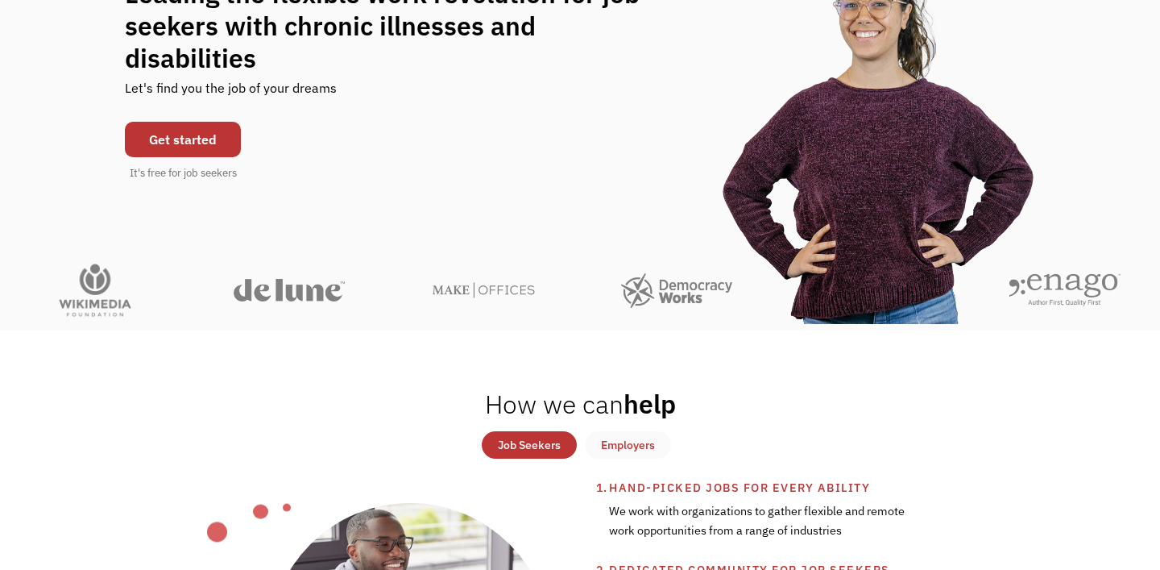
scroll to position [0, 0]
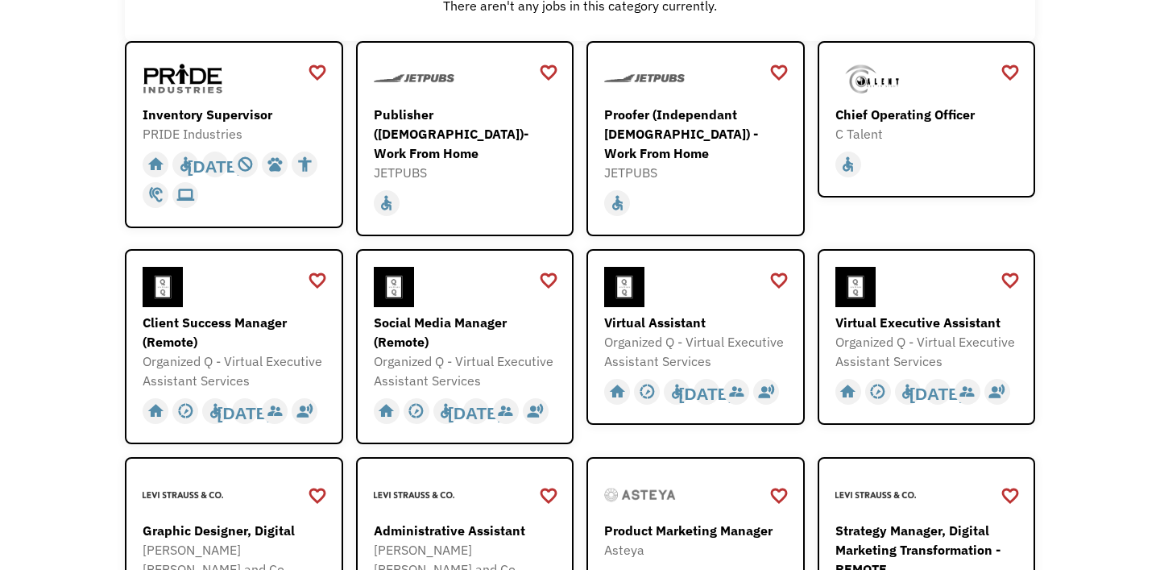
scroll to position [234, 0]
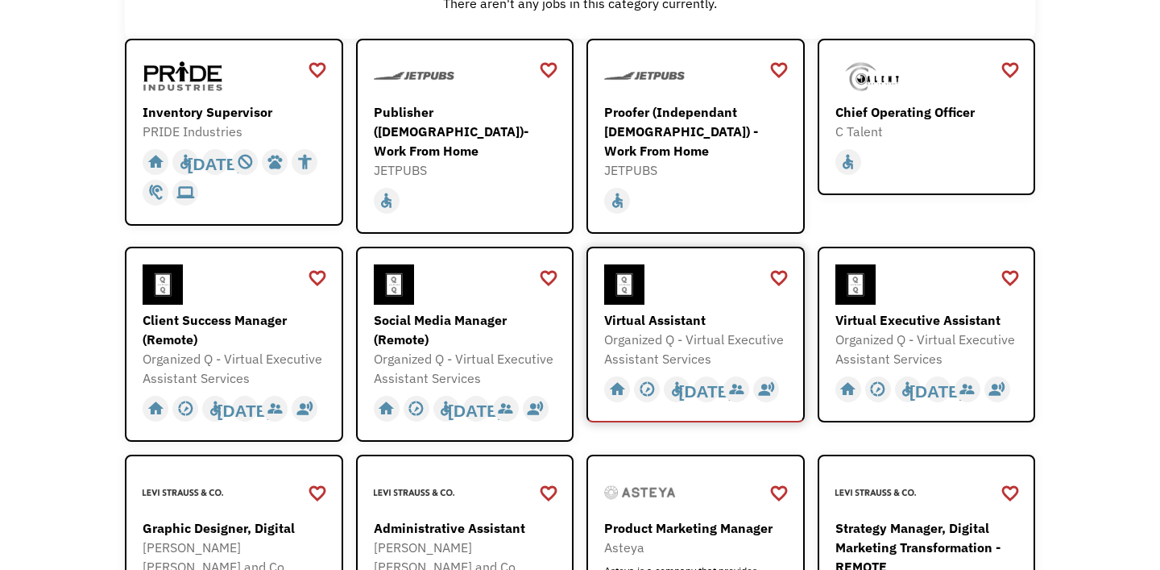
click at [700, 342] on div "Organized Q - Virtual Executive Assistant Services" at bounding box center [697, 349] width 187 height 39
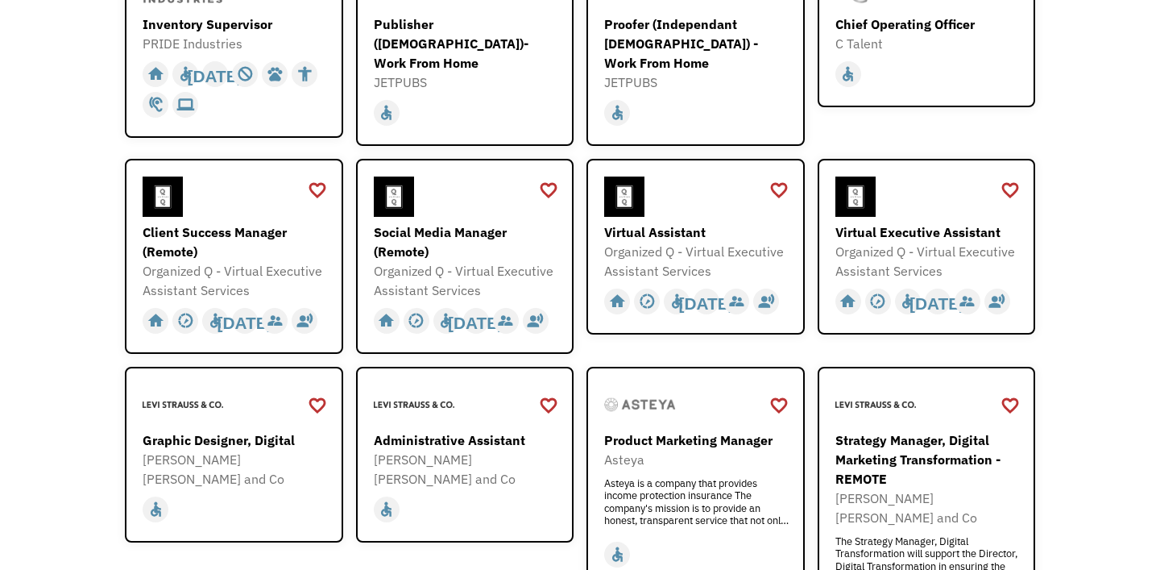
scroll to position [504, 0]
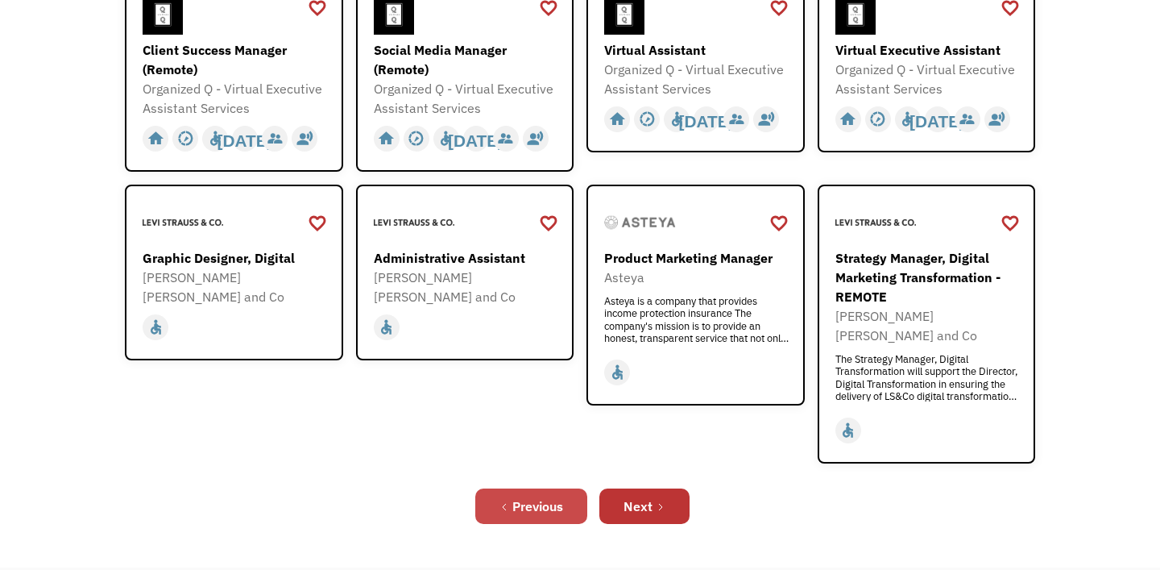
click at [565, 488] on link "Previous" at bounding box center [531, 505] width 112 height 35
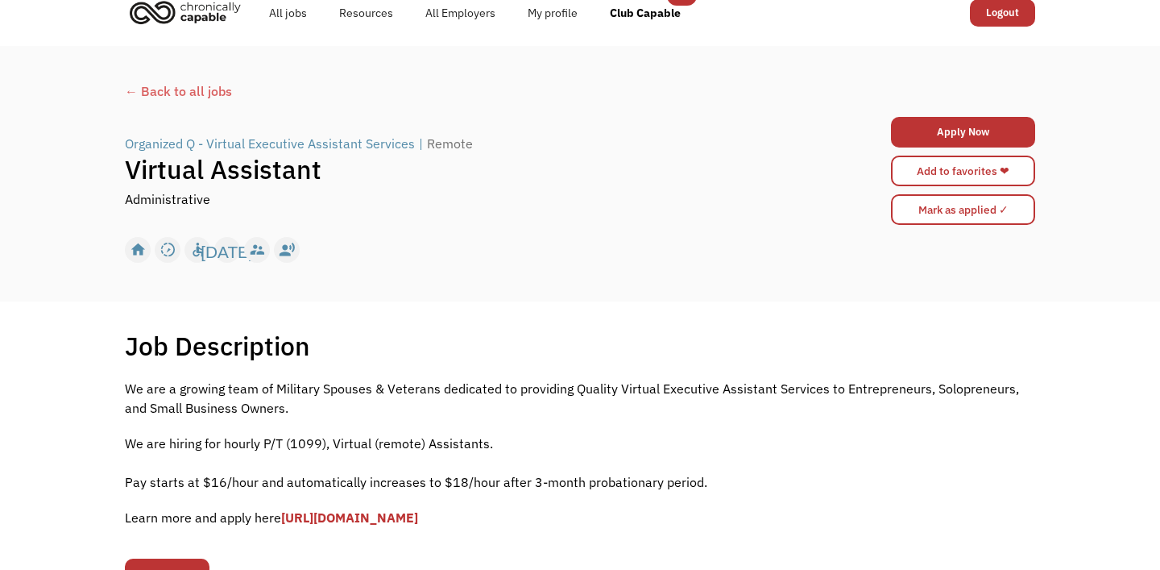
scroll to position [164, 0]
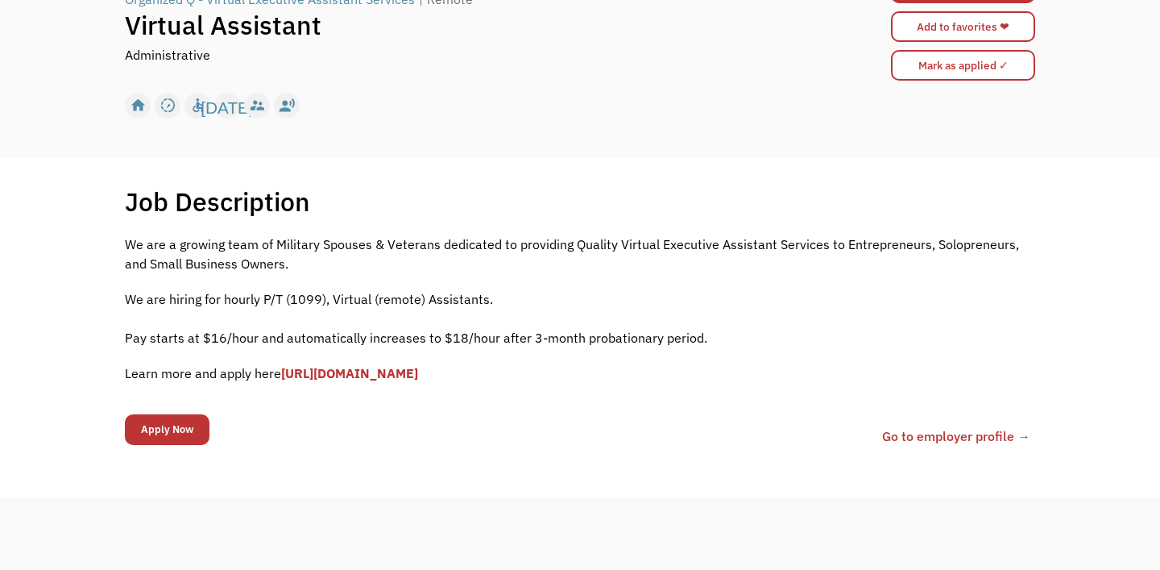
click at [418, 377] on link "[URL][DOMAIN_NAME]" at bounding box center [349, 373] width 137 height 16
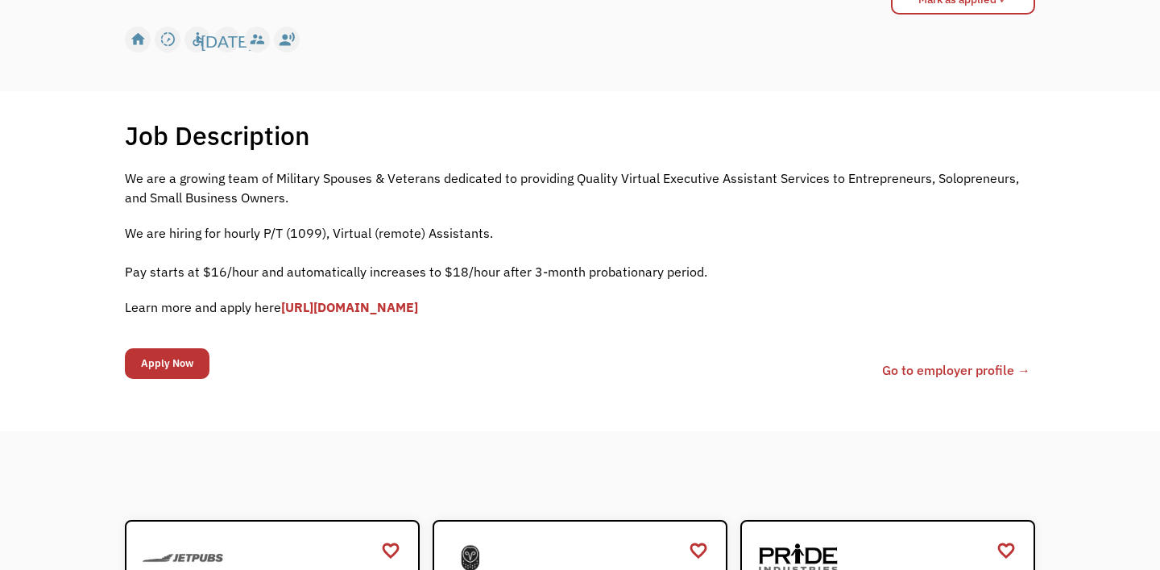
scroll to position [164, 0]
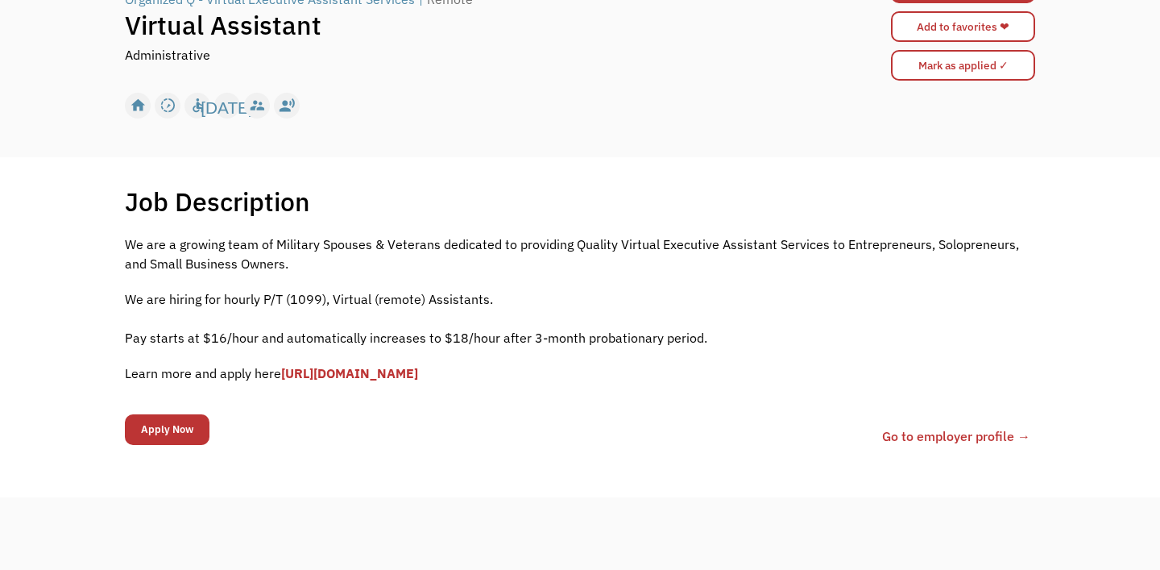
click at [947, 374] on p "Learn more and apply here https://forms.gle/fDv2ubP8SWWtCoLp8" at bounding box center [580, 372] width 910 height 19
click at [932, 432] on link "Go to employer profile →" at bounding box center [956, 435] width 148 height 19
click at [518, 259] on p "We are a growing team of Military Spouses & Veterans dedicated to providing Qua…" at bounding box center [580, 253] width 910 height 39
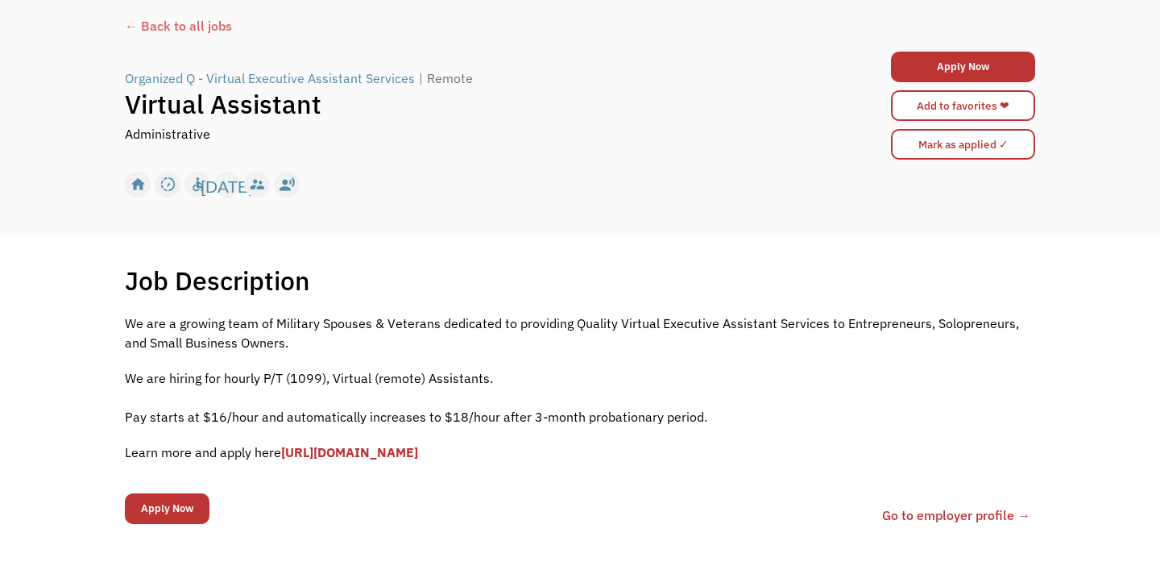
scroll to position [86, 0]
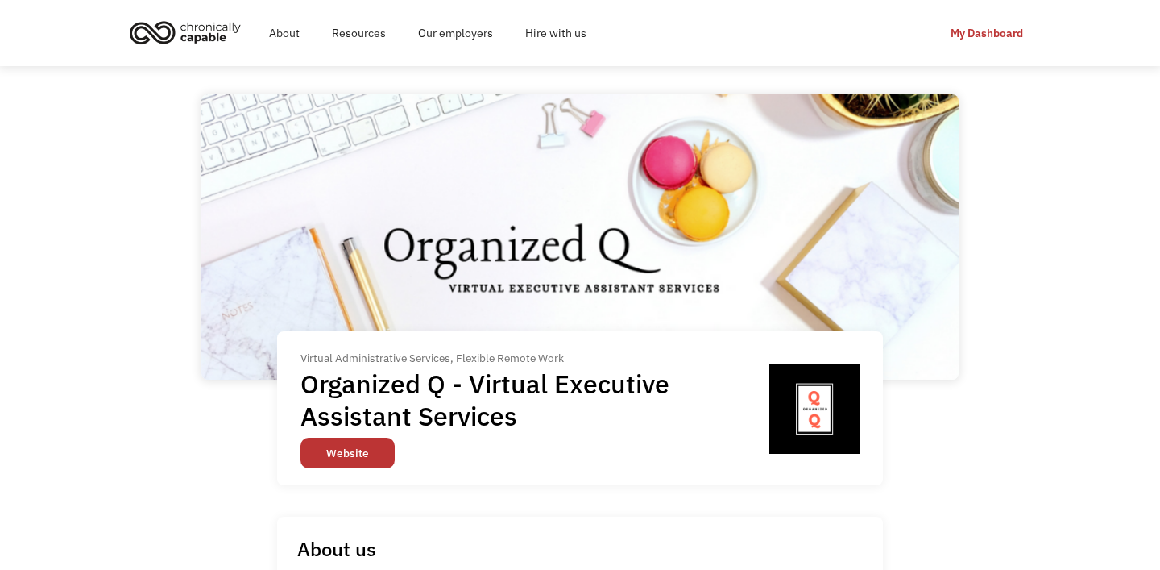
click at [362, 437] on link "Website" at bounding box center [348, 452] width 94 height 31
click at [356, 465] on link "Website" at bounding box center [348, 452] width 94 height 31
click at [682, 292] on img at bounding box center [579, 238] width 757 height 288
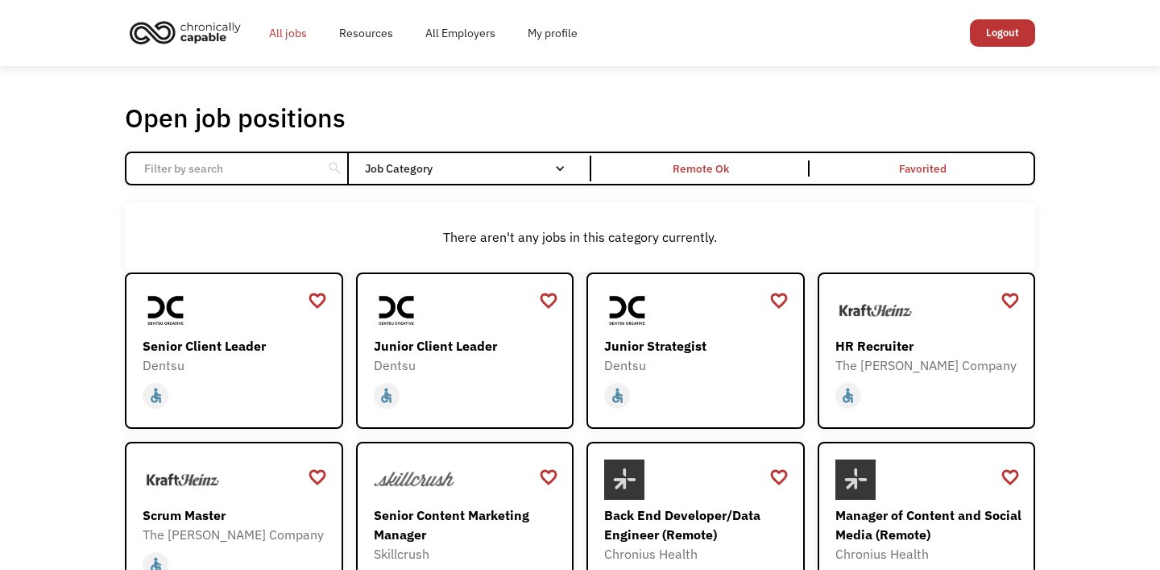
click at [305, 33] on link "All jobs" at bounding box center [288, 33] width 70 height 52
